Goal: Task Accomplishment & Management: Complete application form

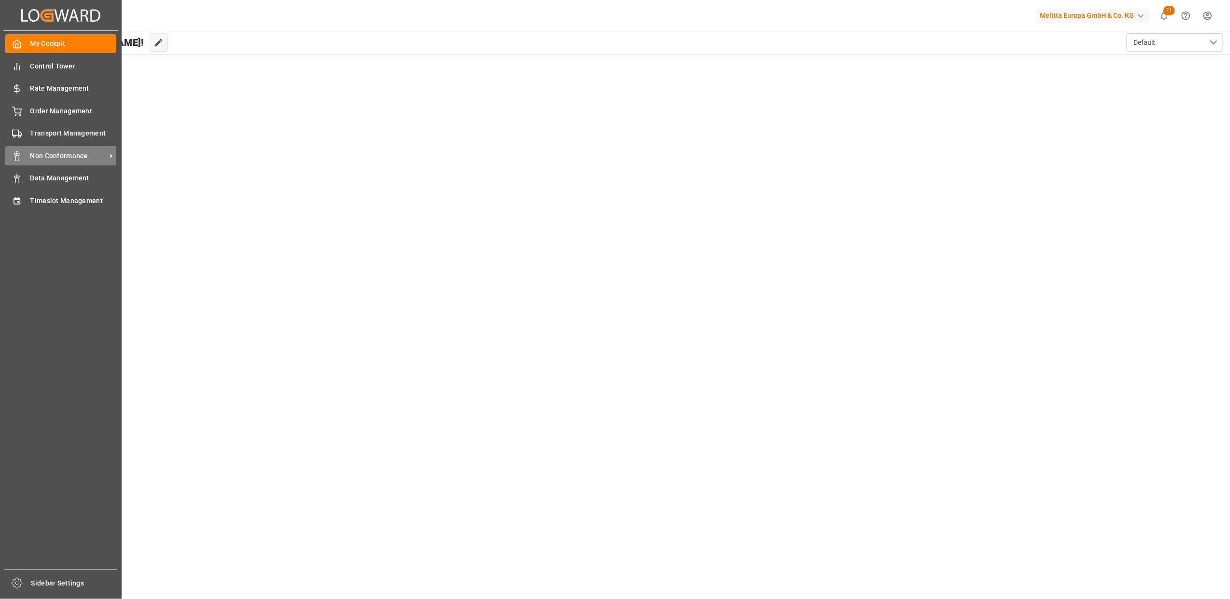
click at [58, 155] on span "Non Conformance" at bounding box center [68, 156] width 76 height 10
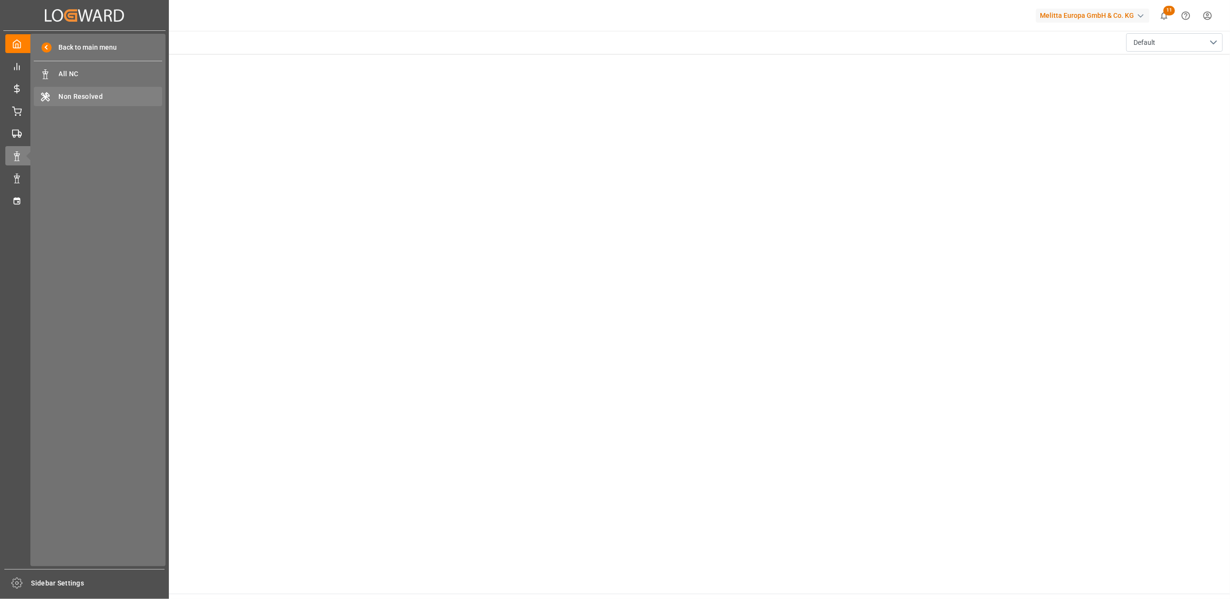
click at [82, 101] on span "Non Resolved" at bounding box center [111, 97] width 104 height 10
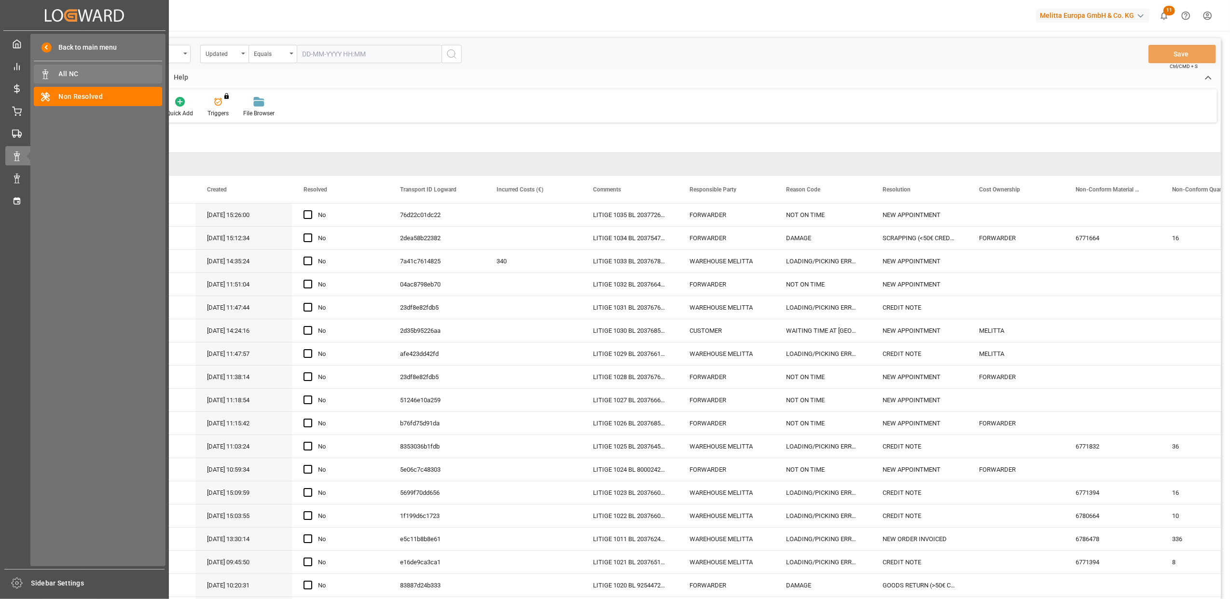
click at [76, 74] on span "All NC" at bounding box center [111, 74] width 104 height 10
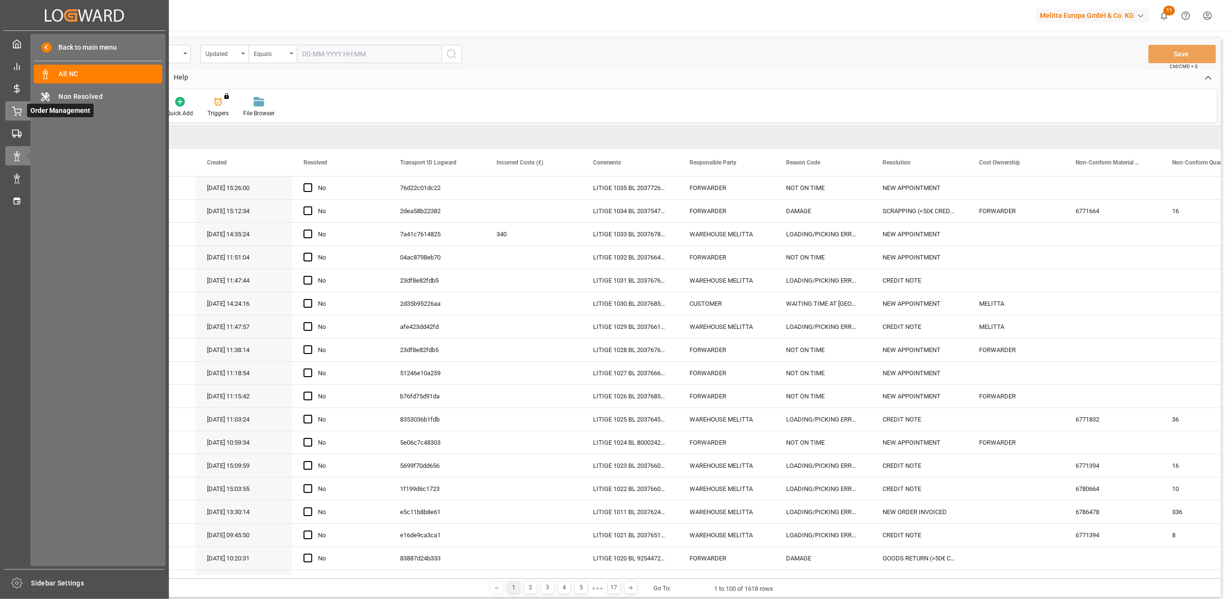
click at [12, 114] on icon at bounding box center [17, 112] width 10 height 10
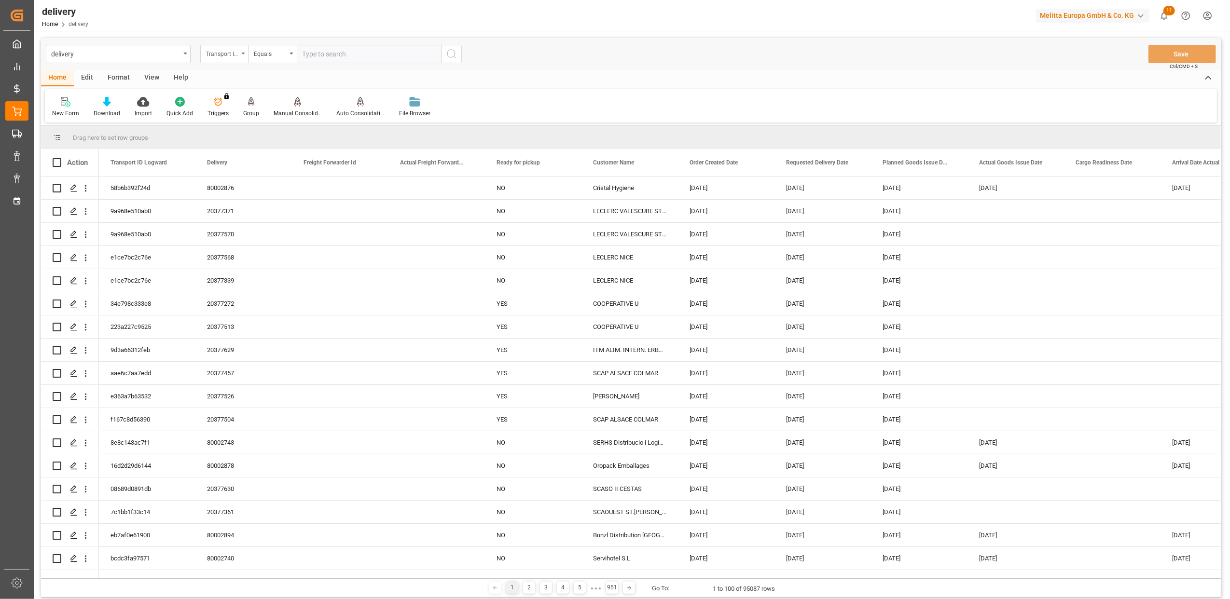
click at [243, 53] on icon "open menu" at bounding box center [243, 54] width 4 height 2
click at [234, 115] on div "Delivery" at bounding box center [273, 119] width 144 height 20
click at [351, 53] on input "text" at bounding box center [369, 54] width 145 height 18
type input "20377631"
click at [450, 55] on icon "search button" at bounding box center [452, 54] width 12 height 12
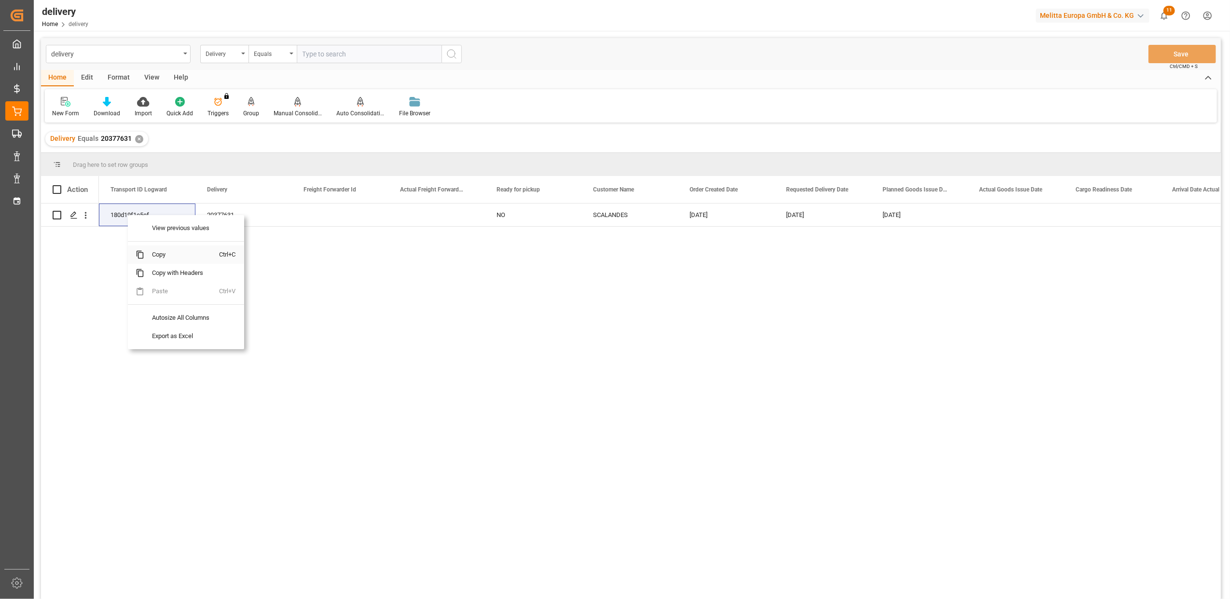
click at [165, 255] on span "Copy" at bounding box center [181, 255] width 75 height 18
click at [170, 255] on span "Copy" at bounding box center [189, 255] width 75 height 18
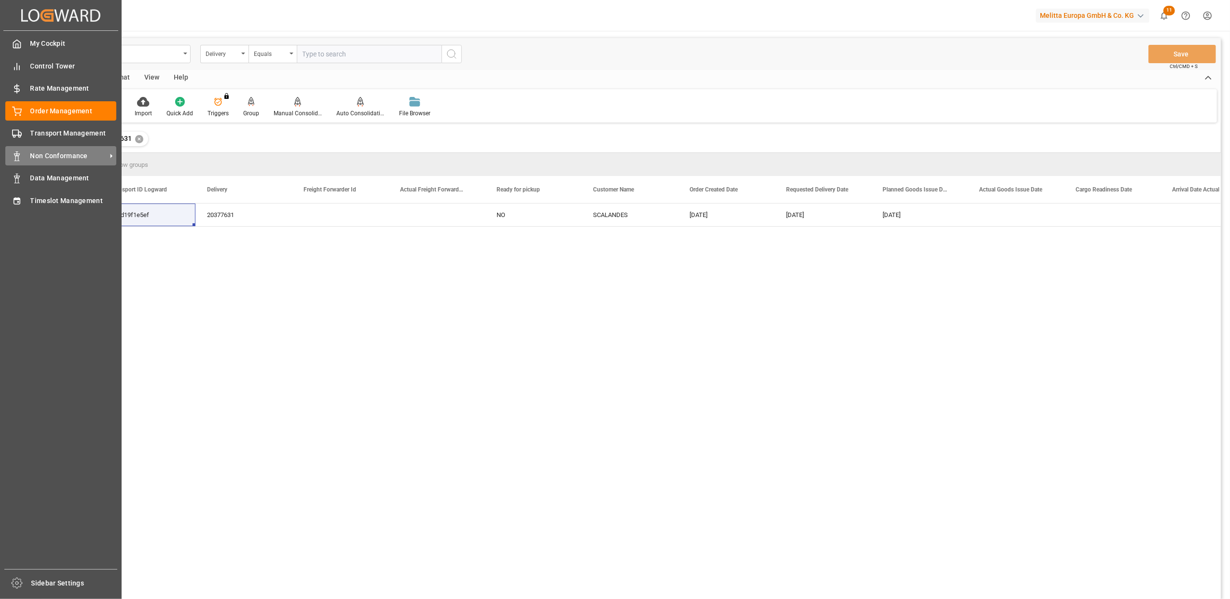
click at [20, 151] on icon at bounding box center [17, 156] width 10 height 10
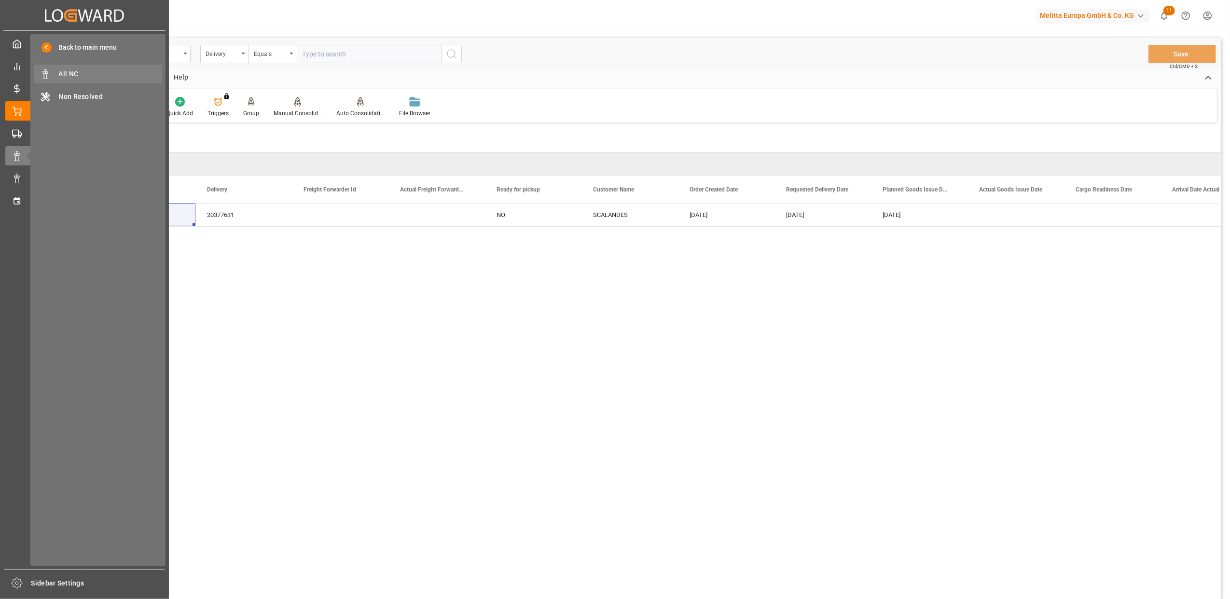
click at [80, 73] on span "All NC" at bounding box center [111, 74] width 104 height 10
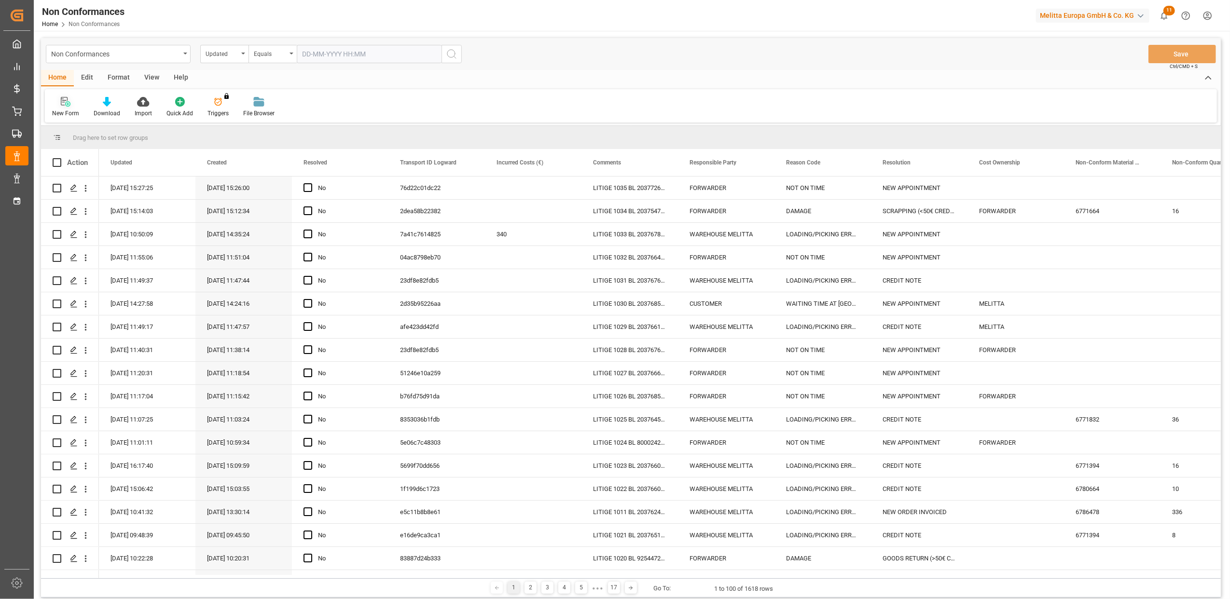
click at [66, 106] on icon at bounding box center [67, 103] width 5 height 5
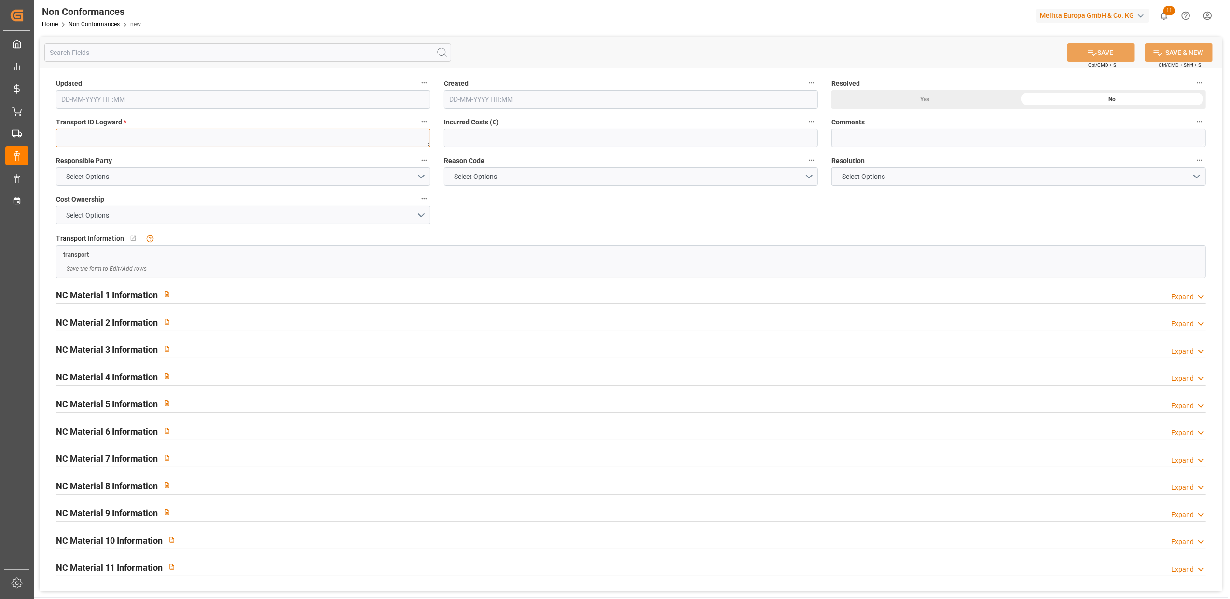
click at [256, 142] on textarea at bounding box center [243, 138] width 374 height 18
paste textarea "180d19f1e5ef"
type textarea "180d19f1e5ef"
click at [422, 176] on button "Select Options" at bounding box center [243, 176] width 374 height 18
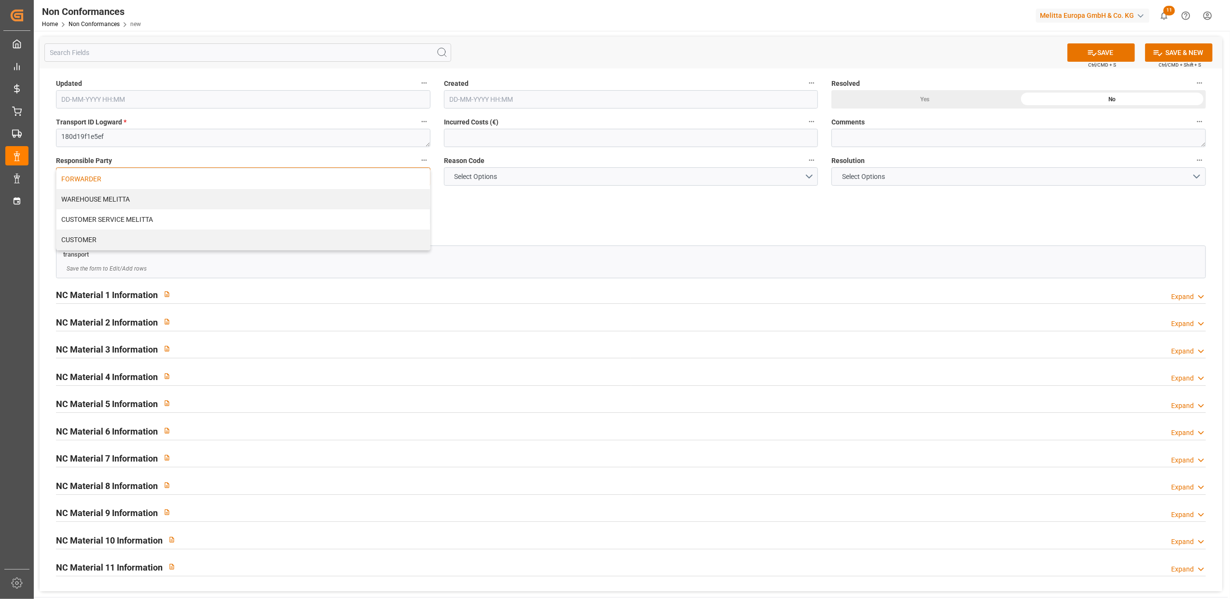
click at [269, 179] on div "FORWARDER" at bounding box center [242, 179] width 373 height 20
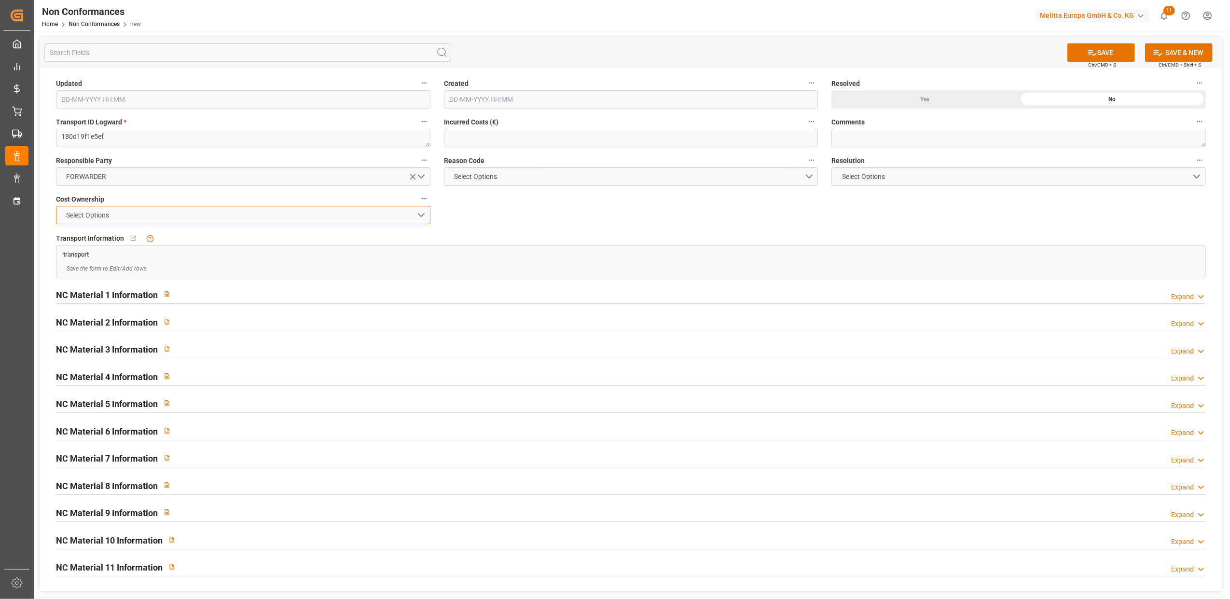
click at [423, 217] on button "Select Options" at bounding box center [243, 215] width 374 height 18
click at [398, 216] on div "FORWARDER" at bounding box center [242, 217] width 373 height 20
click at [807, 176] on button "Select Options" at bounding box center [631, 176] width 374 height 18
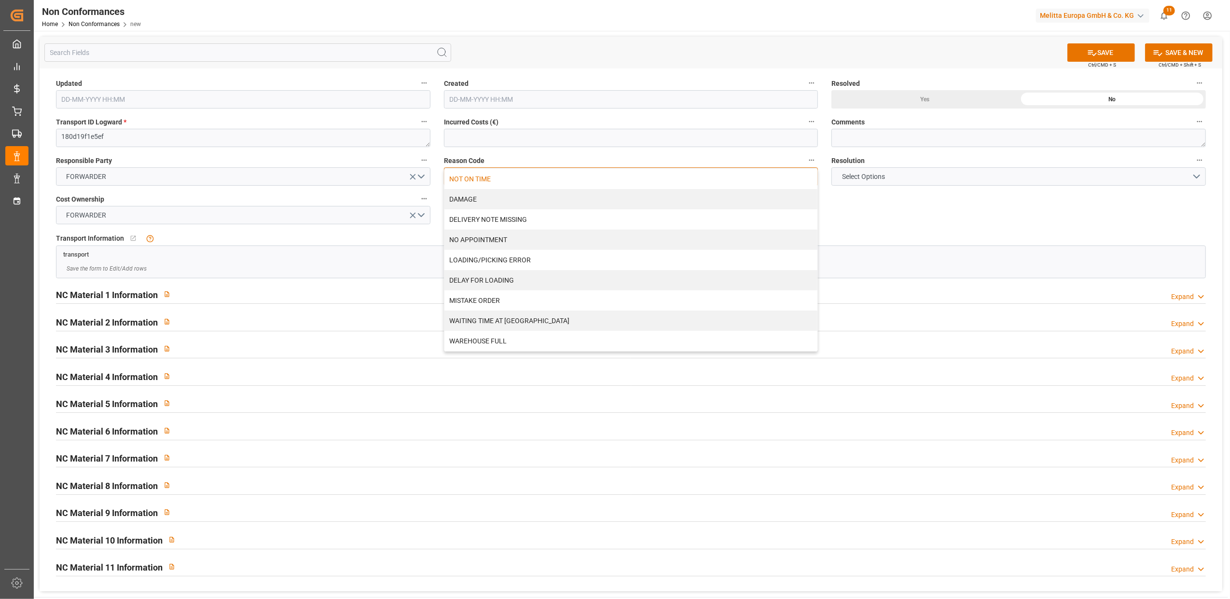
click at [759, 175] on div "NOT ON TIME" at bounding box center [630, 179] width 373 height 20
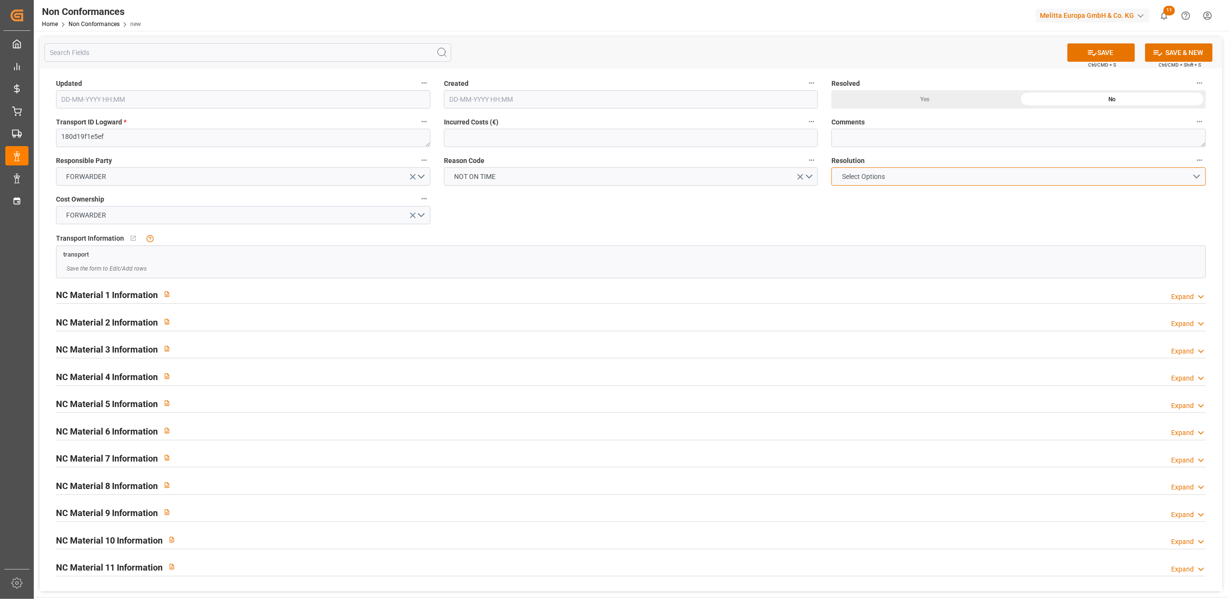
click at [1199, 175] on button "Select Options" at bounding box center [1018, 176] width 374 height 18
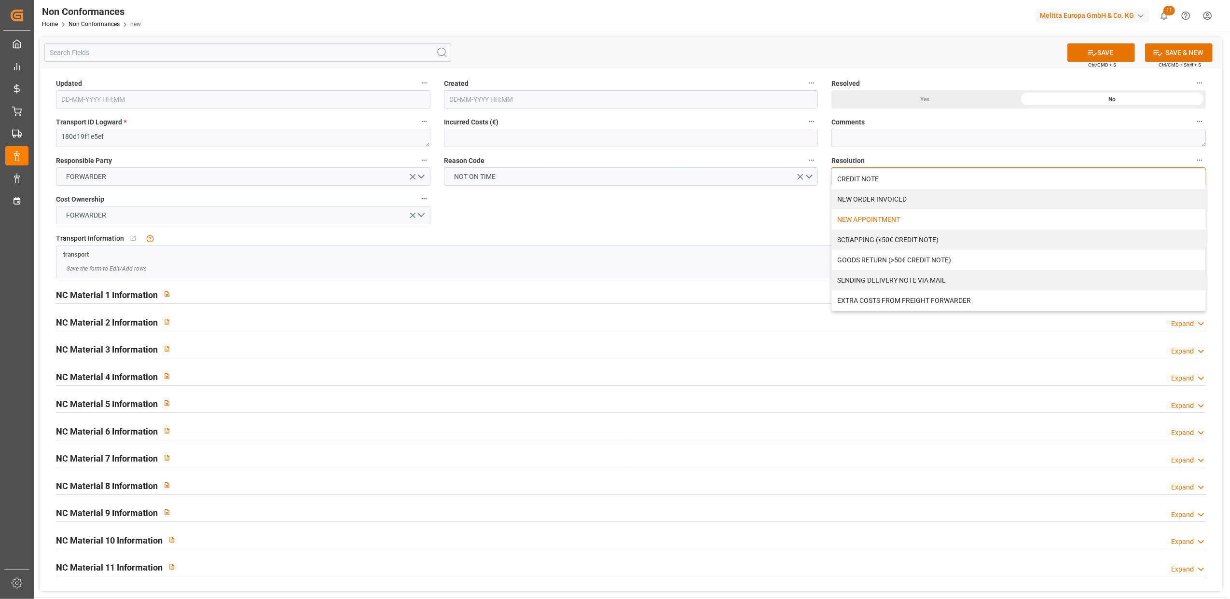
click at [989, 221] on div "NEW APPOINTMENT" at bounding box center [1018, 219] width 373 height 20
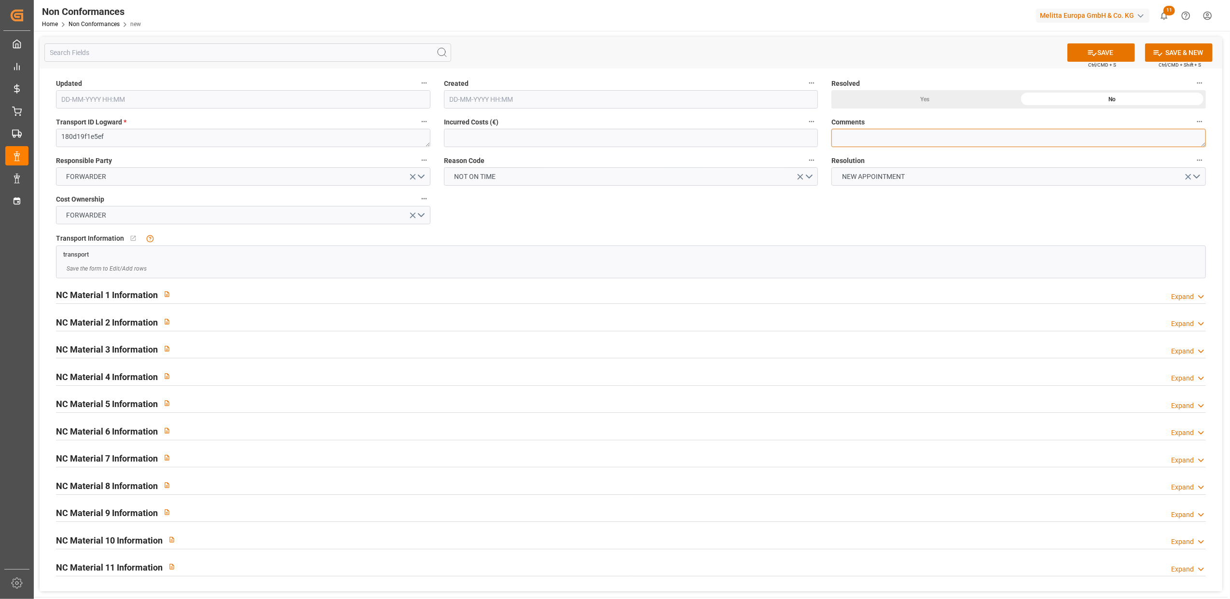
click at [912, 138] on textarea at bounding box center [1018, 138] width 374 height 18
type textarea "LITIGE 1036 BL 20377631 Ne peut pas livré le 9/9 /// Nouveau rdv le 12/9"
click at [1117, 50] on button "SAVE" at bounding box center [1101, 52] width 68 height 18
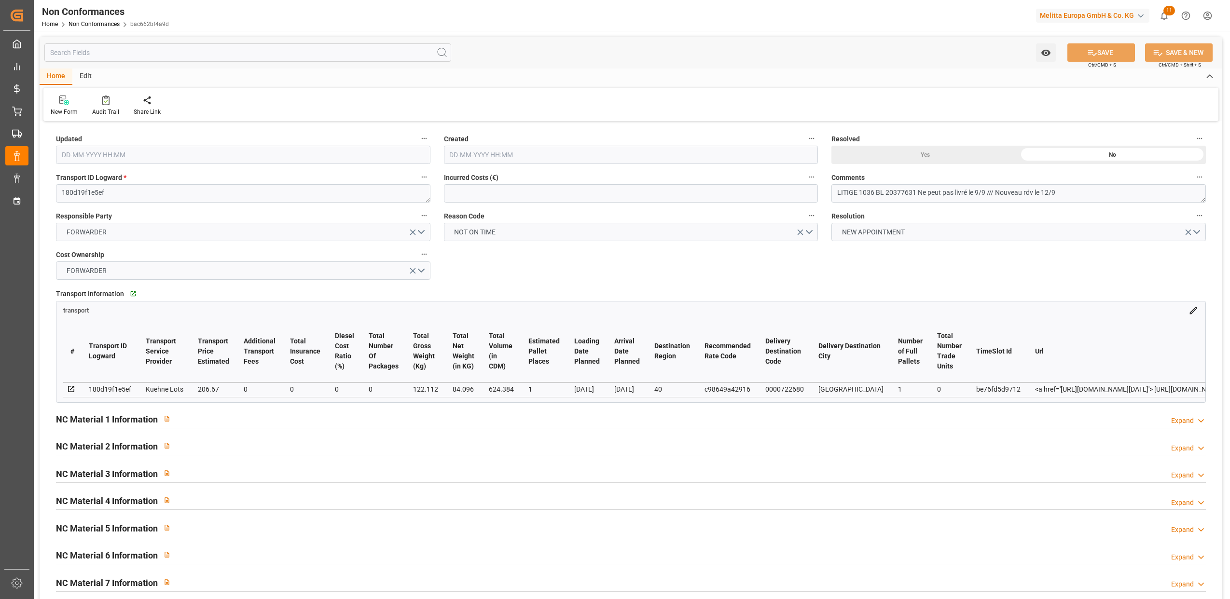
type input "[DATE] 07:55"
type input "08-09-2025 07:55"
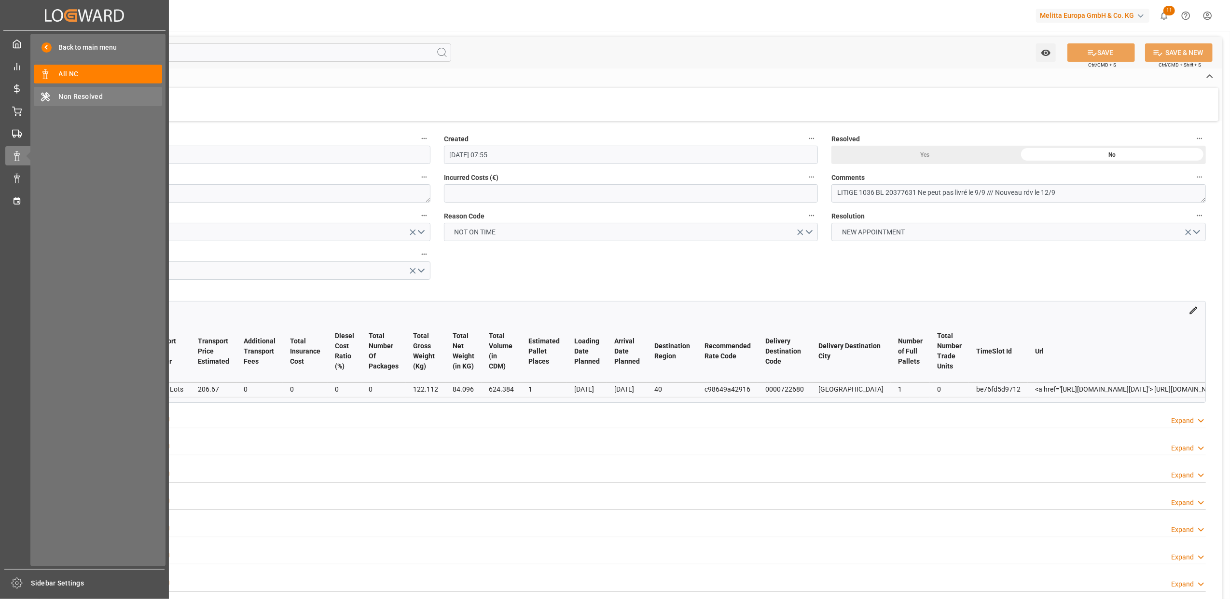
click at [91, 97] on span "Non Resolved" at bounding box center [111, 97] width 104 height 10
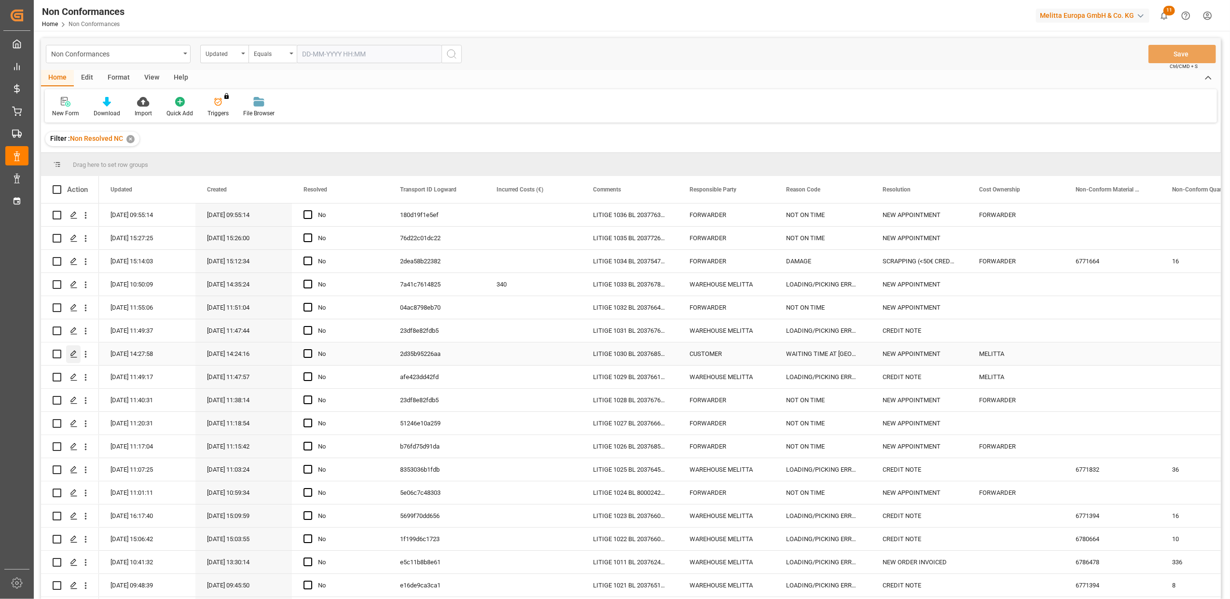
click at [70, 354] on icon "Press SPACE to select this row." at bounding box center [74, 354] width 8 height 8
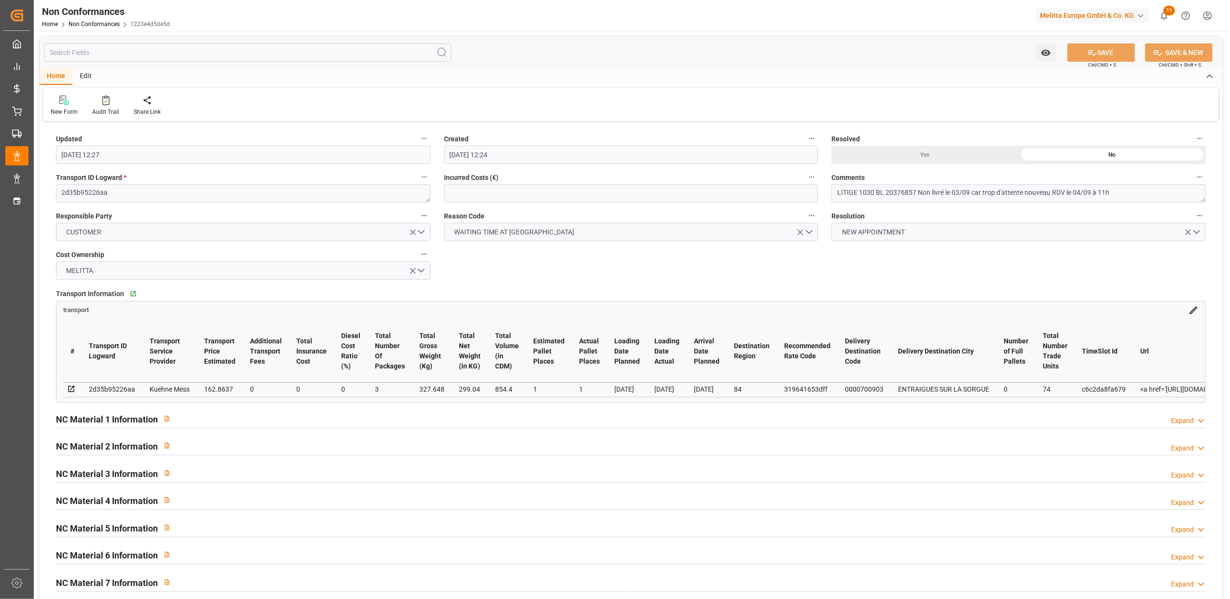
click at [922, 159] on div "Yes" at bounding box center [924, 155] width 187 height 18
click at [1122, 49] on button "SAVE" at bounding box center [1101, 52] width 68 height 18
type input "08-09-2025 08:19"
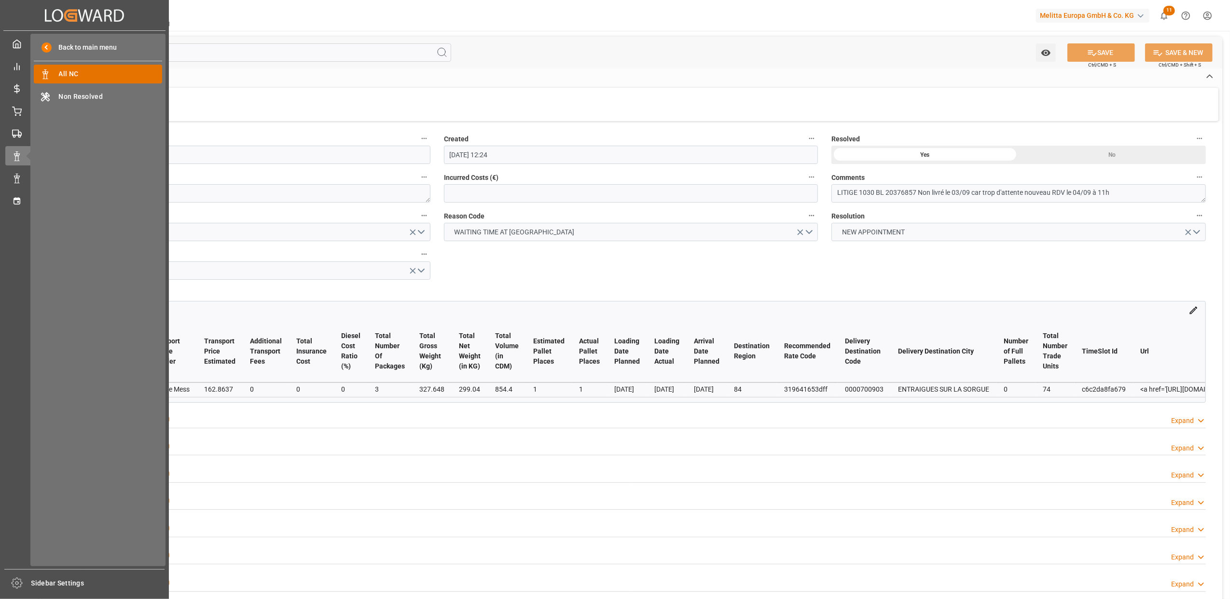
click at [138, 76] on span "All NC" at bounding box center [111, 74] width 104 height 10
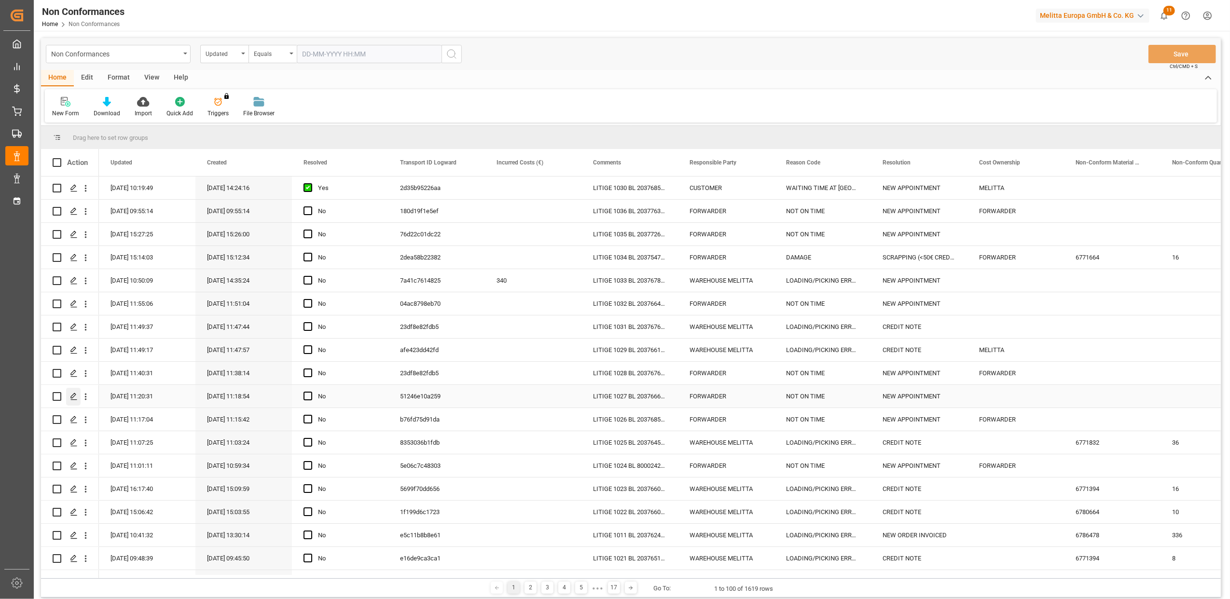
click at [72, 396] on icon "Press SPACE to select this row." at bounding box center [74, 397] width 8 height 8
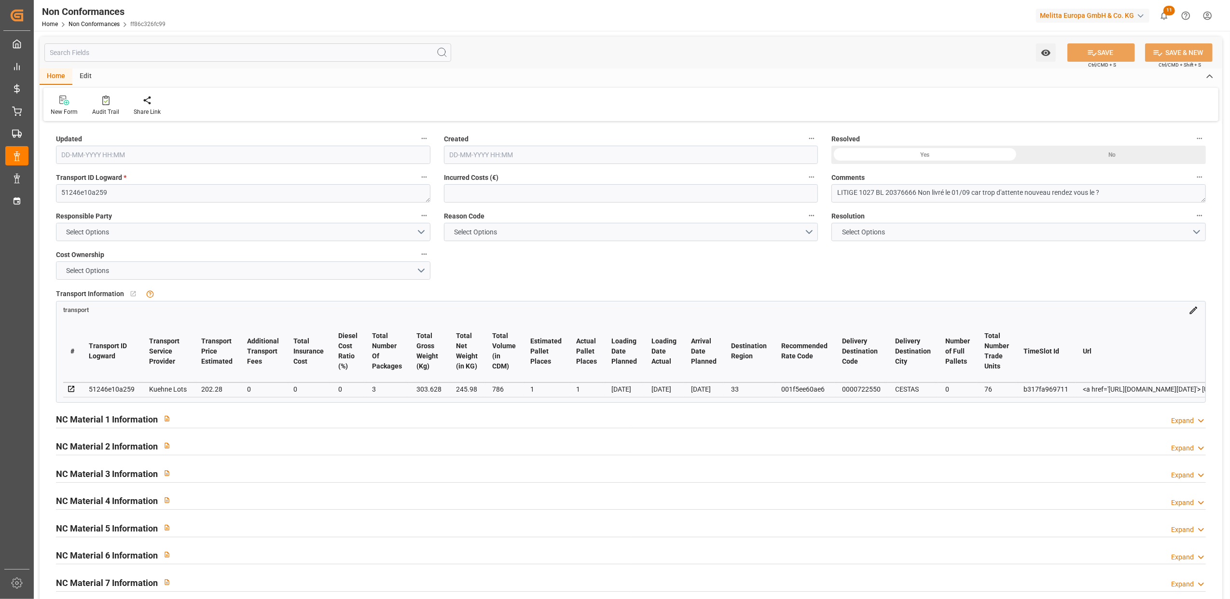
type input "02-09-2025 09:20"
type input "02-09-2025 09:18"
click at [1114, 190] on textarea "LITIGE 1027 BL 20376666 Non livré le 01/09 car trop d'attente nouveau rendez vo…" at bounding box center [1018, 193] width 374 height 18
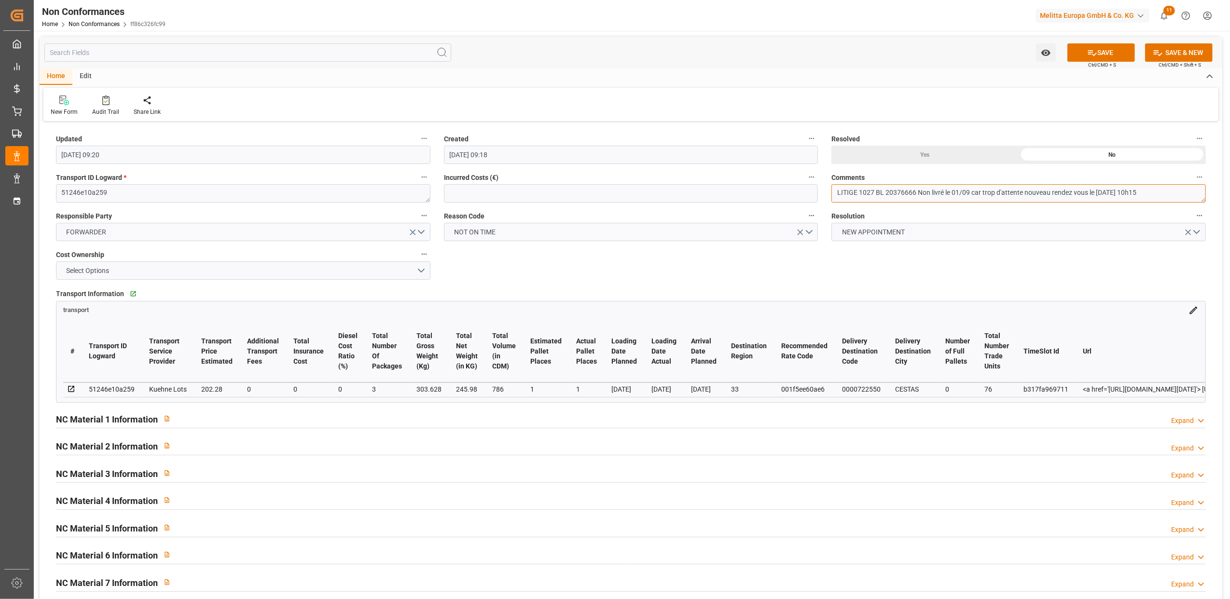
type textarea "LITIGE 1027 BL 20376666 Non livré le 01/09 car trop d'attente nouveau rendez vo…"
click at [919, 155] on div "Yes" at bounding box center [924, 155] width 187 height 18
click at [422, 269] on button "Select Options" at bounding box center [243, 270] width 374 height 18
click at [174, 278] on div "FORWARDER" at bounding box center [242, 273] width 373 height 20
click at [421, 230] on button "FORWARDER" at bounding box center [243, 232] width 374 height 18
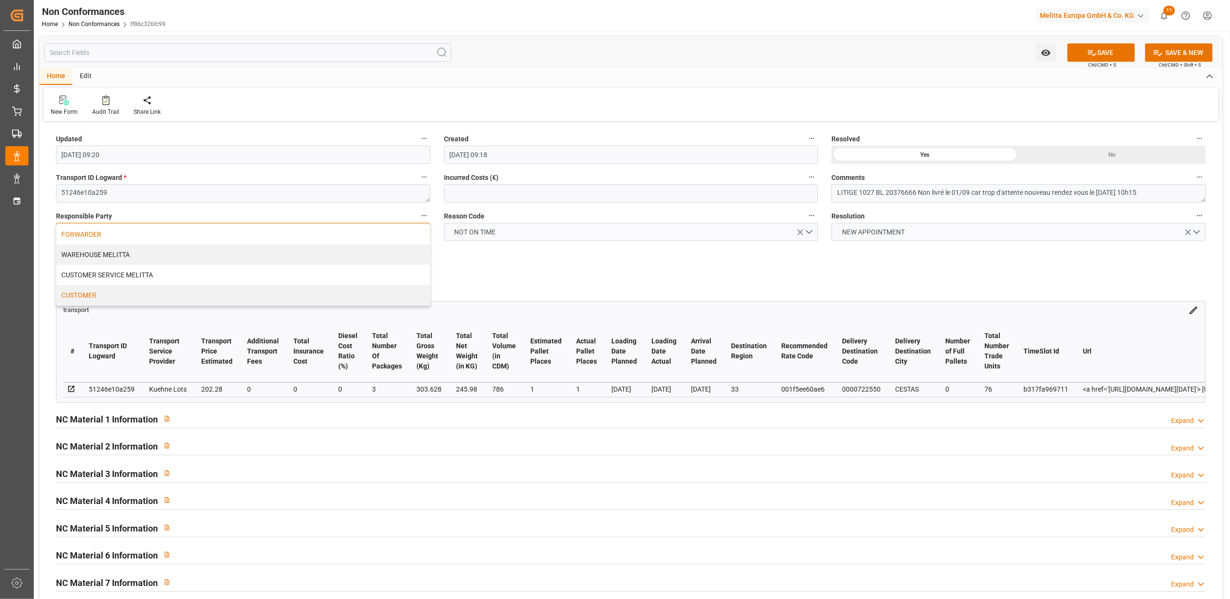
click at [147, 295] on div "CUSTOMER" at bounding box center [242, 295] width 373 height 20
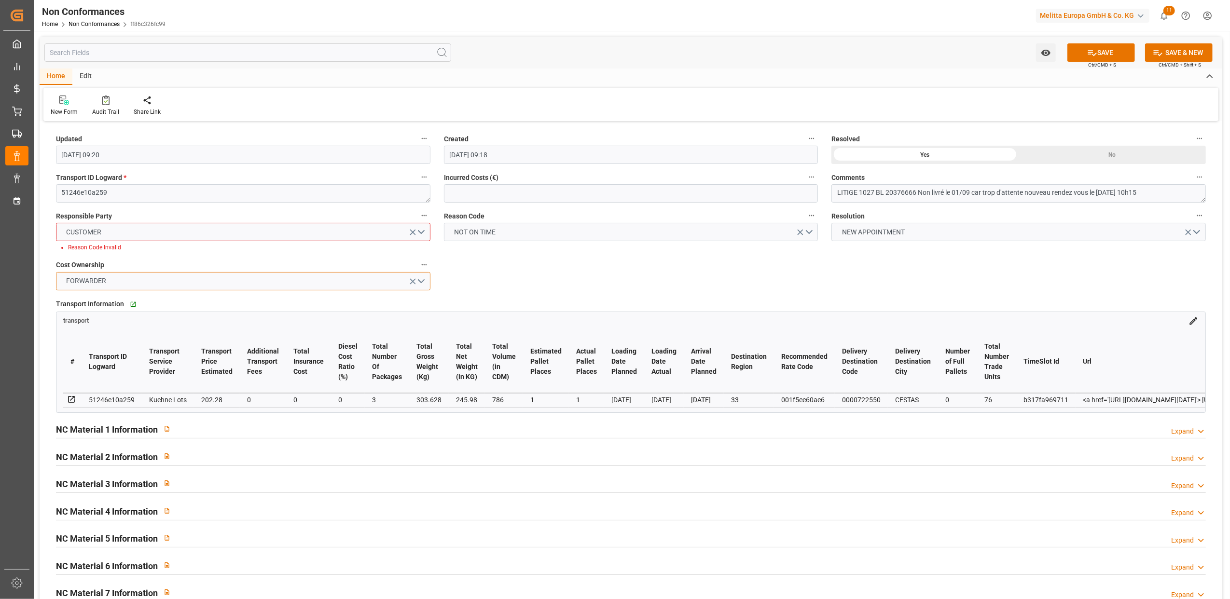
click at [424, 280] on button "FORWARDER" at bounding box center [243, 281] width 374 height 18
click at [220, 326] on div "CUSTOMER" at bounding box center [242, 324] width 373 height 20
click at [936, 295] on div "Transport Information   Go to transport Grid transport # Transport ID Logward T…" at bounding box center [630, 355] width 1163 height 123
click at [811, 234] on button "NOT ON TIME" at bounding box center [631, 232] width 374 height 18
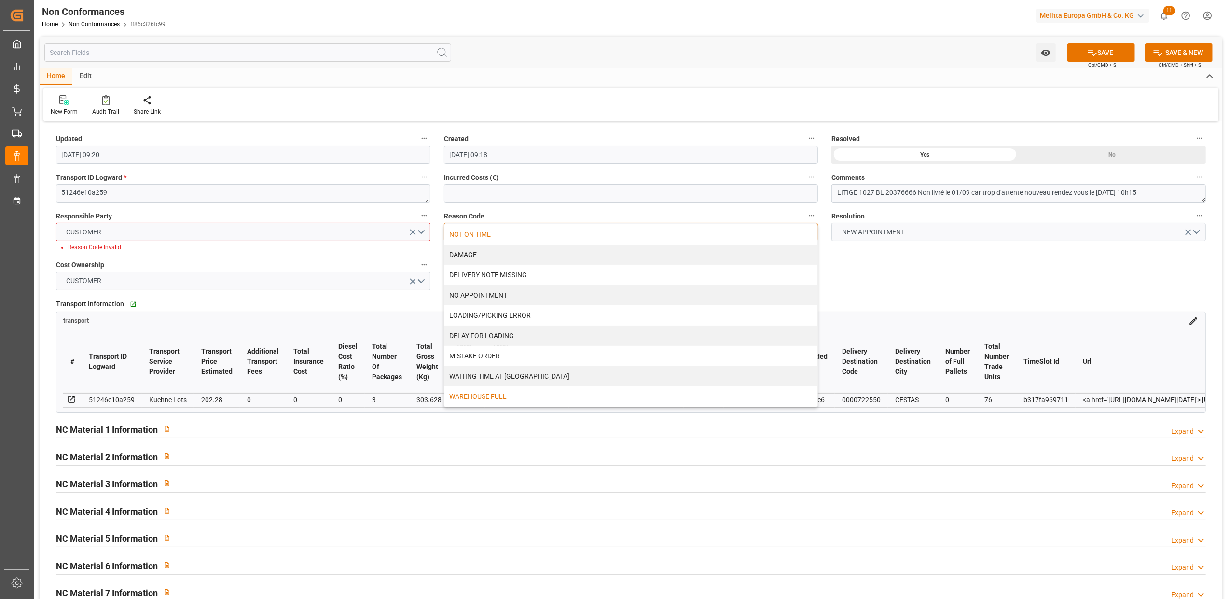
click at [518, 399] on div "WAREHOUSE FULL" at bounding box center [630, 396] width 373 height 20
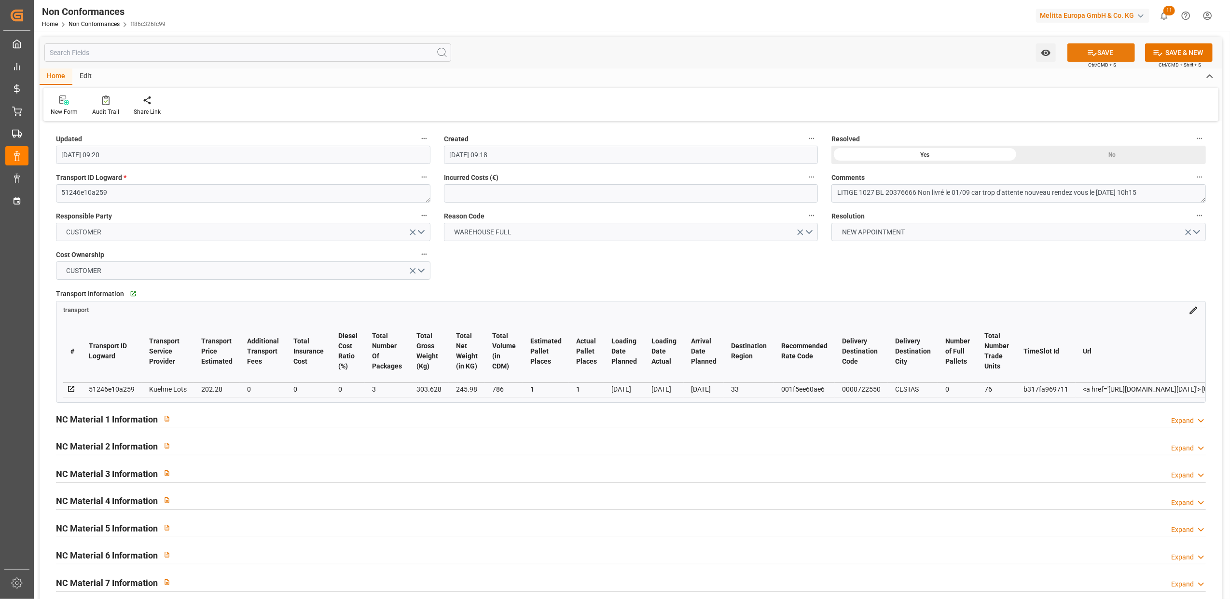
click at [1087, 49] on icon at bounding box center [1092, 53] width 10 height 10
type input "08-09-2025 08:27"
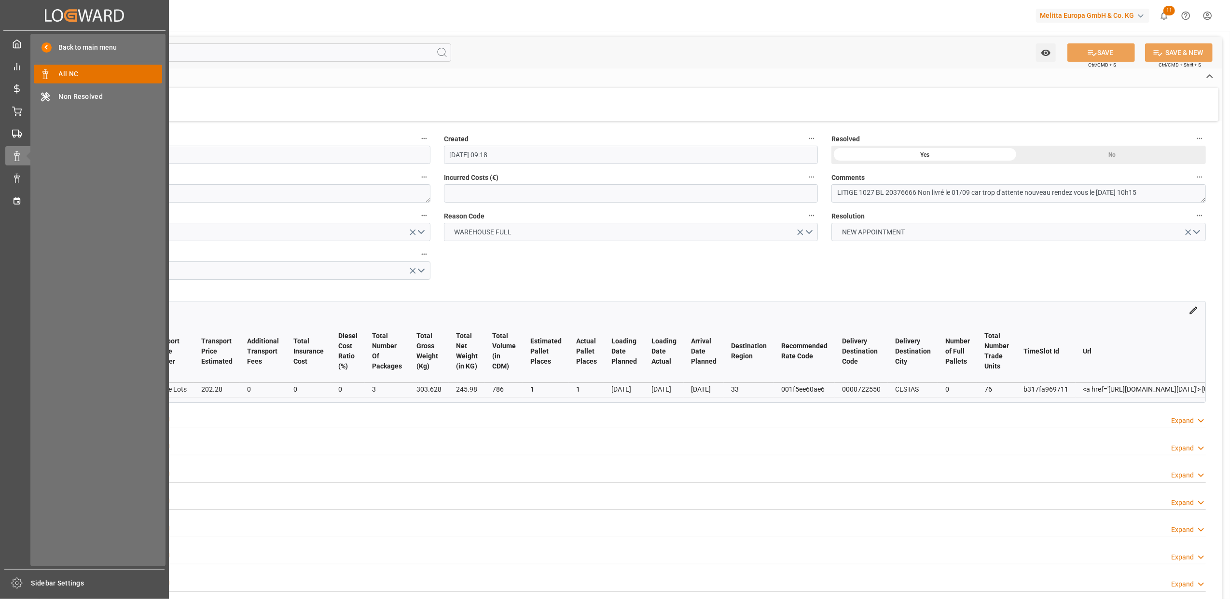
click at [83, 78] on span "All NC" at bounding box center [111, 74] width 104 height 10
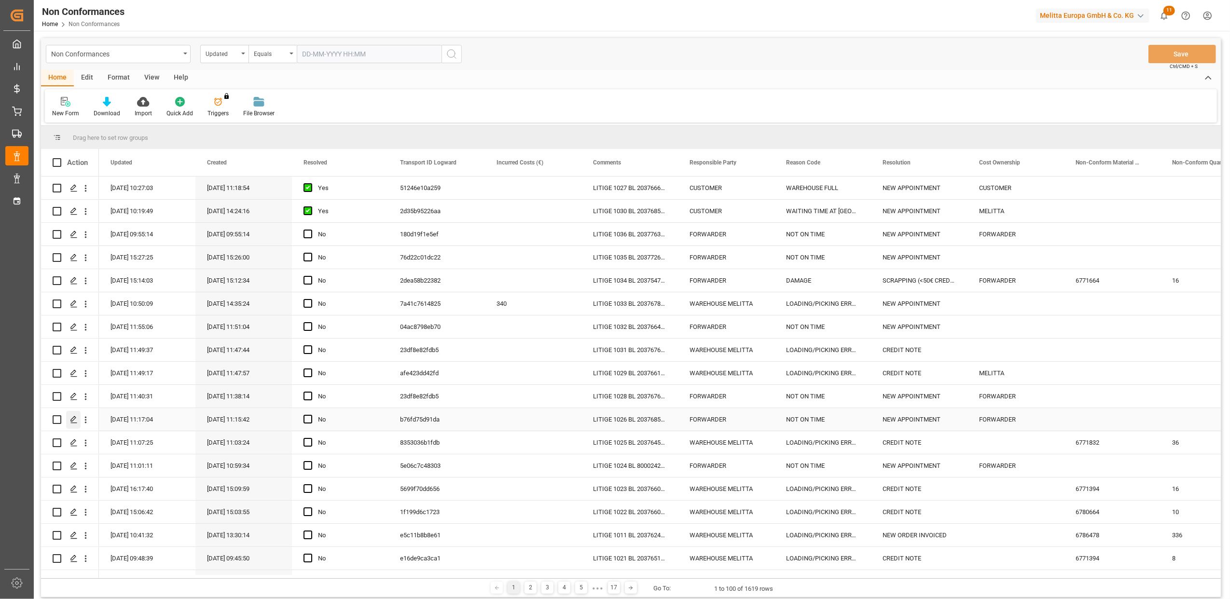
click at [76, 417] on icon "Press SPACE to select this row." at bounding box center [74, 420] width 8 height 8
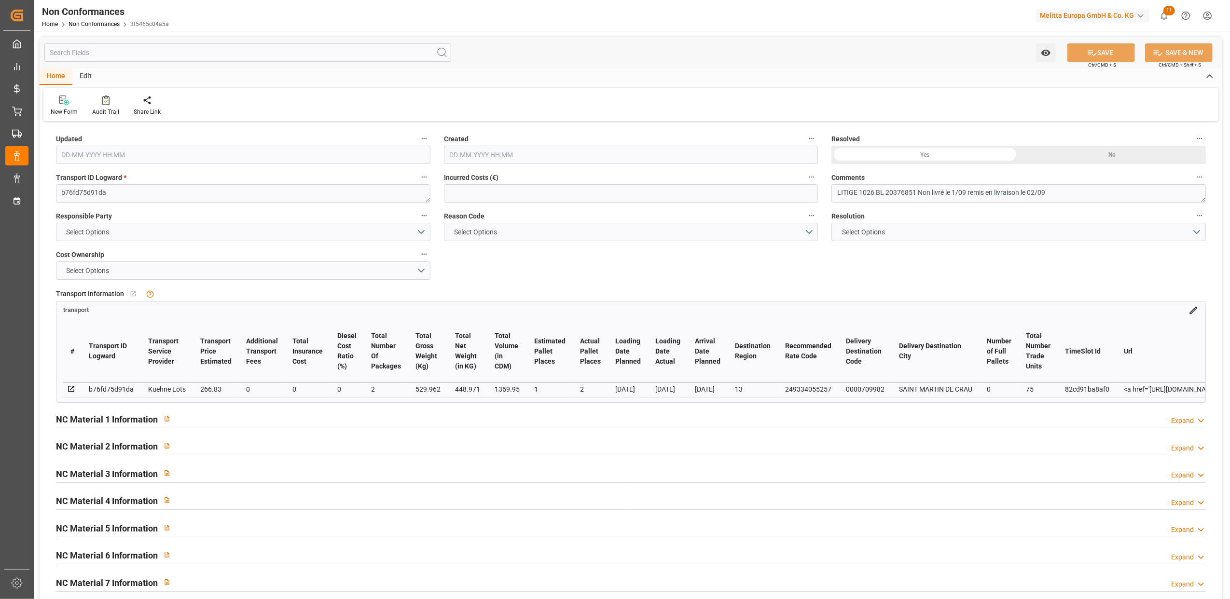
type input "02-09-2025 09:17"
type input "02-09-2025 09:15"
click at [931, 158] on div "Yes" at bounding box center [924, 155] width 187 height 18
click at [1117, 52] on button "SAVE" at bounding box center [1101, 52] width 68 height 18
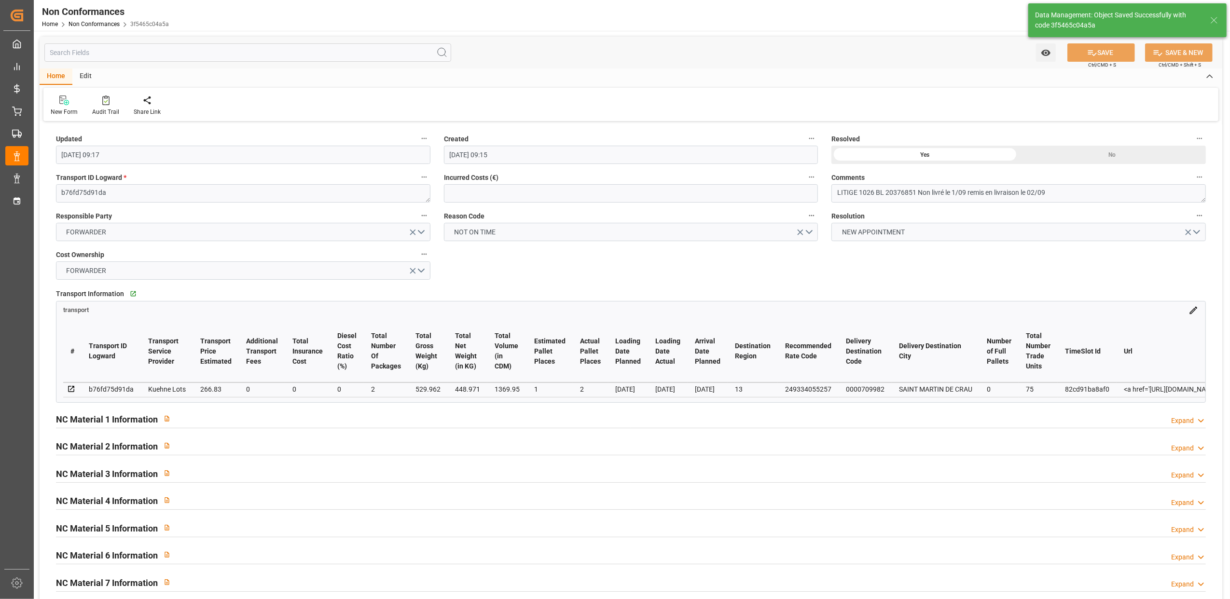
type input "08-09-2025 08:45"
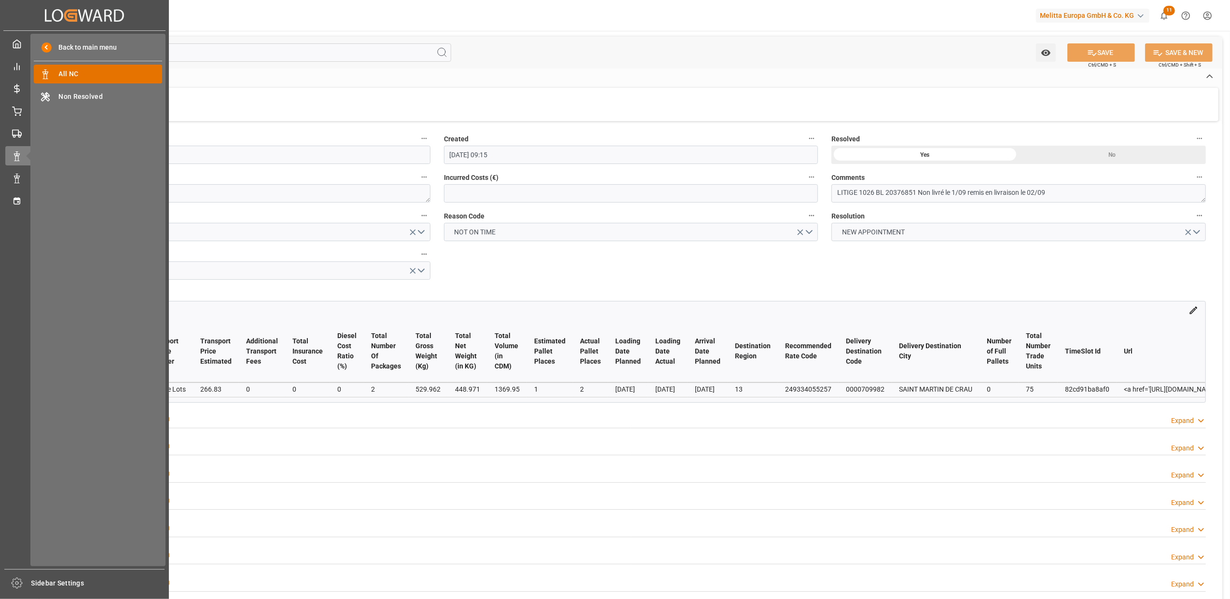
click at [101, 74] on span "All NC" at bounding box center [111, 74] width 104 height 10
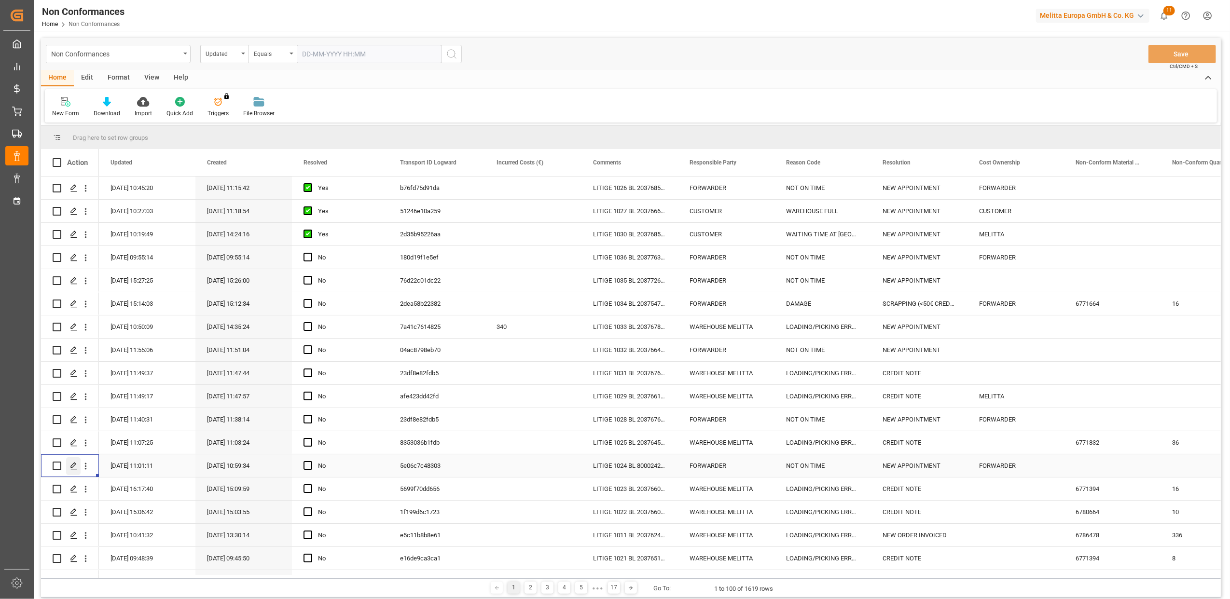
click at [72, 464] on icon "Press SPACE to select this row." at bounding box center [74, 466] width 8 height 8
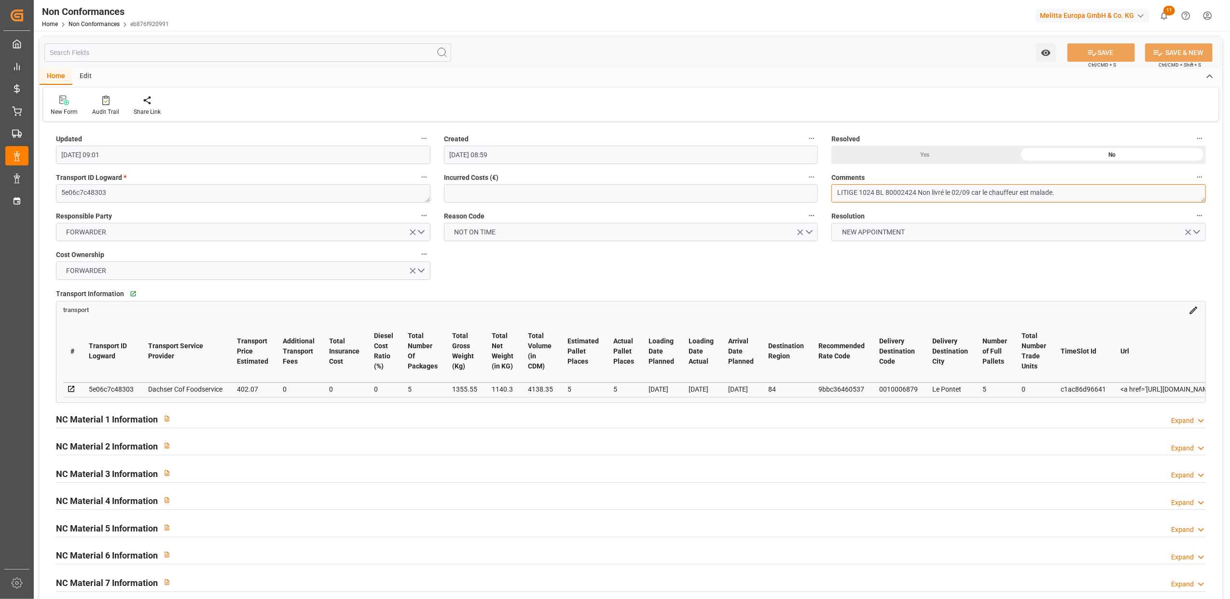
click at [1132, 191] on textarea "LITIGE 1024 BL 80002424 Non livré le 02/09 car le chauffeur est malade." at bounding box center [1018, 193] width 374 height 18
click at [1056, 190] on textarea "LITIGE 1024 BL 80002424 Non livré le 02/09 car le chauffeur est malade.Reliv le…" at bounding box center [1018, 193] width 374 height 18
type textarea "LITIGE 1024 BL 80002424 Non livré le 02/09 car le chauffeur est malade. Reliv l…"
click at [908, 149] on div "Yes" at bounding box center [924, 155] width 187 height 18
click at [1093, 50] on icon at bounding box center [1092, 53] width 10 height 10
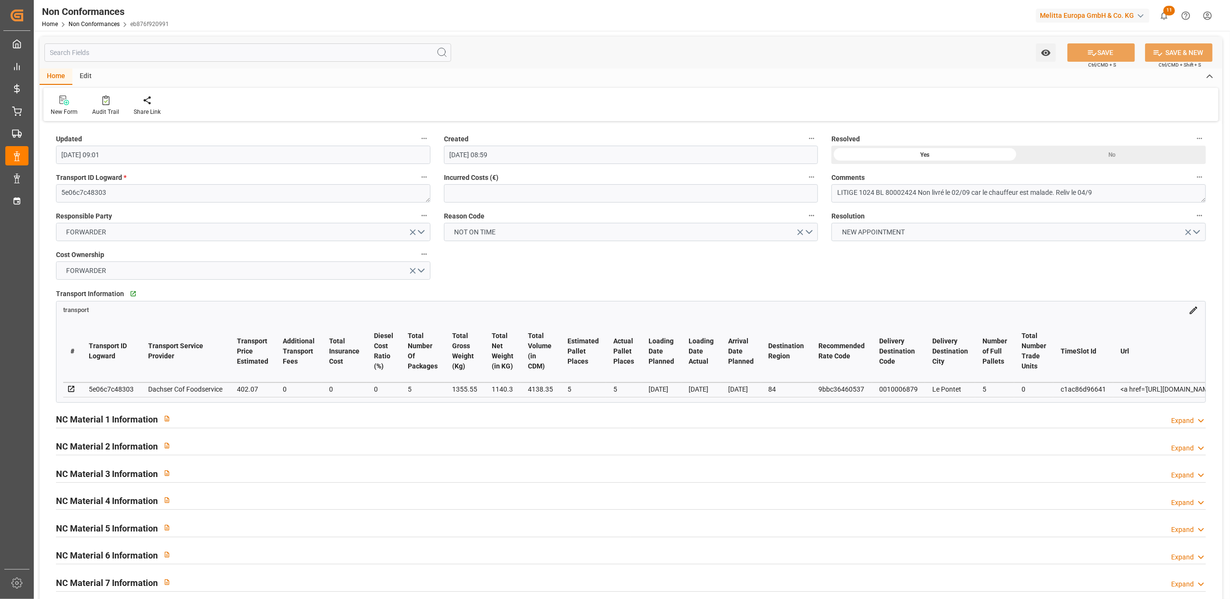
type input "08-09-2025 08:53"
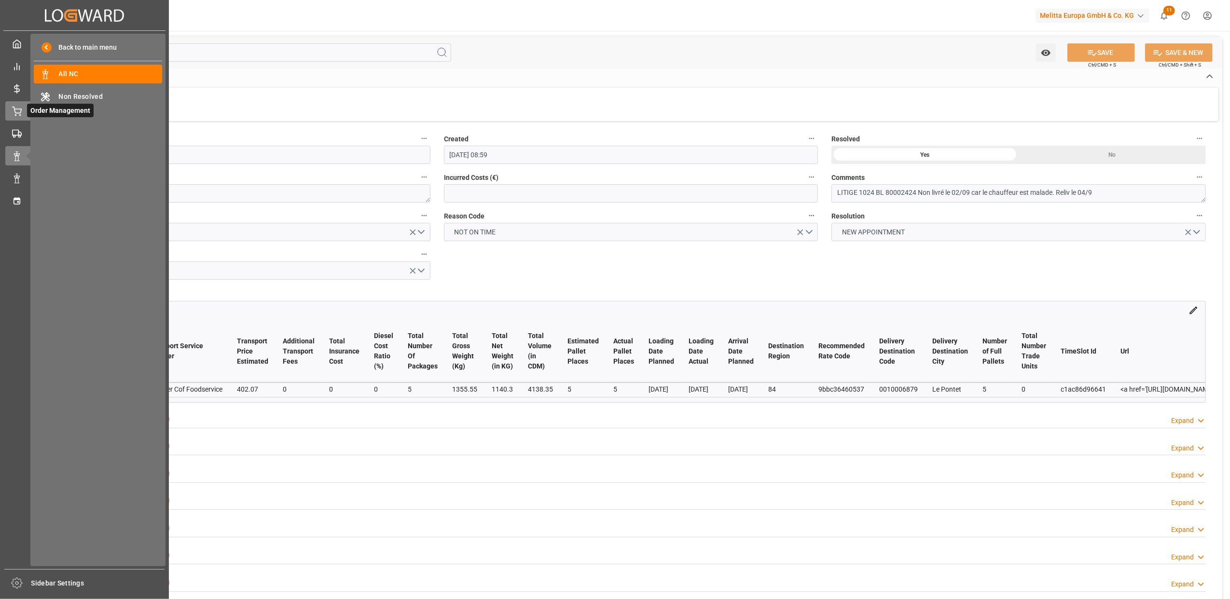
click at [28, 109] on span "Order Management" at bounding box center [60, 111] width 67 height 14
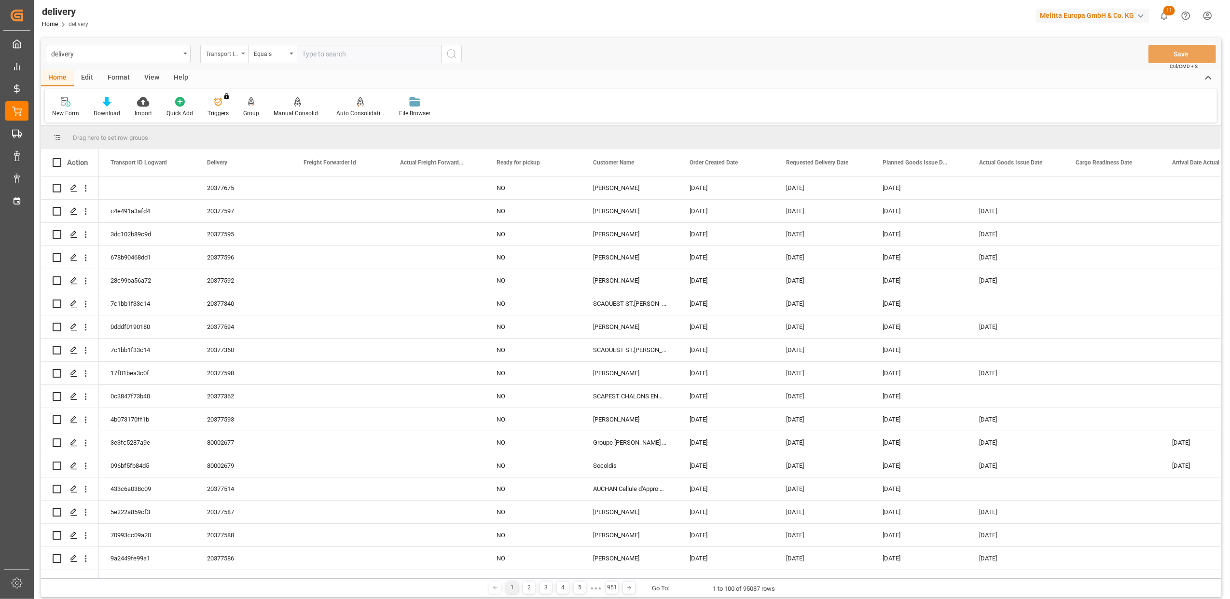
click at [244, 53] on icon "open menu" at bounding box center [243, 54] width 4 height 2
click at [239, 120] on div "Delivery" at bounding box center [273, 119] width 144 height 20
click at [373, 53] on input "text" at bounding box center [369, 54] width 145 height 18
type input "20377262"
click at [454, 54] on circle "search button" at bounding box center [451, 54] width 8 height 8
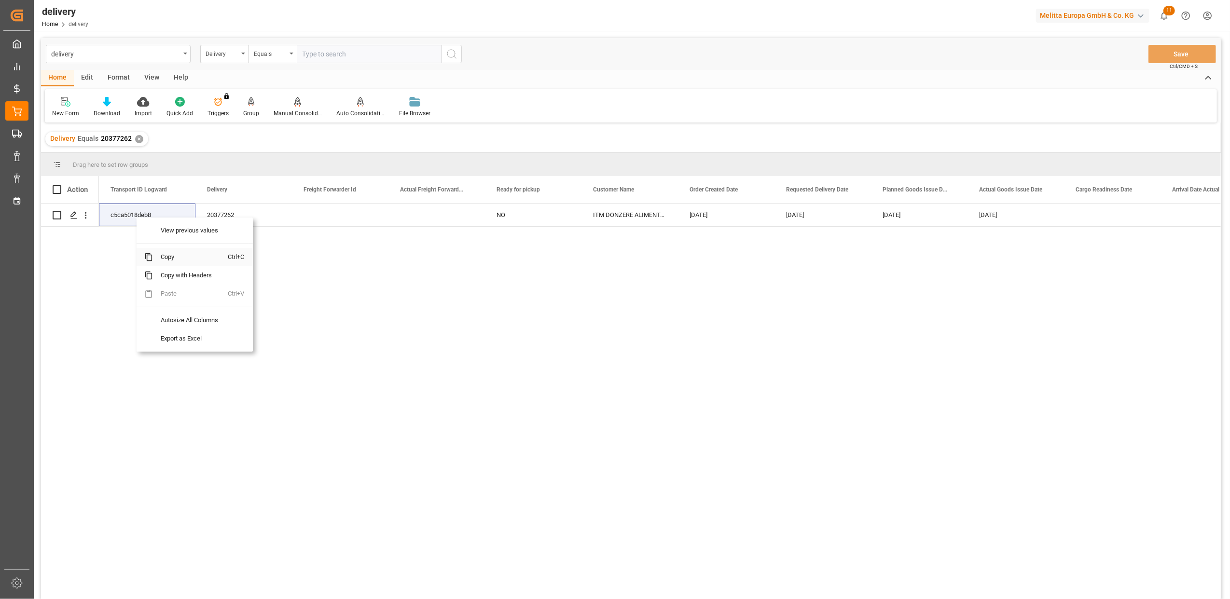
click at [177, 260] on span "Copy" at bounding box center [190, 257] width 75 height 18
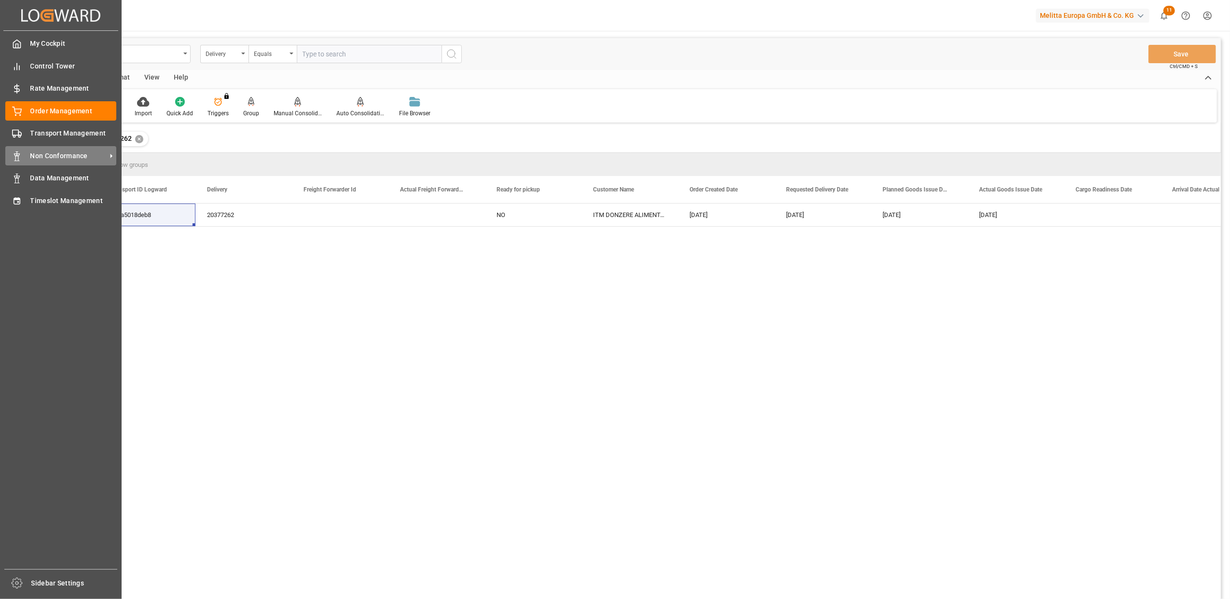
click at [80, 155] on span "Non Conformance" at bounding box center [68, 156] width 76 height 10
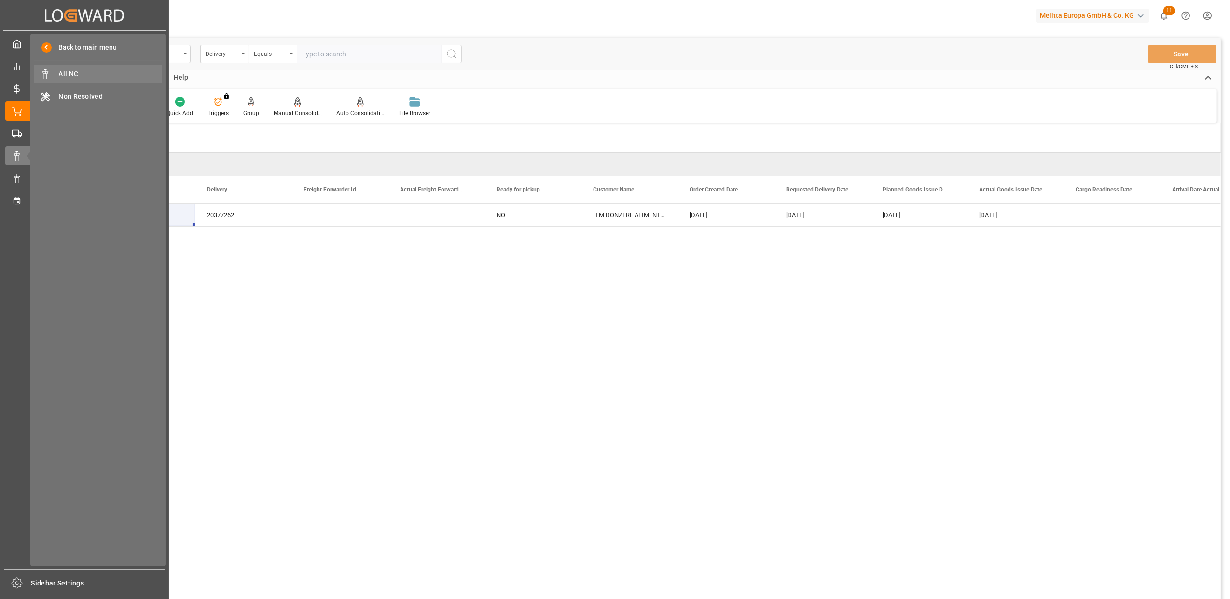
click at [76, 71] on span "All NC" at bounding box center [111, 74] width 104 height 10
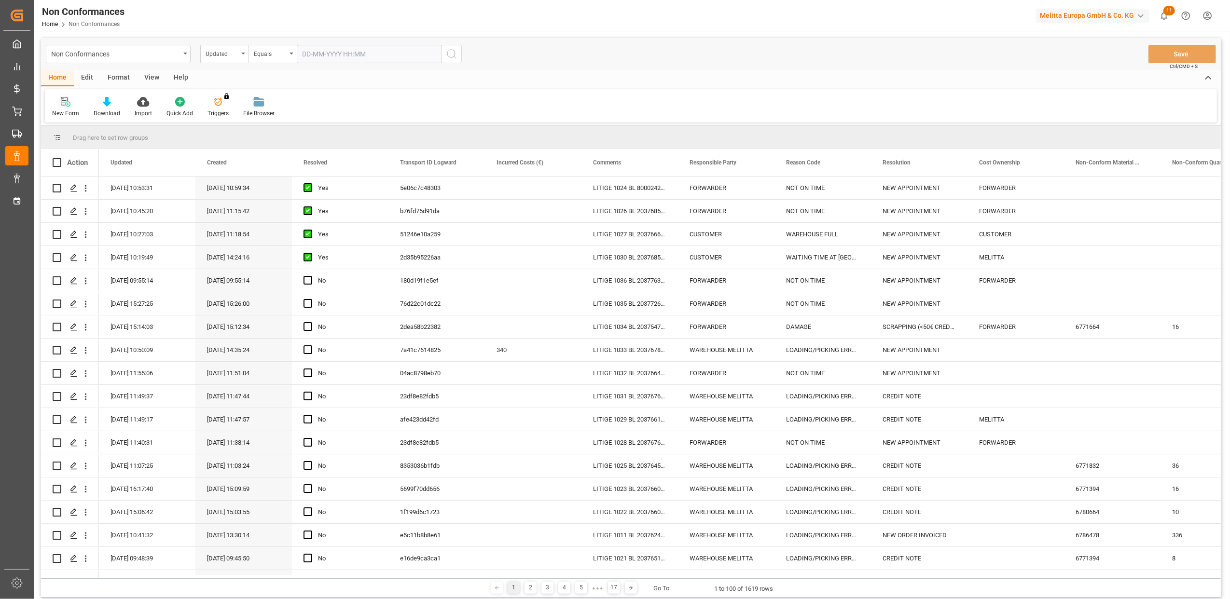
click at [72, 103] on div at bounding box center [65, 101] width 27 height 10
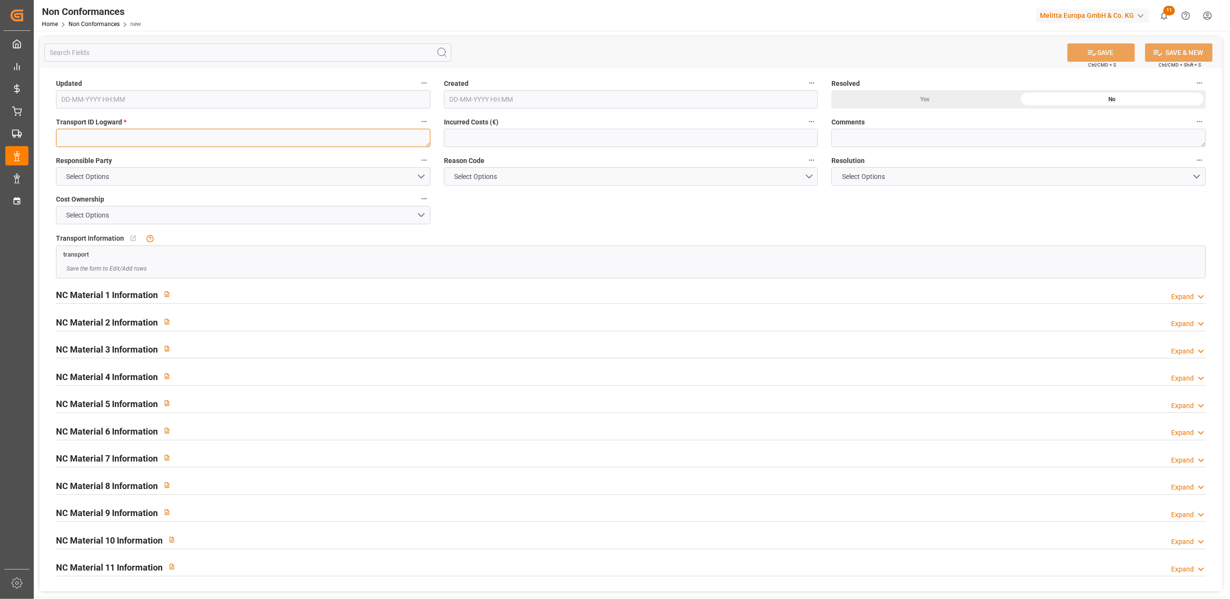
click at [114, 137] on textarea at bounding box center [243, 138] width 374 height 18
paste textarea "c5ca5018deb8"
type textarea "c5ca5018deb8"
click at [421, 178] on button "Select Options" at bounding box center [243, 176] width 374 height 18
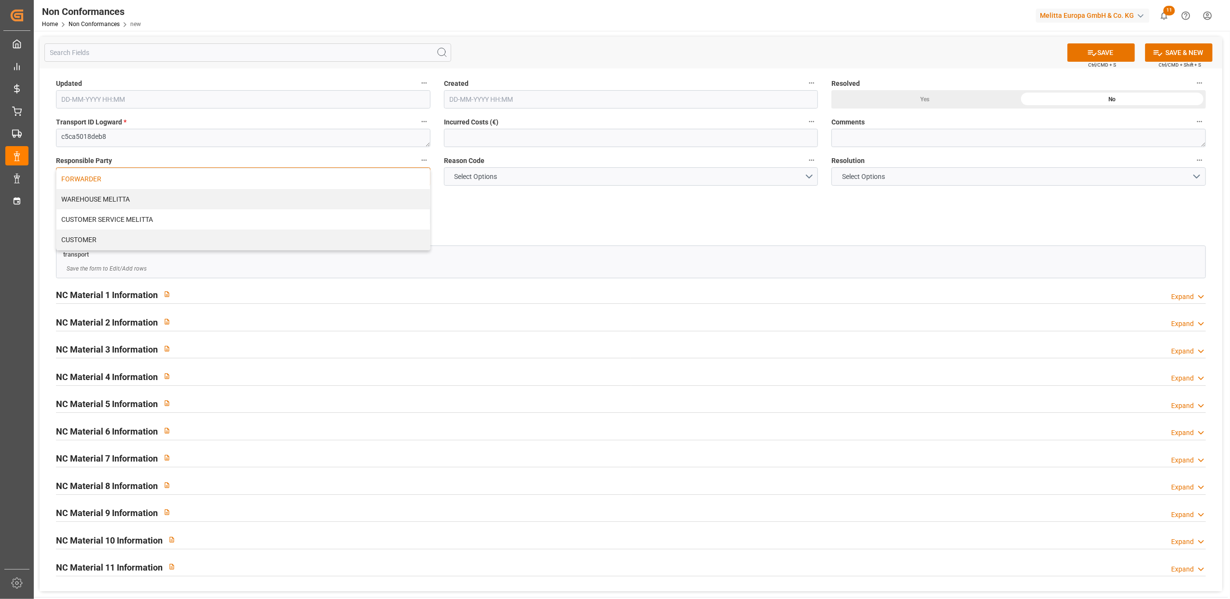
click at [388, 179] on div "FORWARDER" at bounding box center [242, 179] width 373 height 20
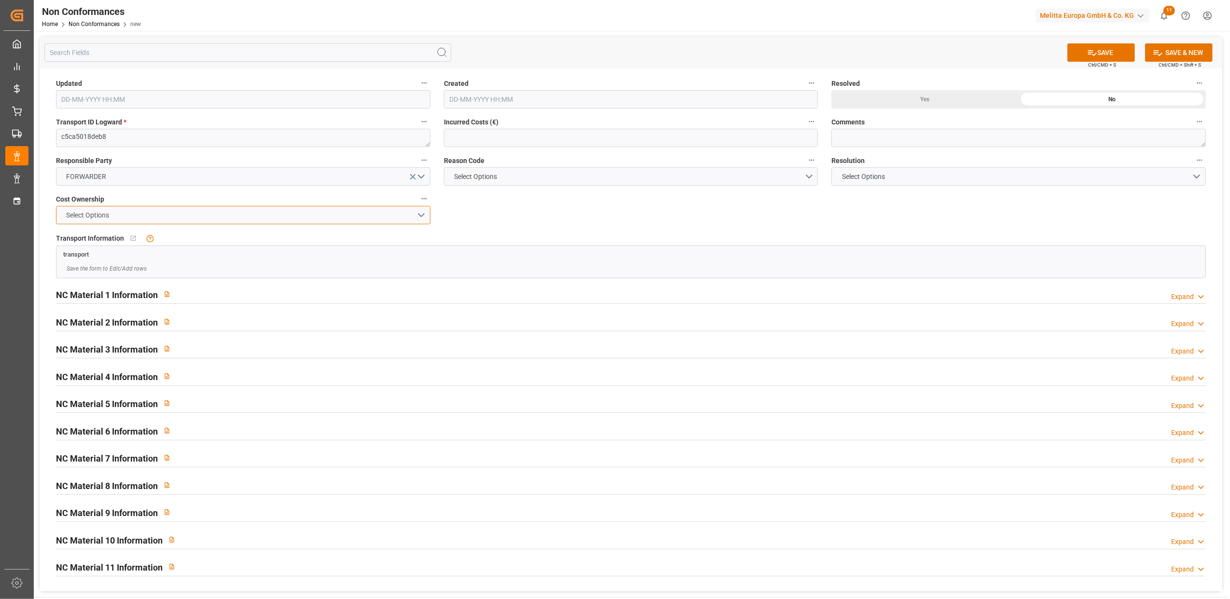
click at [423, 216] on button "Select Options" at bounding box center [243, 215] width 374 height 18
click at [377, 219] on div "FORWARDER" at bounding box center [242, 217] width 373 height 20
click at [807, 175] on button "Select Options" at bounding box center [631, 176] width 374 height 18
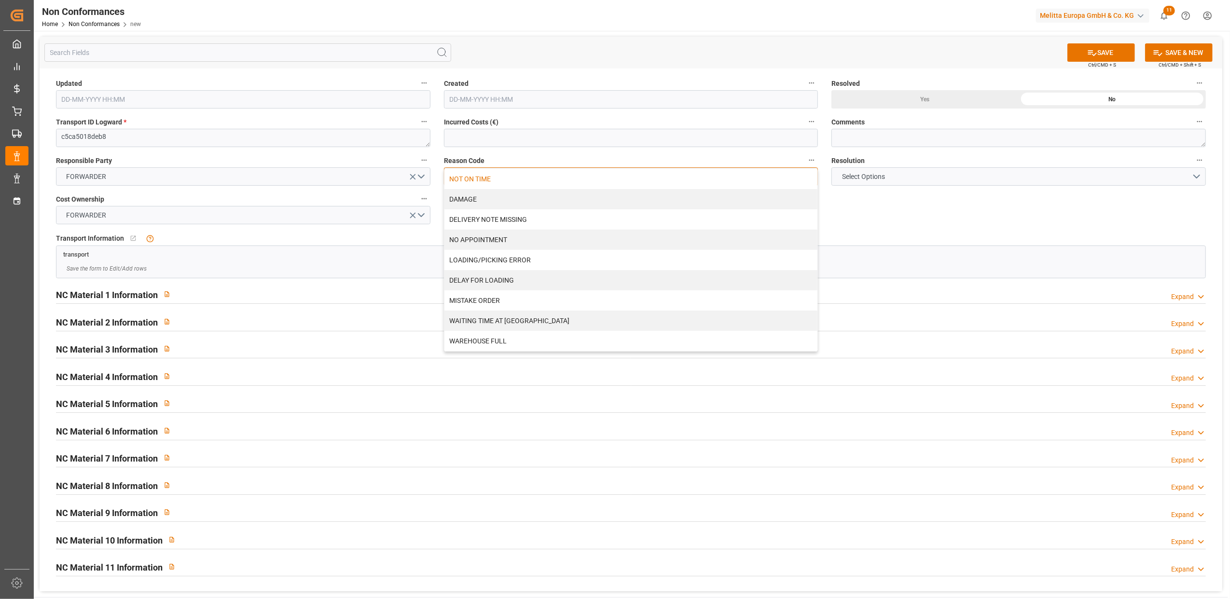
click at [495, 180] on div "NOT ON TIME" at bounding box center [630, 179] width 373 height 20
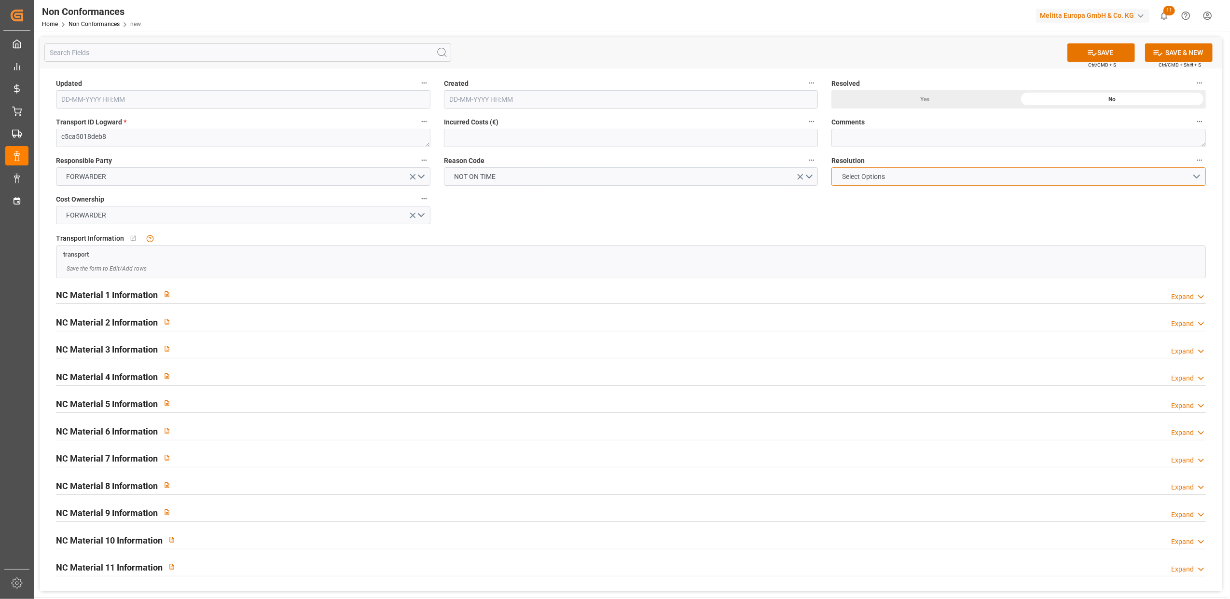
click at [1196, 172] on button "Select Options" at bounding box center [1018, 176] width 374 height 18
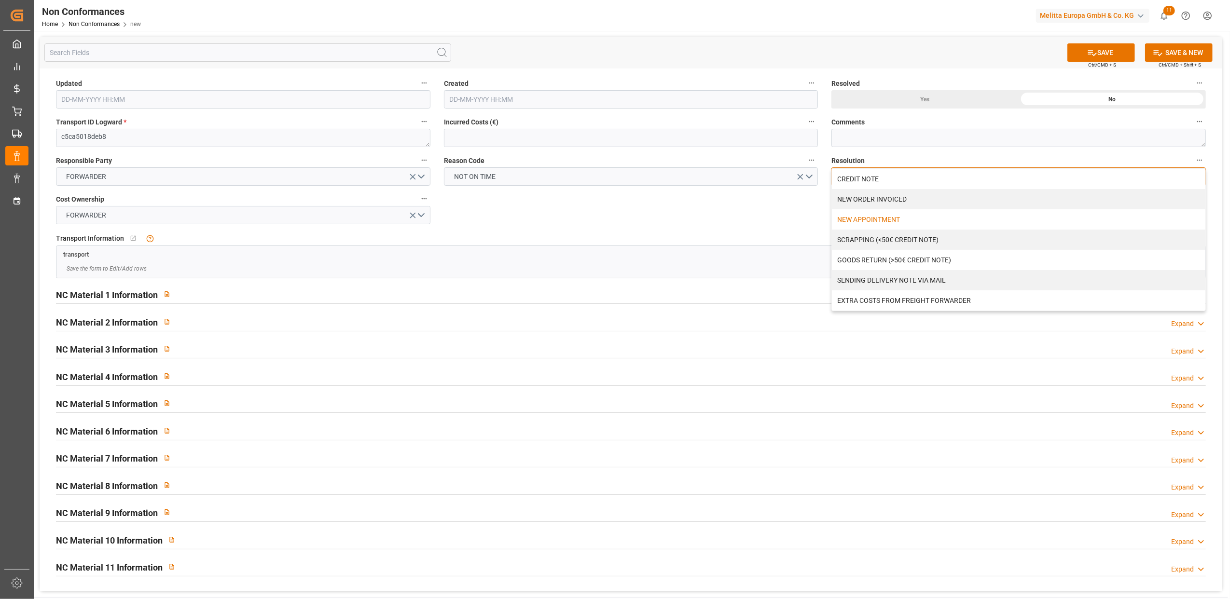
click at [894, 220] on div "NEW APPOINTMENT" at bounding box center [1018, 219] width 373 height 20
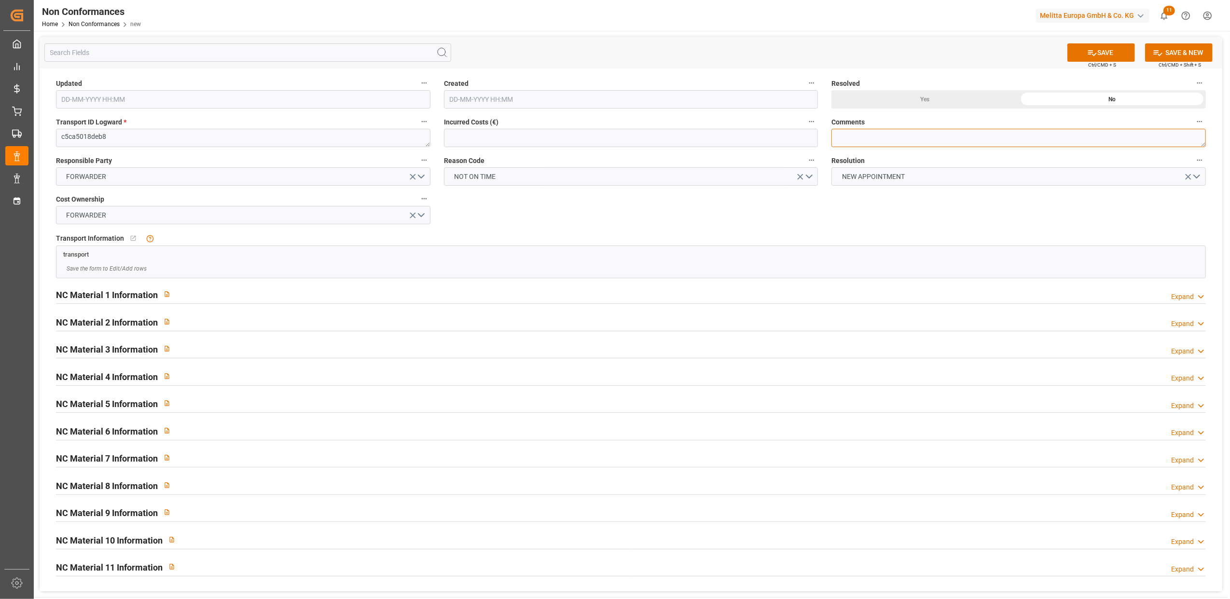
click at [882, 139] on textarea at bounding box center [1018, 138] width 374 height 18
type textarea "LITIGE 1037 BL 20377262 Non livré le 5/9 Problème chauffeur // Nouveau rdv le"
click at [1112, 48] on button "SAVE" at bounding box center [1101, 52] width 68 height 18
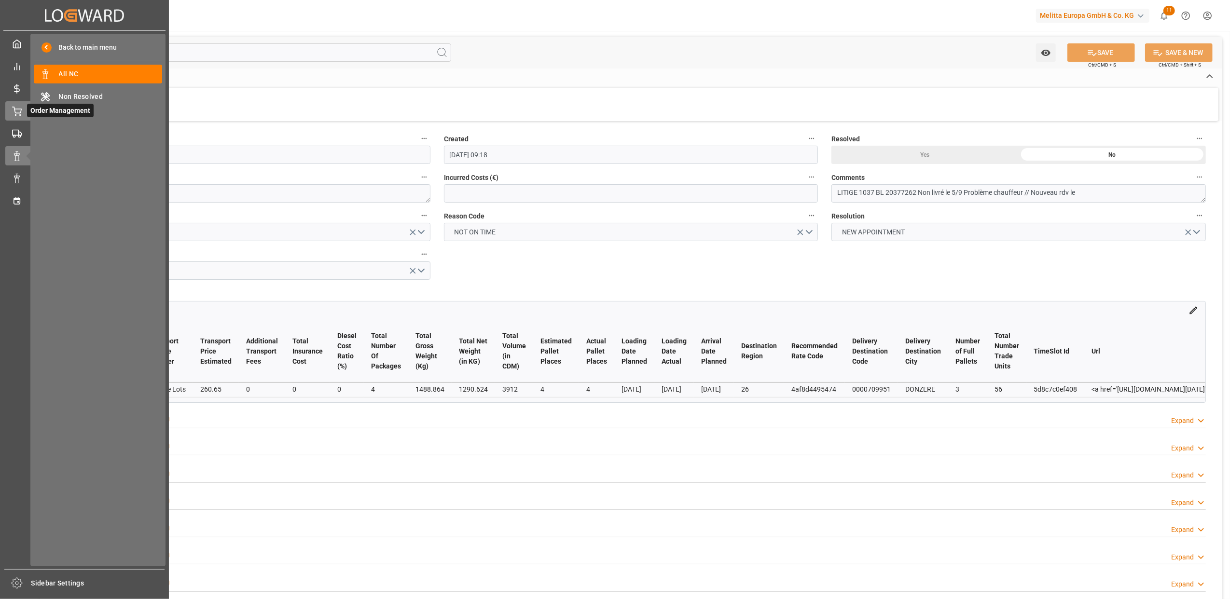
click at [16, 117] on div "Order Management Order Management" at bounding box center [84, 110] width 158 height 19
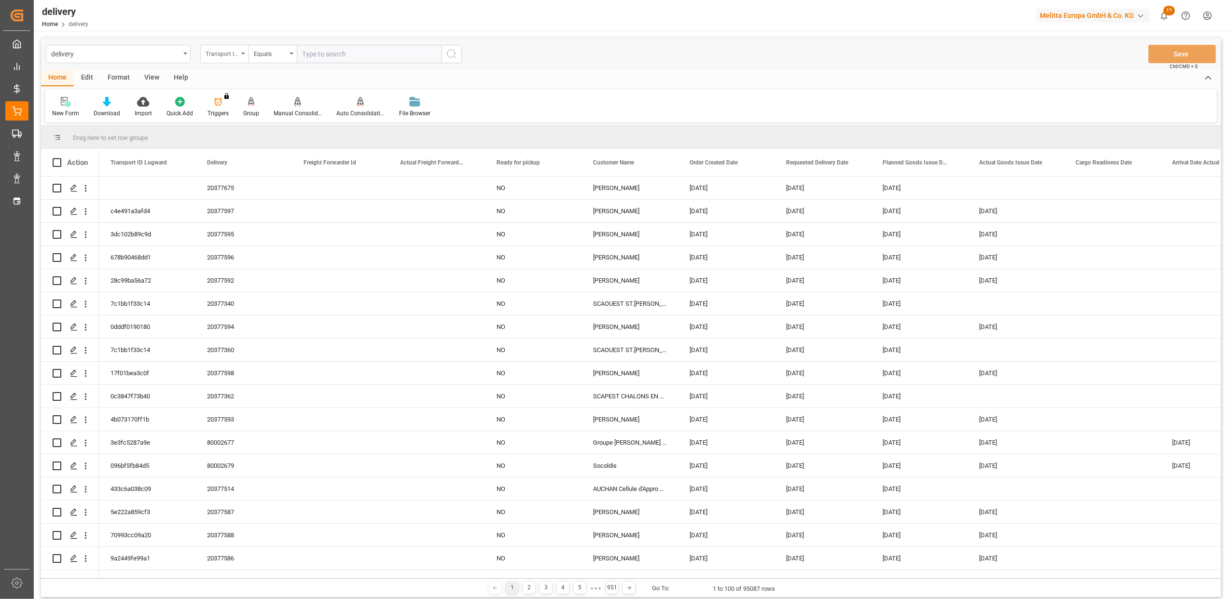
click at [241, 54] on icon "open menu" at bounding box center [243, 54] width 4 height 2
click at [217, 122] on div "Delivery" at bounding box center [273, 119] width 144 height 20
click at [336, 48] on input "text" at bounding box center [369, 54] width 145 height 18
type input "20376868"
click at [452, 55] on icon "search button" at bounding box center [452, 54] width 12 height 12
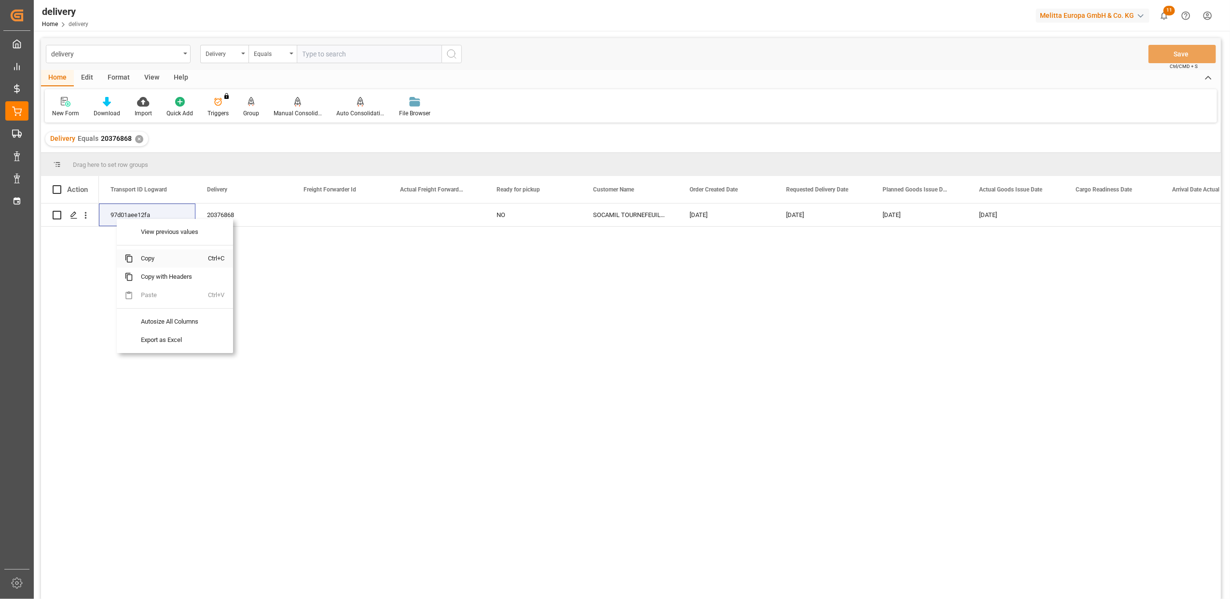
click at [151, 260] on span "Copy" at bounding box center [170, 258] width 75 height 18
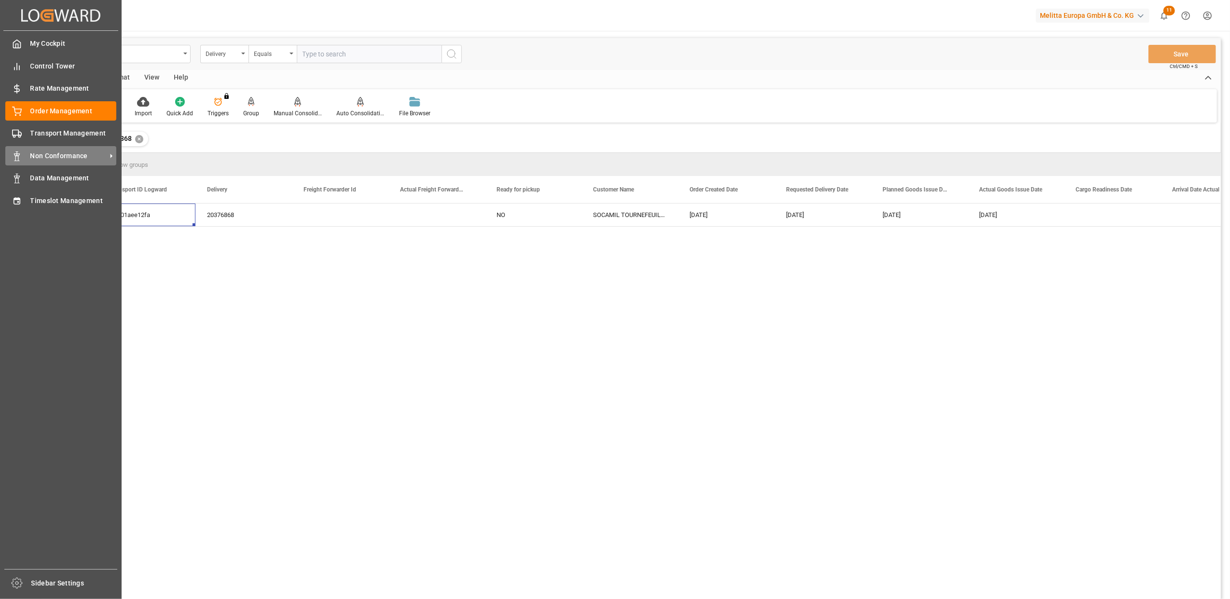
click at [56, 157] on span "Non Conformance" at bounding box center [68, 156] width 76 height 10
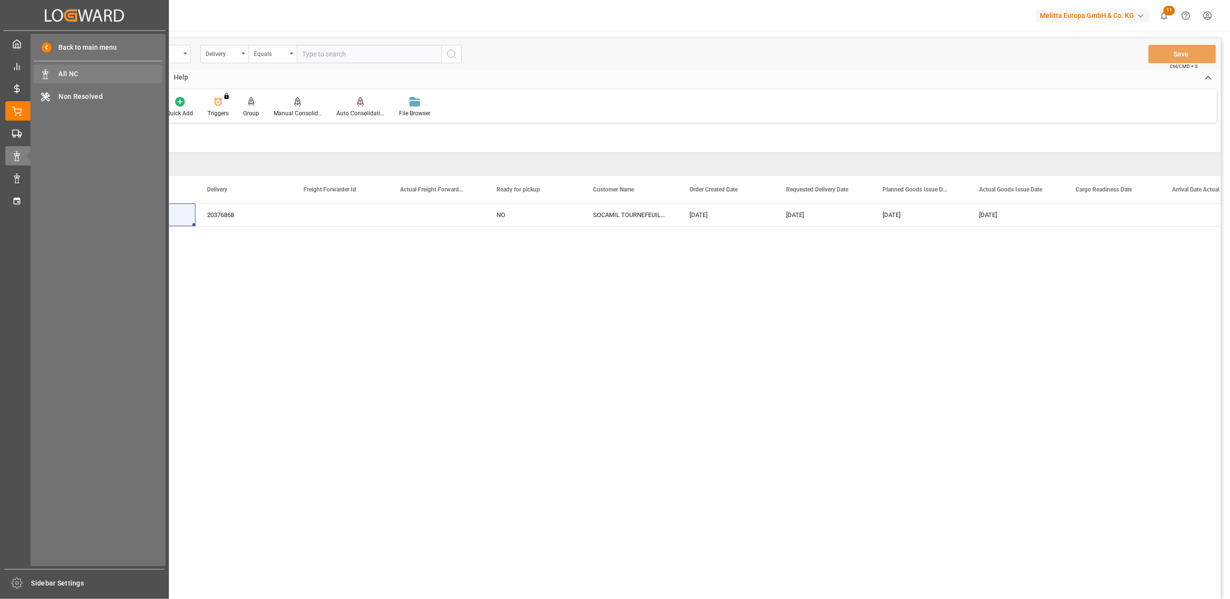
click at [74, 74] on span "All NC" at bounding box center [111, 74] width 104 height 10
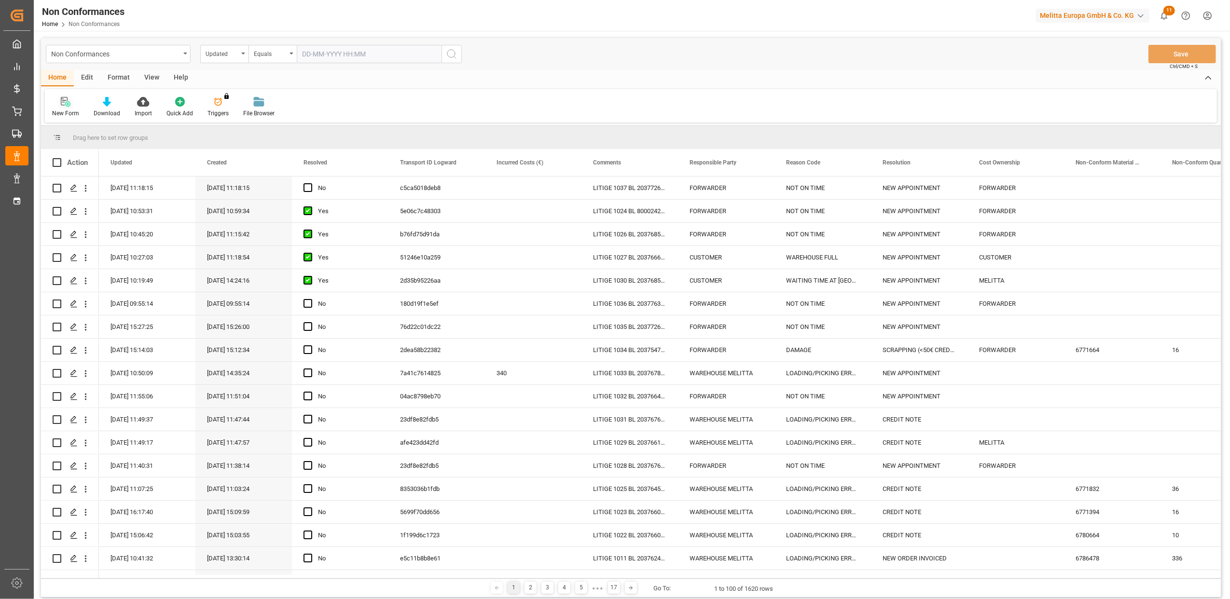
click at [55, 96] on div at bounding box center [65, 101] width 27 height 10
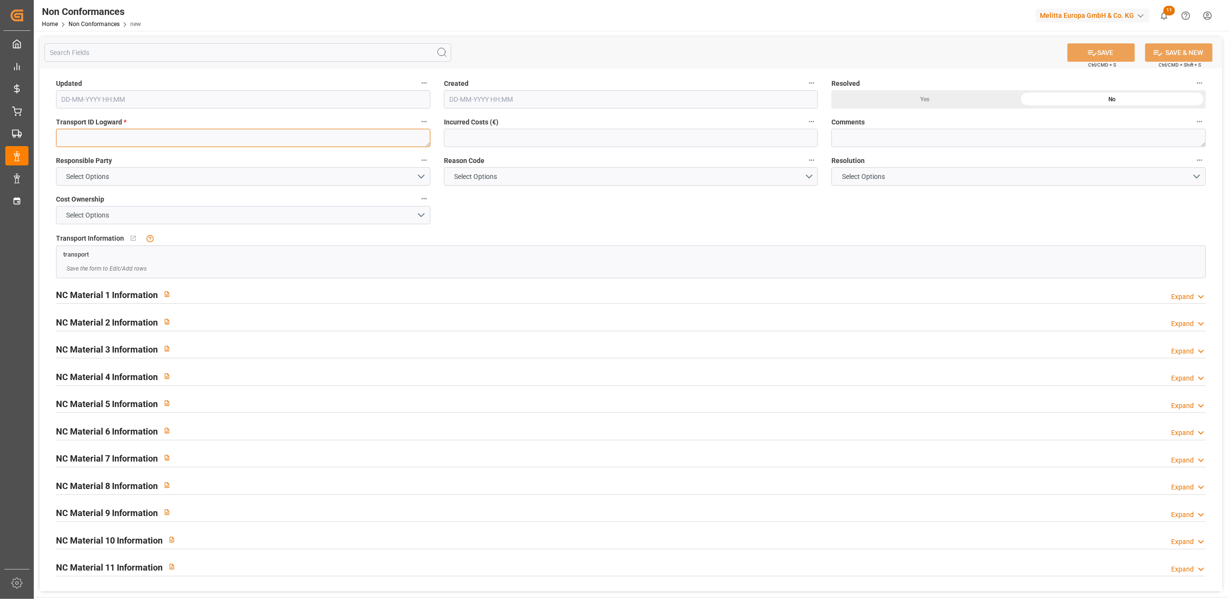
click at [284, 139] on textarea at bounding box center [243, 138] width 374 height 18
paste textarea "97d01aee12fa"
type textarea "97d01aee12fa"
click at [417, 179] on button "Select Options" at bounding box center [243, 176] width 374 height 18
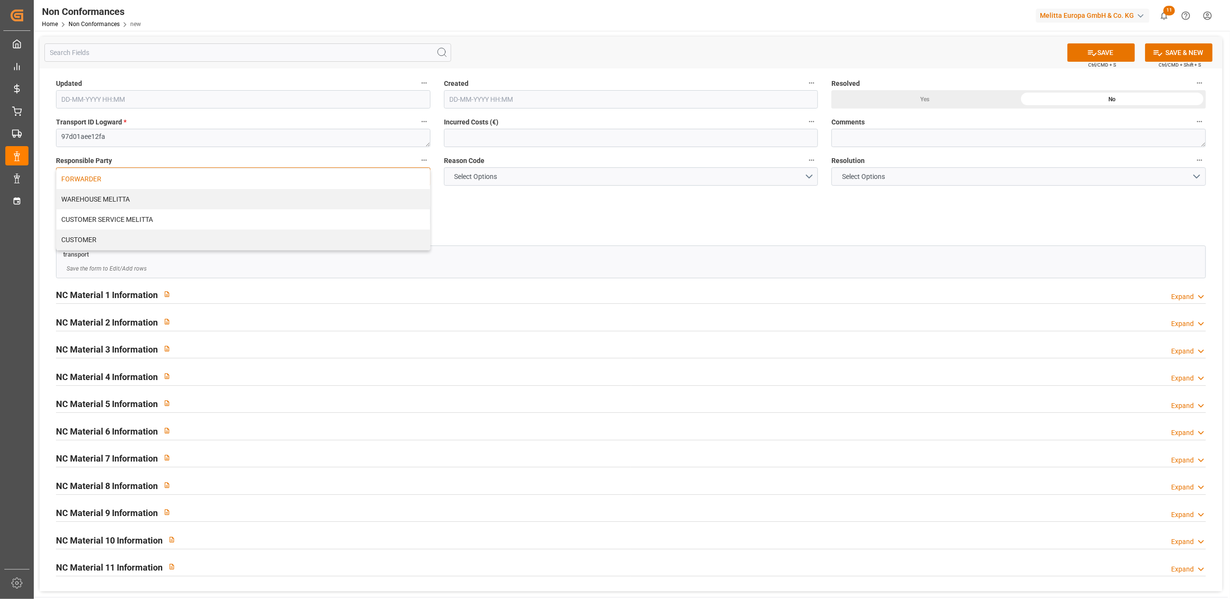
click at [382, 180] on div "FORWARDER" at bounding box center [242, 179] width 373 height 20
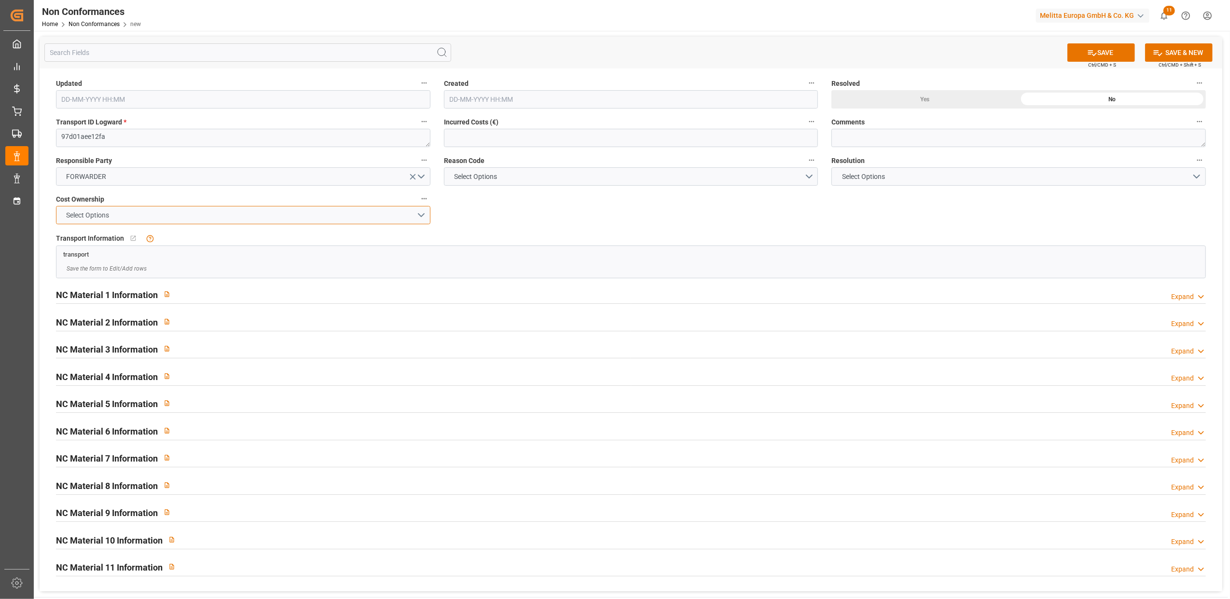
click at [417, 213] on button "Select Options" at bounding box center [243, 215] width 374 height 18
click at [261, 225] on div "FORWARDER" at bounding box center [242, 217] width 373 height 20
click at [809, 171] on button "Select Options" at bounding box center [631, 176] width 374 height 18
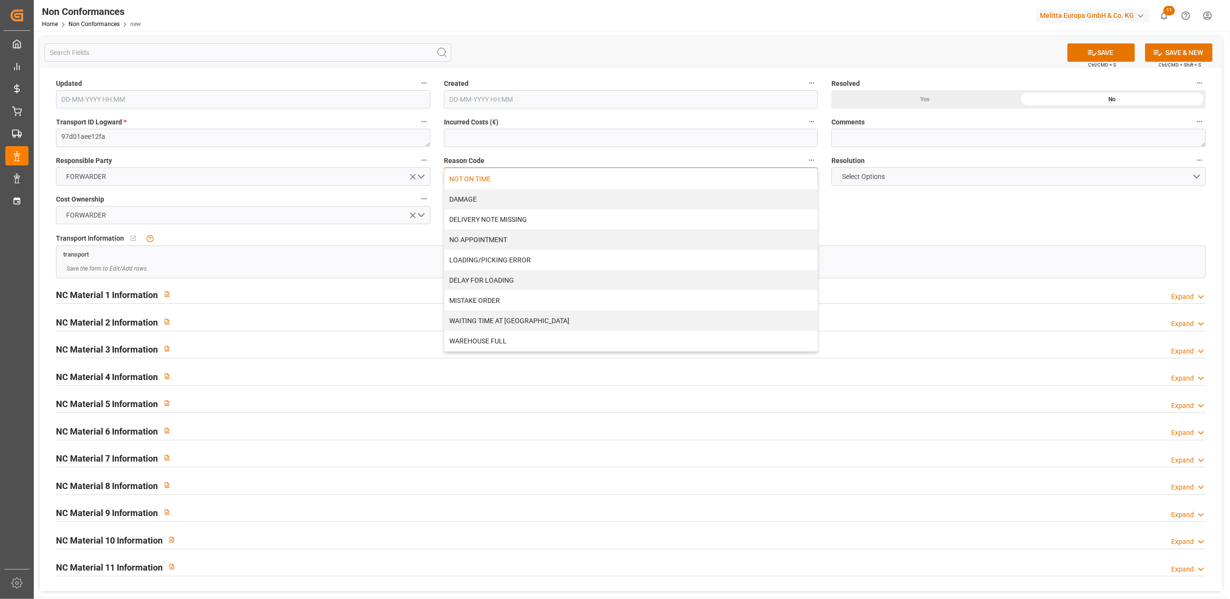
click at [542, 179] on div "NOT ON TIME" at bounding box center [630, 179] width 373 height 20
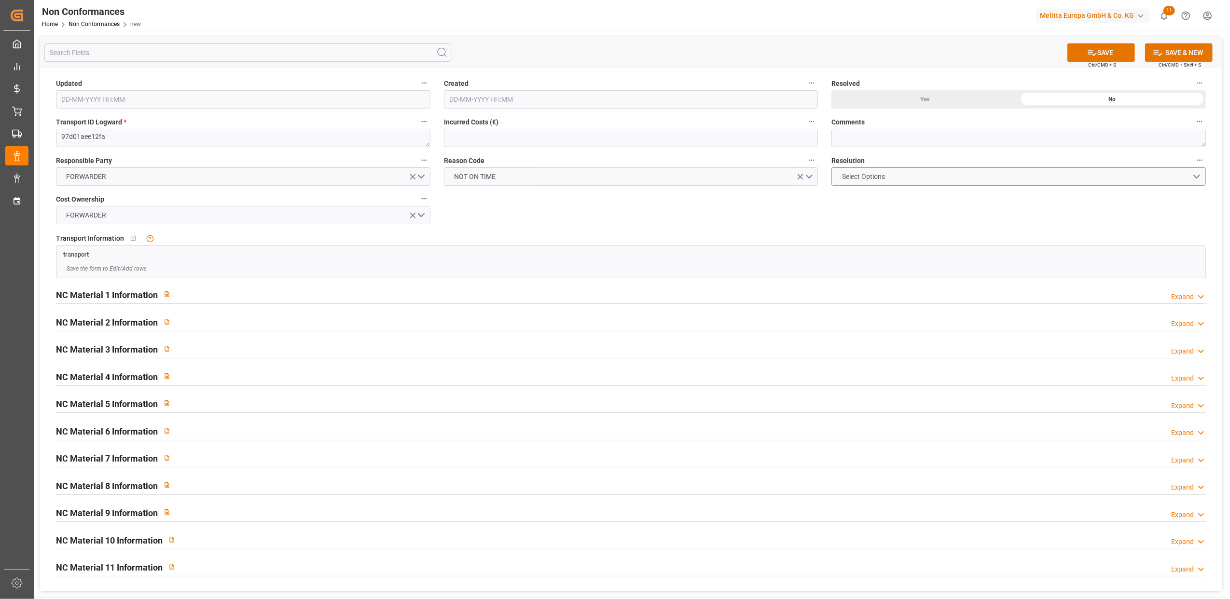
click at [1196, 174] on button "Select Options" at bounding box center [1018, 176] width 374 height 18
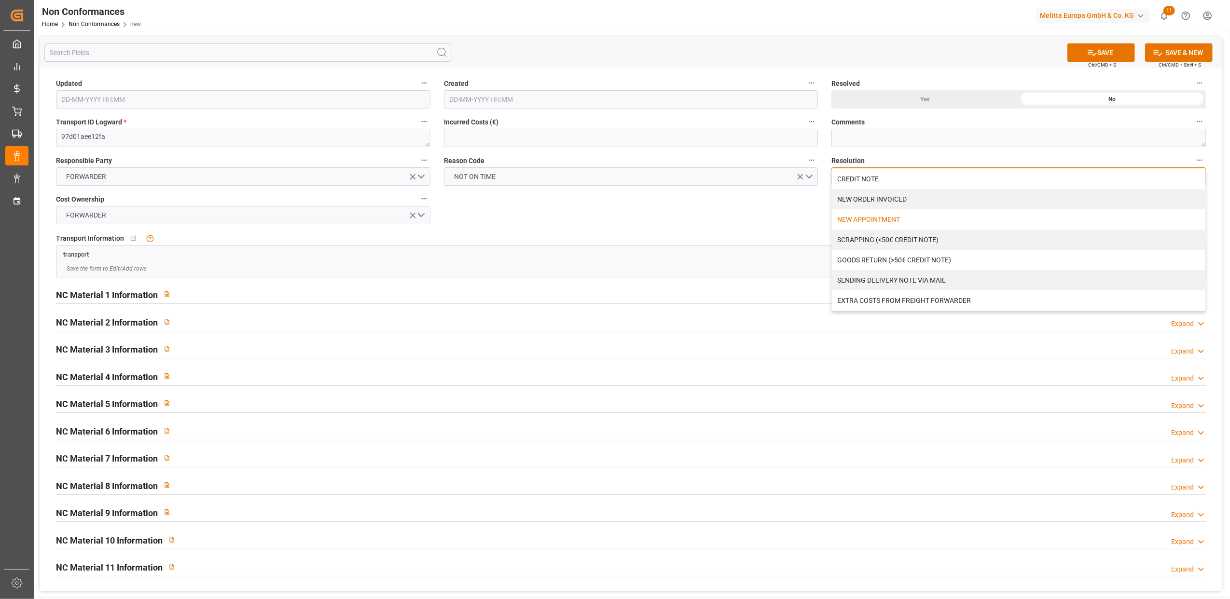
drag, startPoint x: 863, startPoint y: 224, endPoint x: 867, endPoint y: 193, distance: 31.2
click at [863, 223] on div "NEW APPOINTMENT" at bounding box center [1018, 219] width 373 height 20
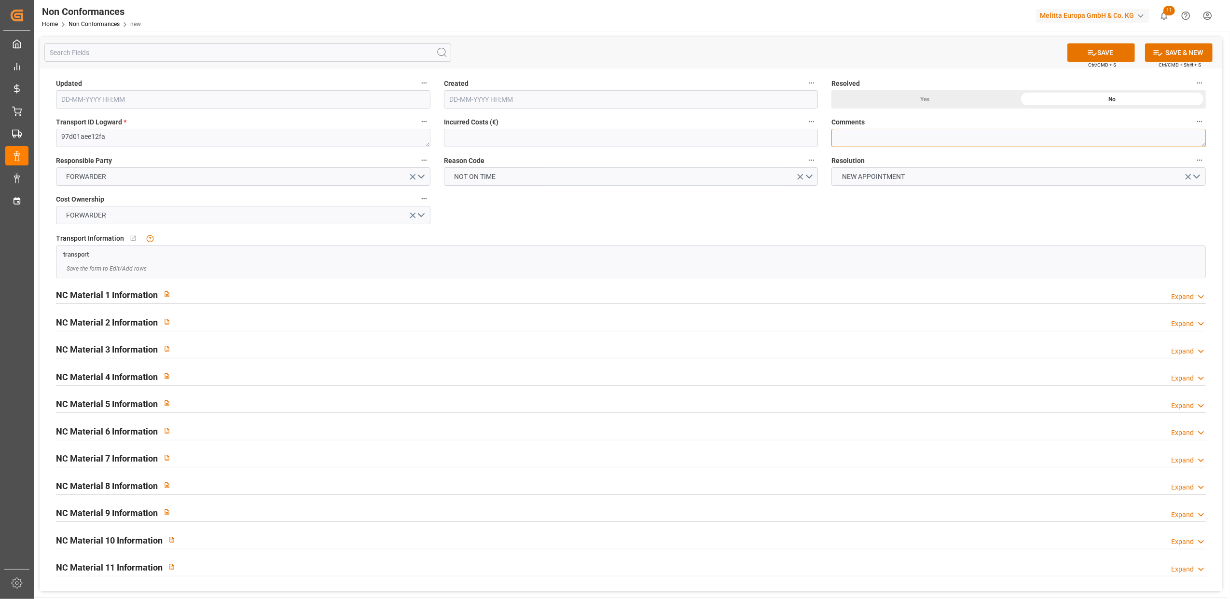
click at [877, 141] on textarea at bounding box center [1018, 138] width 374 height 18
type textarea "LITIGE 1038 BL 20376868 Non livré le 4/9 mais le 5/9 sans nous informer"
click at [921, 102] on div "Yes" at bounding box center [924, 99] width 187 height 18
click at [1087, 50] on icon at bounding box center [1092, 53] width 10 height 10
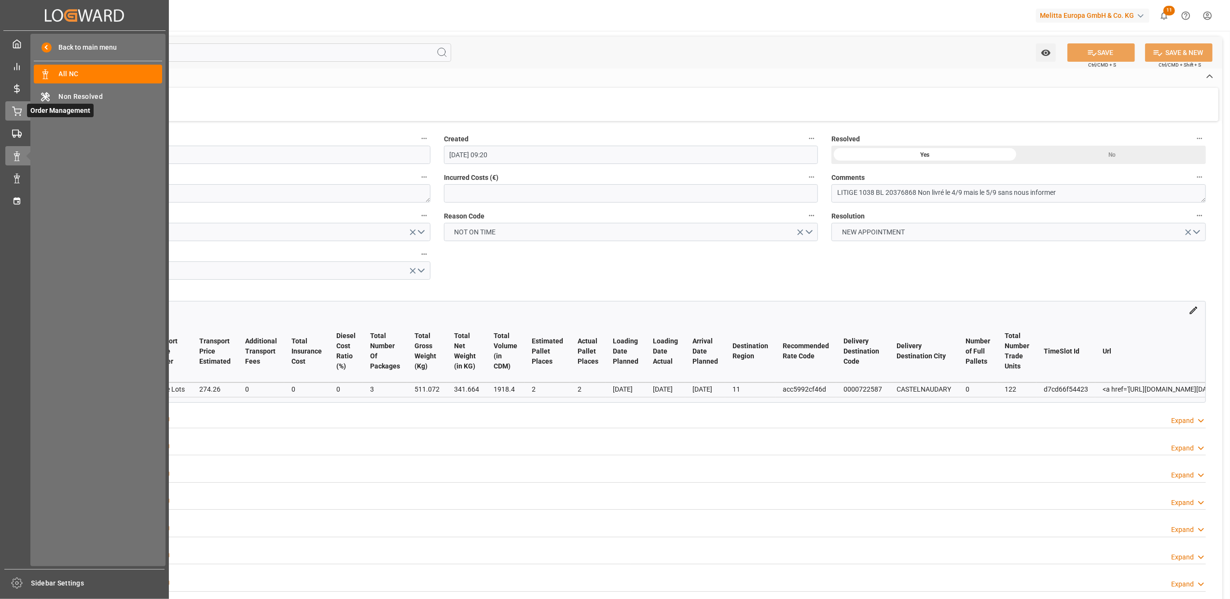
click at [17, 118] on div "Order Management Order Management" at bounding box center [84, 110] width 158 height 19
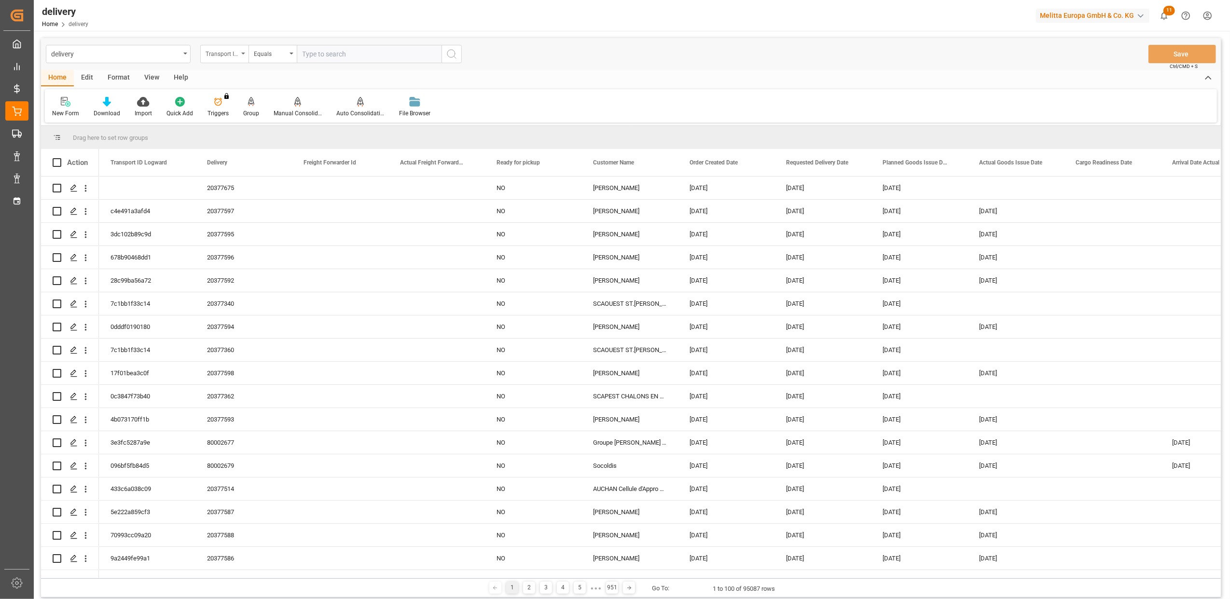
click at [244, 55] on div "Transport ID Logward" at bounding box center [224, 54] width 48 height 18
click at [297, 110] on div "Delivery" at bounding box center [273, 119] width 144 height 20
click at [356, 52] on input "text" at bounding box center [369, 54] width 145 height 18
type input "20376422"
click at [453, 52] on icon "search button" at bounding box center [452, 54] width 12 height 12
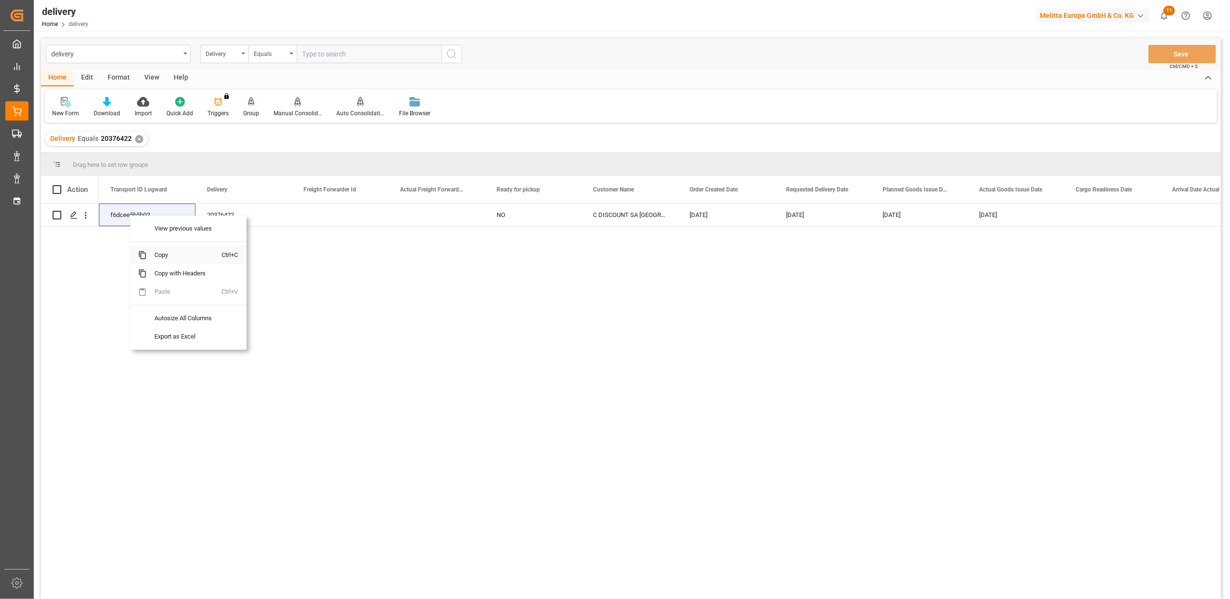
click at [163, 259] on span "Copy" at bounding box center [184, 255] width 75 height 18
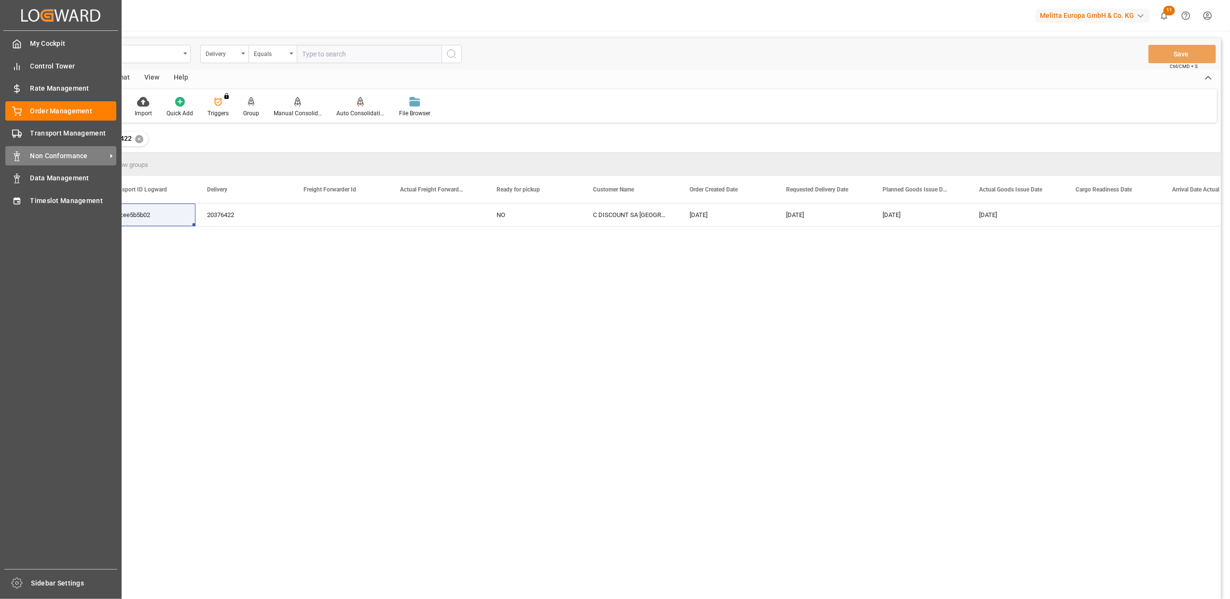
click at [34, 160] on span "Non Conformance" at bounding box center [68, 156] width 76 height 10
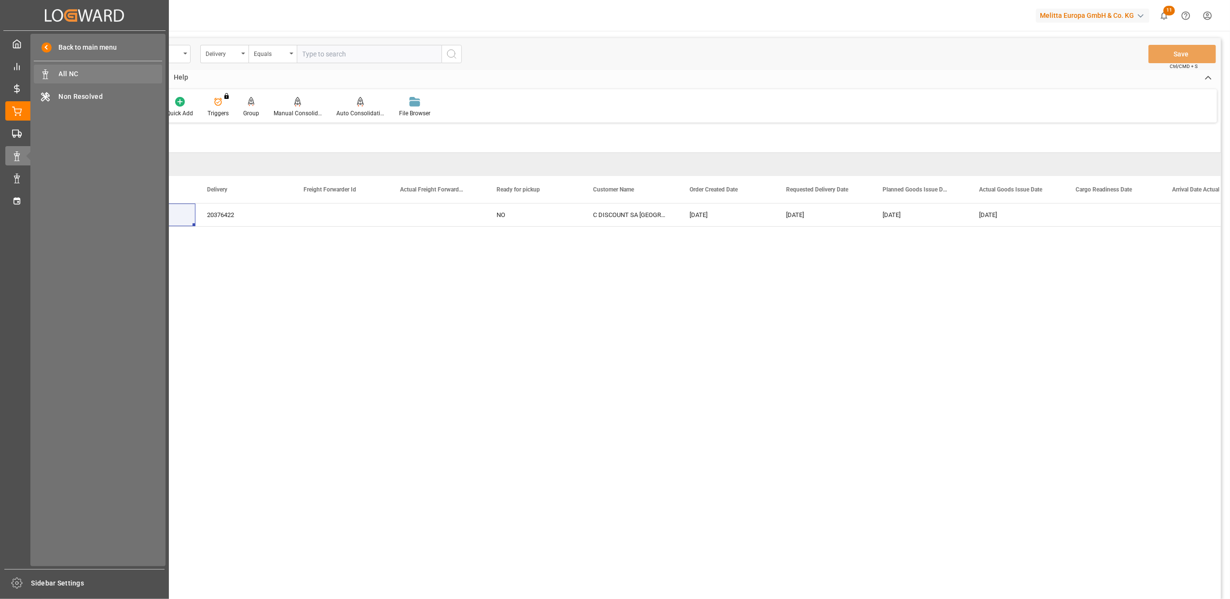
click at [89, 74] on span "All NC" at bounding box center [111, 74] width 104 height 10
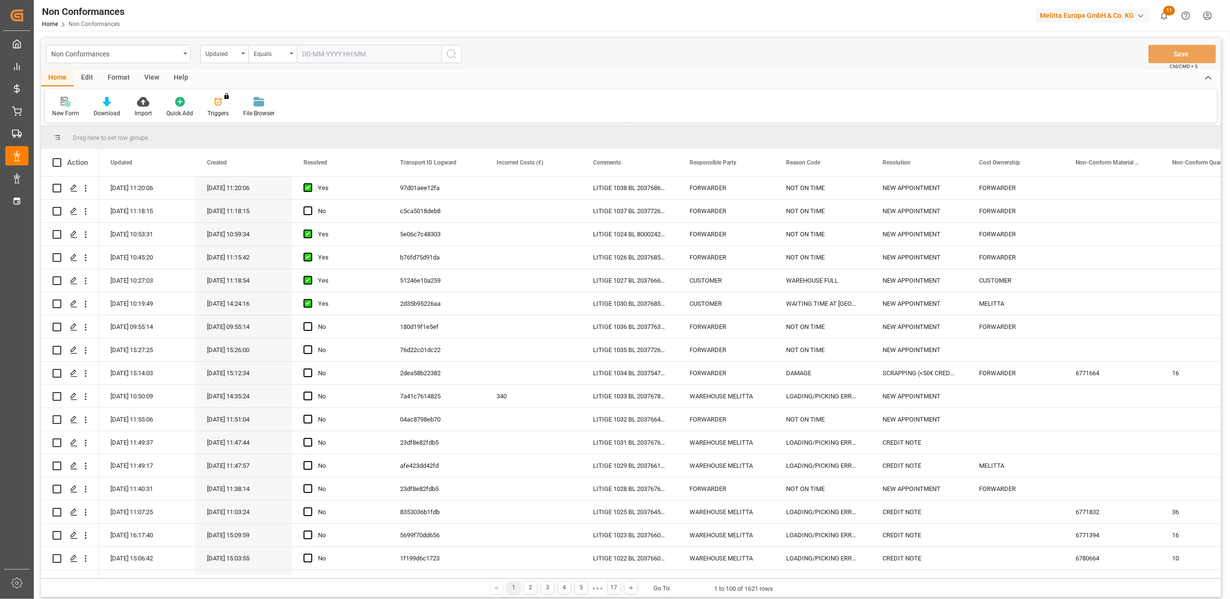
click at [65, 110] on div "New Form" at bounding box center [65, 113] width 27 height 9
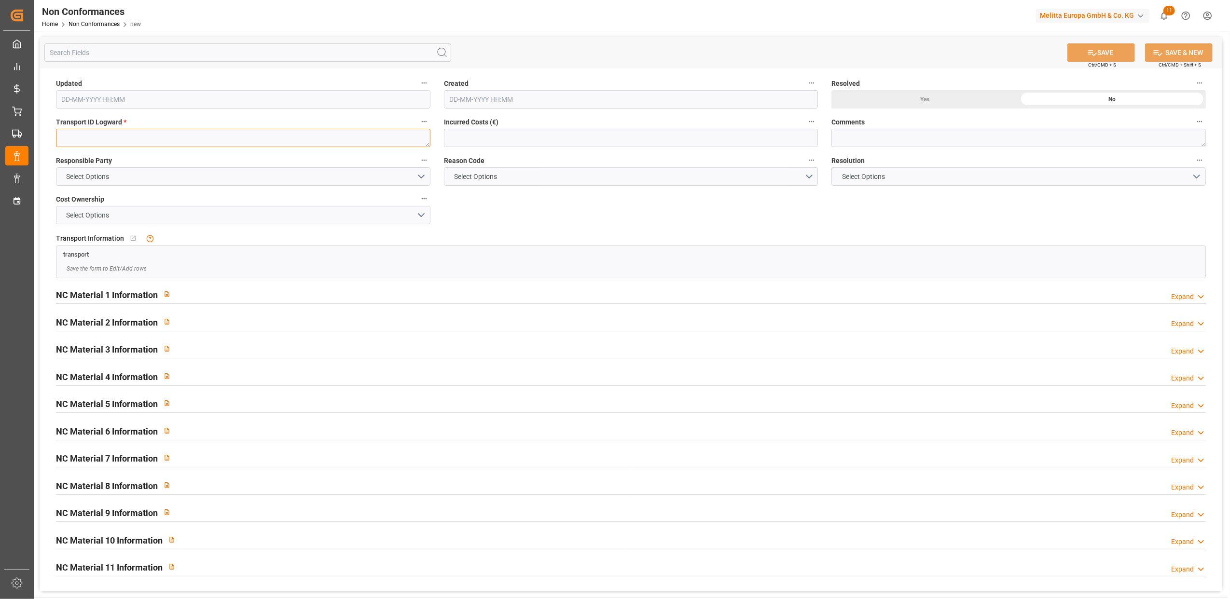
click at [120, 134] on textarea at bounding box center [243, 138] width 374 height 18
paste textarea "f6dcee5b5b02"
type textarea "f6dcee5b5b02"
click at [425, 179] on button "Select Options" at bounding box center [243, 176] width 374 height 18
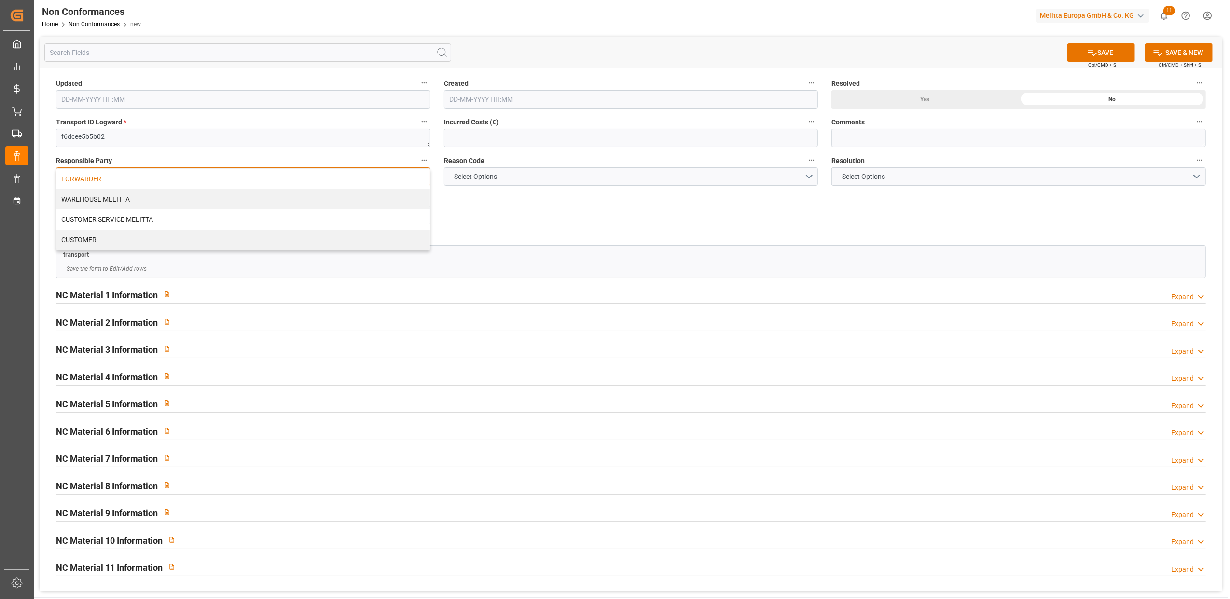
click at [317, 179] on div "FORWARDER" at bounding box center [242, 179] width 373 height 20
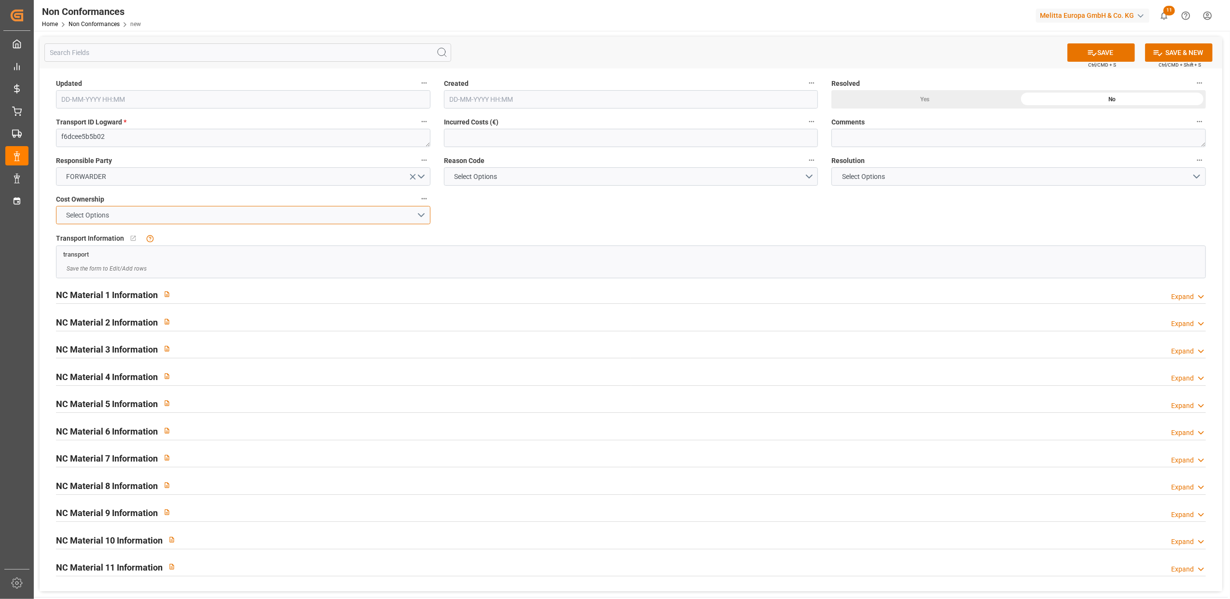
click at [423, 217] on button "Select Options" at bounding box center [243, 215] width 374 height 18
drag, startPoint x: 299, startPoint y: 213, endPoint x: 575, endPoint y: 222, distance: 276.1
click at [300, 213] on div "FORWARDER" at bounding box center [242, 217] width 373 height 20
click at [808, 178] on button "Select Options" at bounding box center [631, 176] width 374 height 18
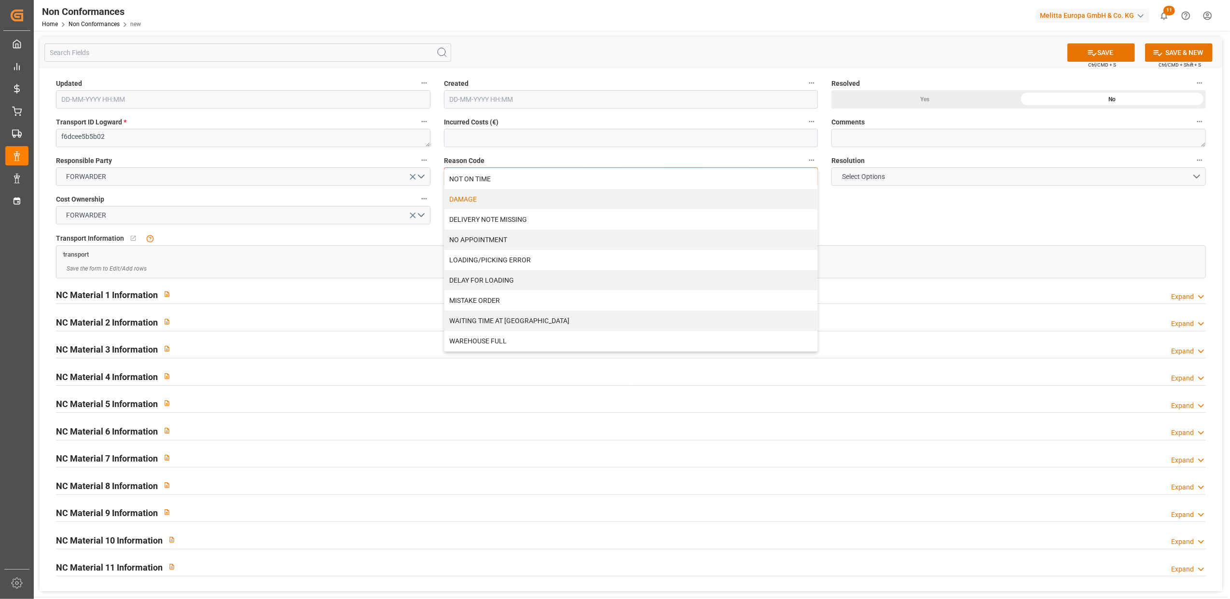
click at [489, 203] on div "DAMAGE" at bounding box center [630, 199] width 373 height 20
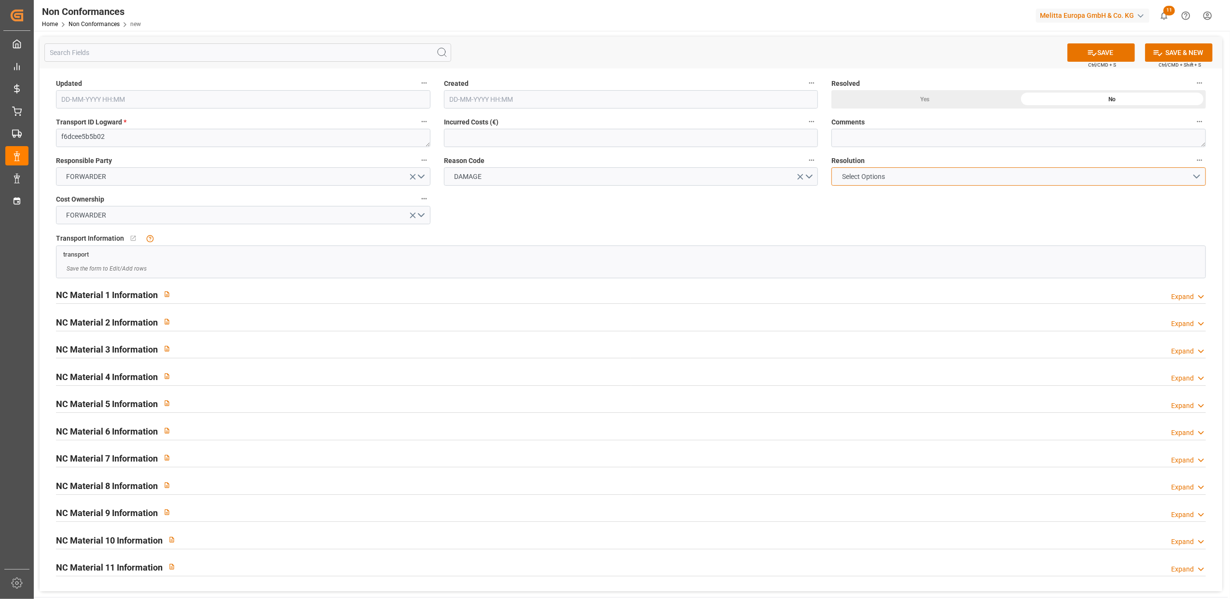
click at [1197, 178] on button "Select Options" at bounding box center [1018, 176] width 374 height 18
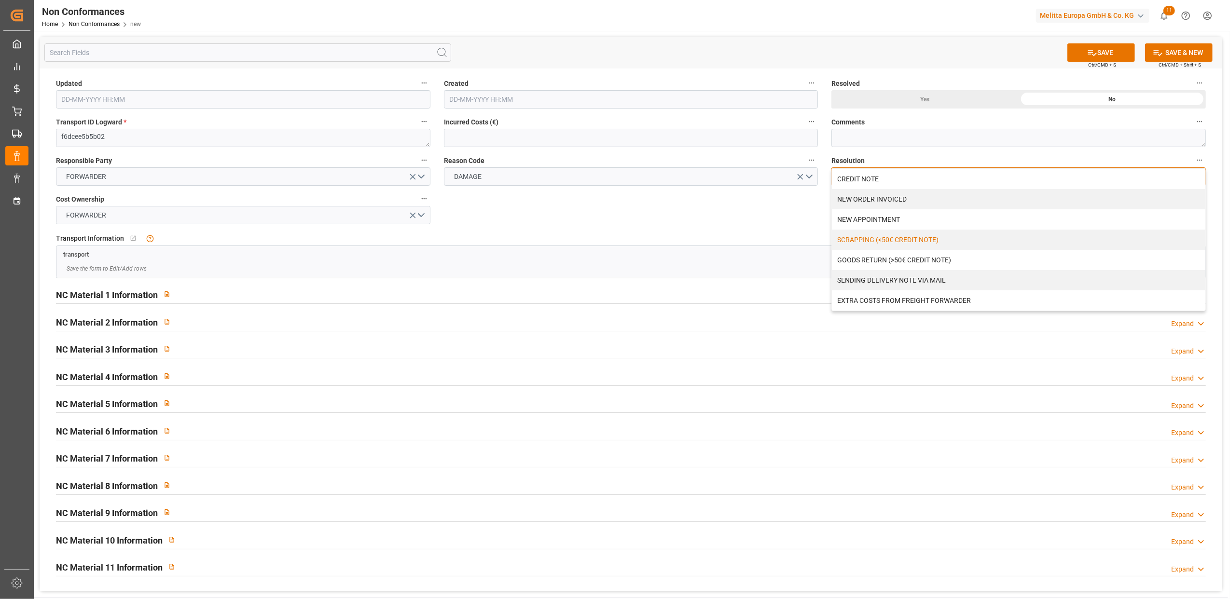
click at [933, 239] on div "SCRAPPING (<50€ CREDIT NOTE)" at bounding box center [1018, 240] width 373 height 20
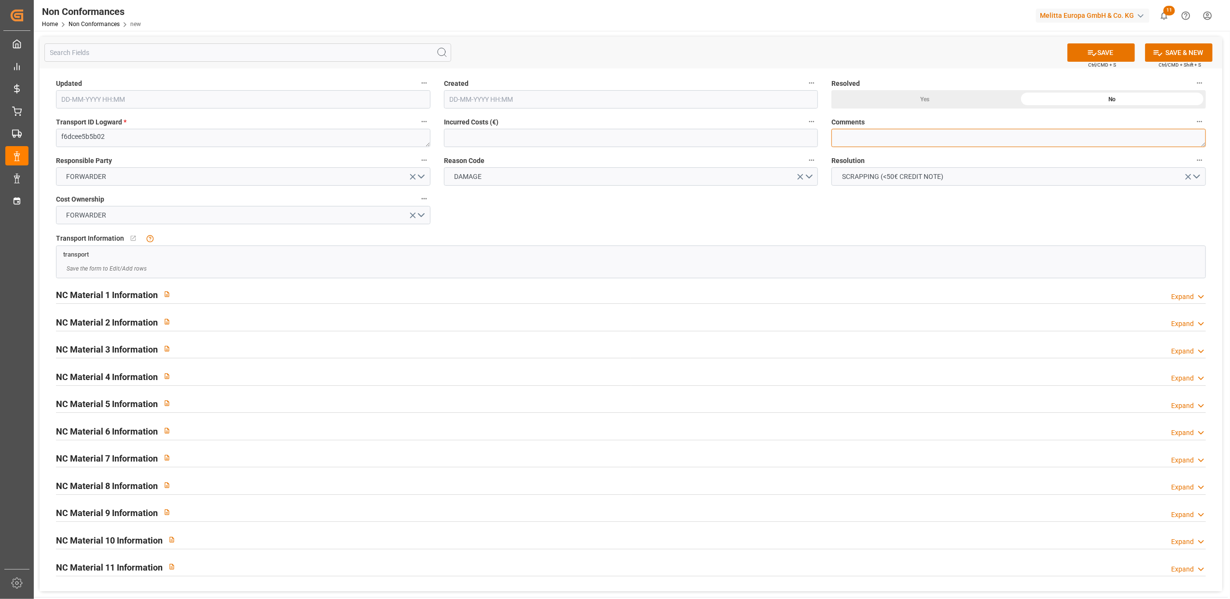
click at [867, 139] on textarea at bounding box center [1018, 138] width 374 height 18
type textarea "LITIGE 1039 BL 20376422 Avaries 2dosettes permanentes / pa"
click at [418, 154] on button "Responsible Party" at bounding box center [424, 160] width 13 height 13
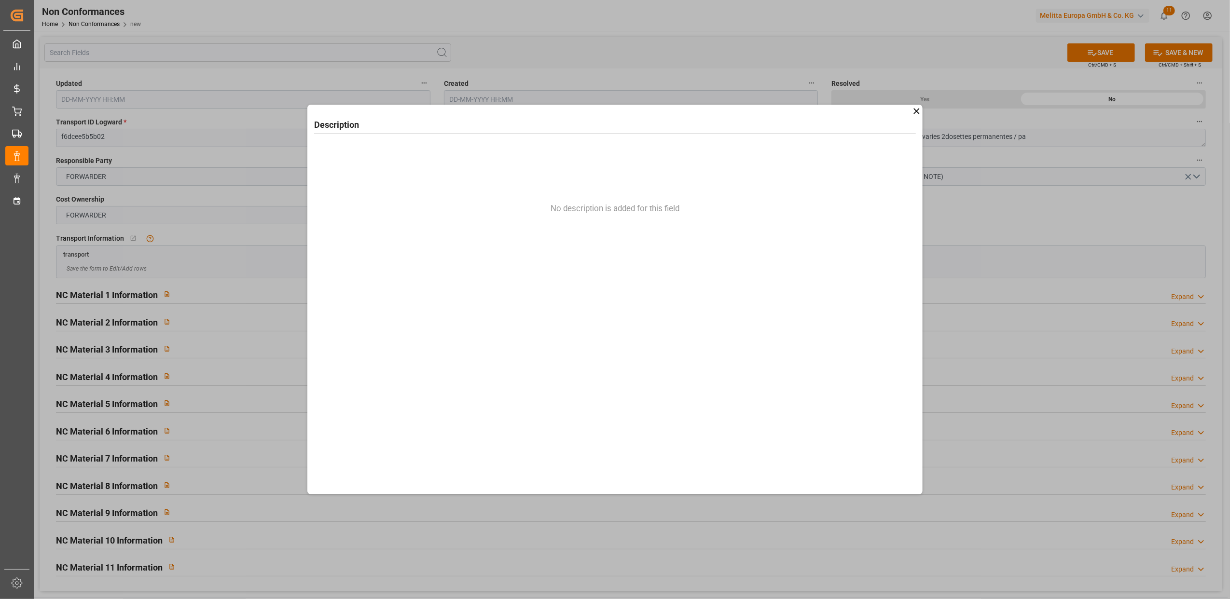
click at [1058, 134] on div "Description No description is added for this field" at bounding box center [615, 299] width 1230 height 599
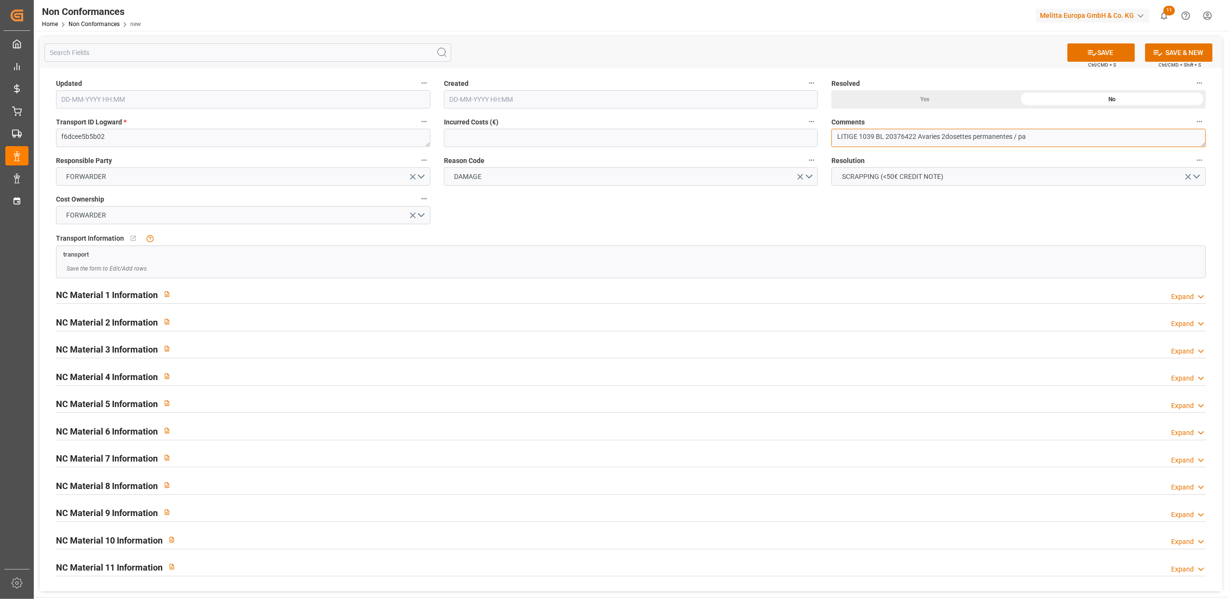
click at [1048, 140] on textarea "LITIGE 1039 BL 20376422 Avaries 2dosettes permanentes / pa" at bounding box center [1018, 138] width 374 height 18
click at [946, 136] on textarea "LITIGE 1039 BL 20376422 Avaries 2dosettes permanentes / pas de reprise" at bounding box center [1018, 138] width 374 height 18
type textarea "LITIGE 1039 BL 20376422 Avaries 2 dosettes permanentes / pas de reprise"
click at [1183, 300] on div "Expand" at bounding box center [1182, 297] width 23 height 10
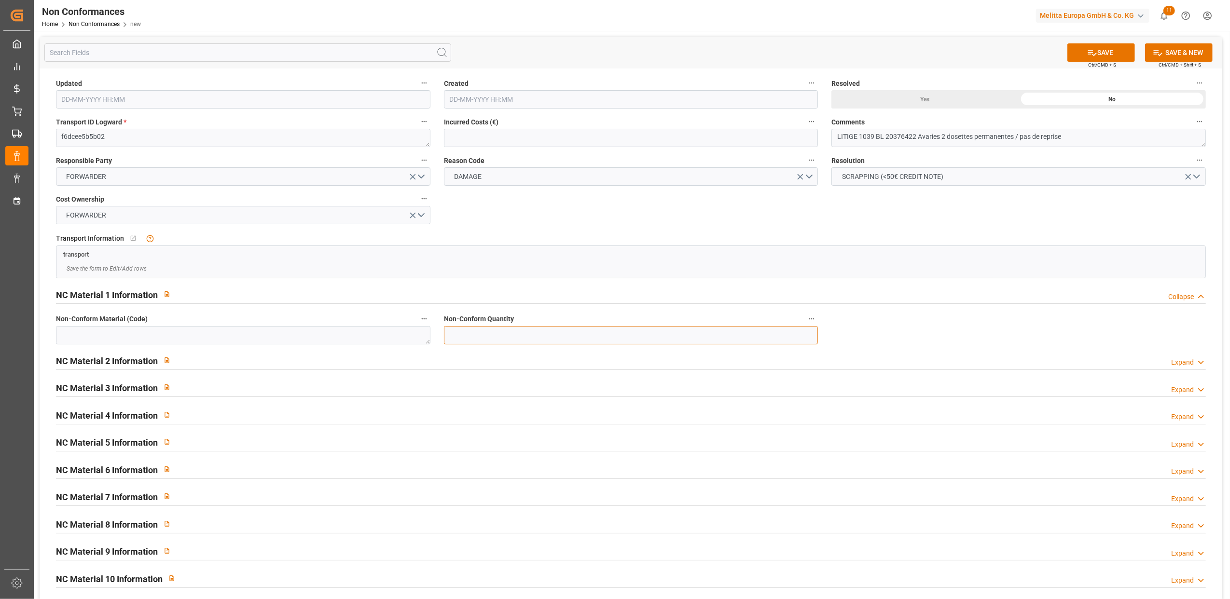
click at [543, 338] on input "text" at bounding box center [631, 335] width 374 height 18
type input "2"
drag, startPoint x: 374, startPoint y: 337, endPoint x: 690, endPoint y: 342, distance: 315.6
click at [374, 336] on textarea at bounding box center [243, 335] width 374 height 18
type textarea "6779624"
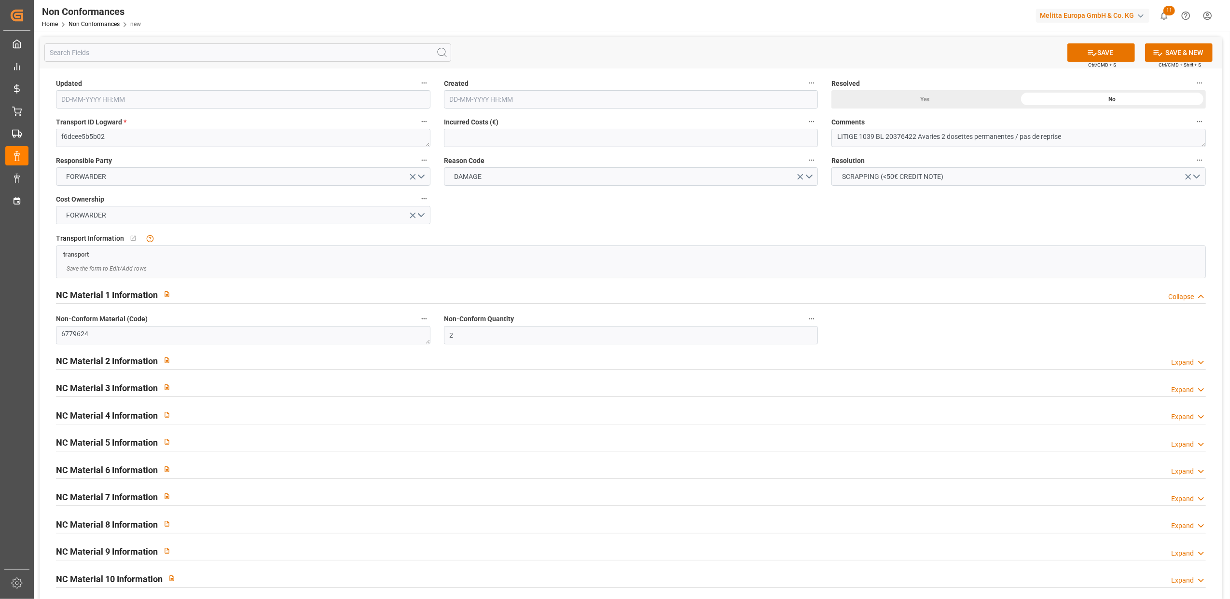
click at [923, 101] on div "Yes" at bounding box center [924, 99] width 187 height 18
click at [1104, 51] on button "SAVE" at bounding box center [1101, 52] width 68 height 18
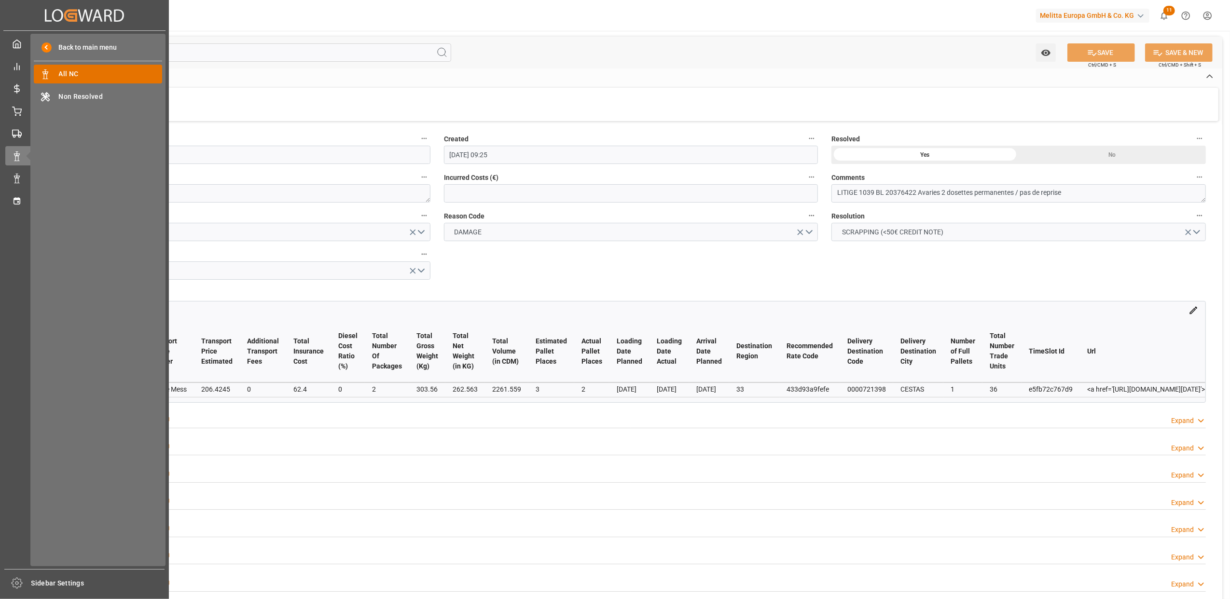
click at [104, 73] on span "All NC" at bounding box center [111, 74] width 104 height 10
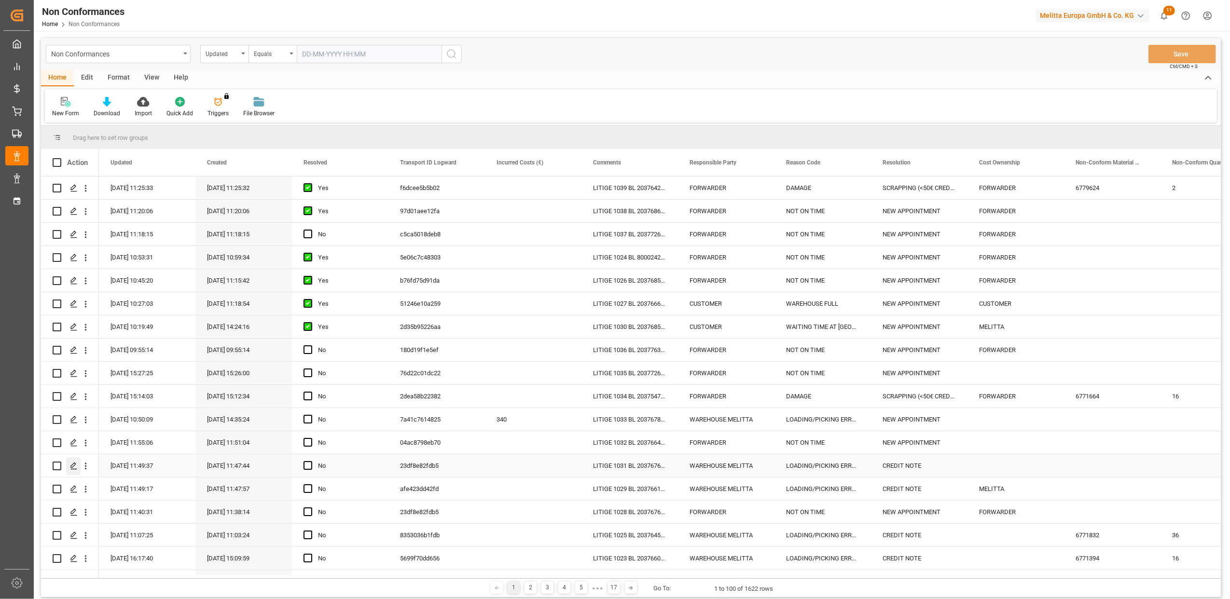
click at [76, 468] on icon "Press SPACE to select this row." at bounding box center [74, 466] width 8 height 8
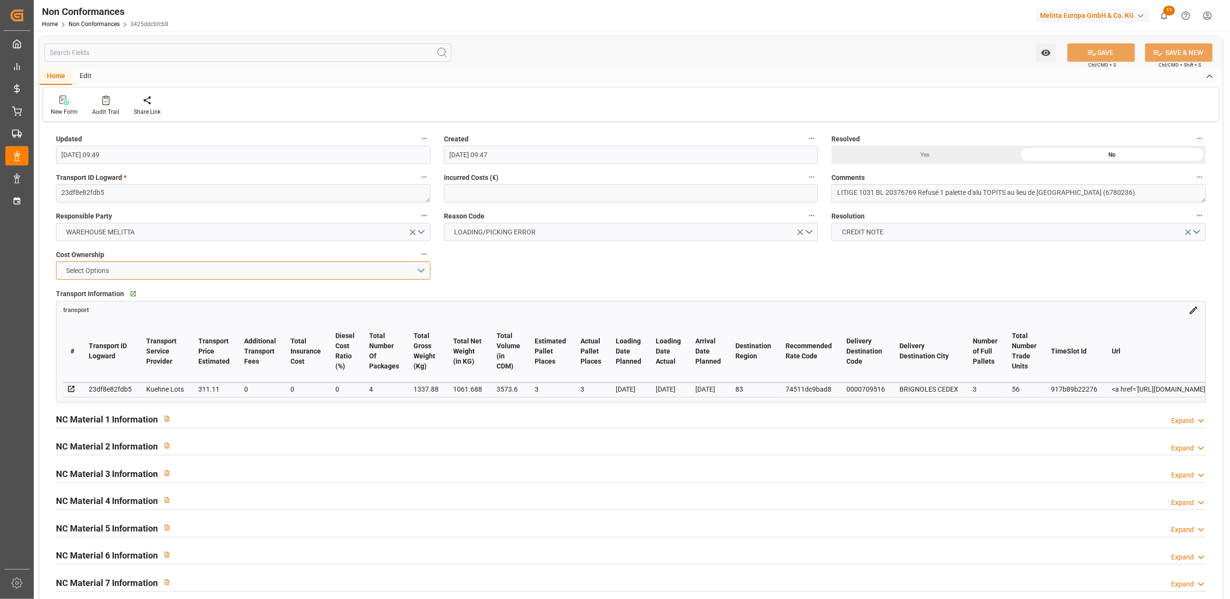
click at [422, 269] on button "Select Options" at bounding box center [243, 270] width 374 height 18
click at [83, 291] on div "MELITTA" at bounding box center [242, 293] width 373 height 20
click at [471, 269] on div "Updated [DATE] 09:49 Created [DATE] 09:47 Resolved Yes No Transport ID Logward …" at bounding box center [631, 420] width 1183 height 592
click at [1108, 195] on textarea "LITIGE 1031 BL 20376769 Refusé 1 palette d'alu TOPITS au lieu de [GEOGRAPHIC_DA…" at bounding box center [1018, 193] width 374 height 18
type textarea "LITIGE 1031 BL 20376769 Refusé 1 palette d'alu TOPITS au lieu de [GEOGRAPHIC_DA…"
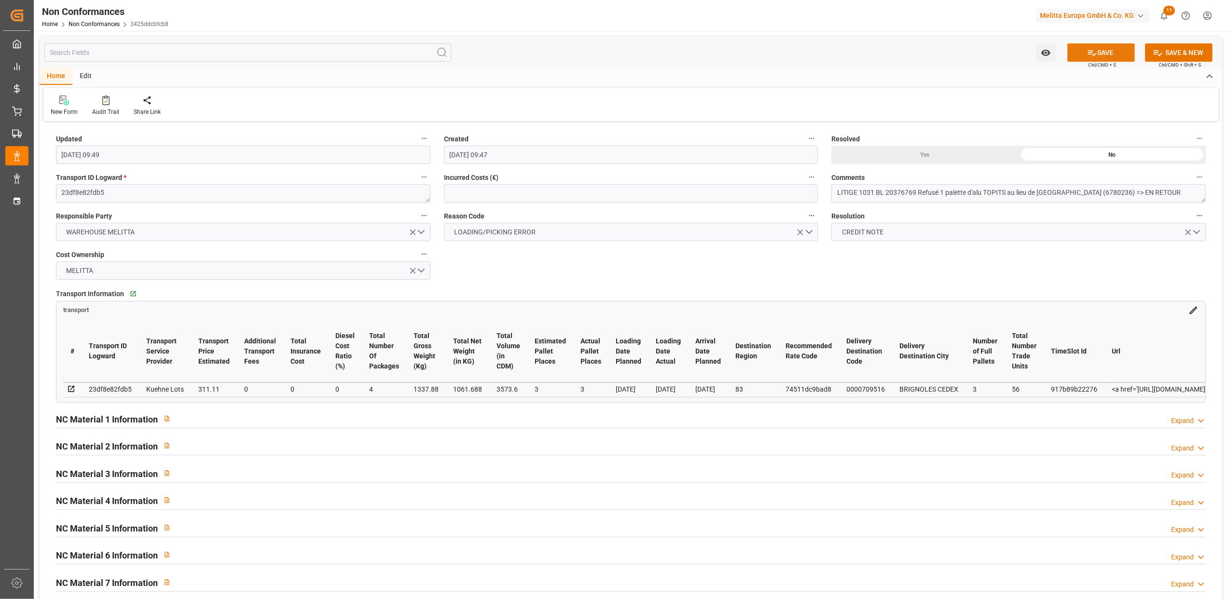
click at [1099, 53] on button "SAVE" at bounding box center [1101, 52] width 68 height 18
type input "[DATE] 09:41"
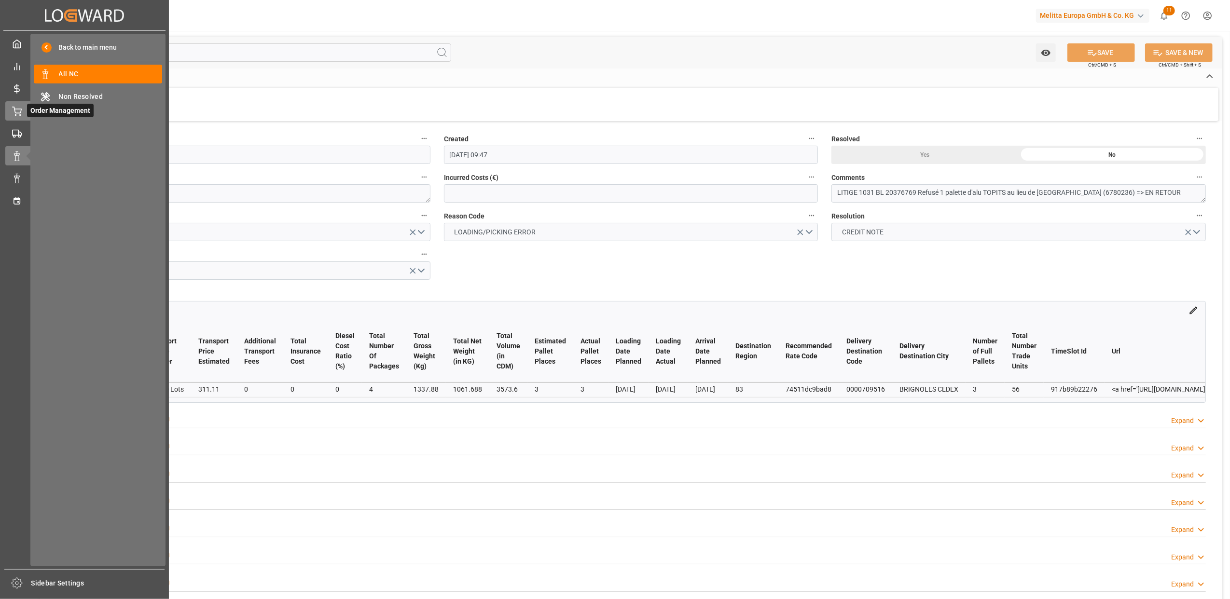
click at [14, 112] on icon at bounding box center [17, 112] width 10 height 10
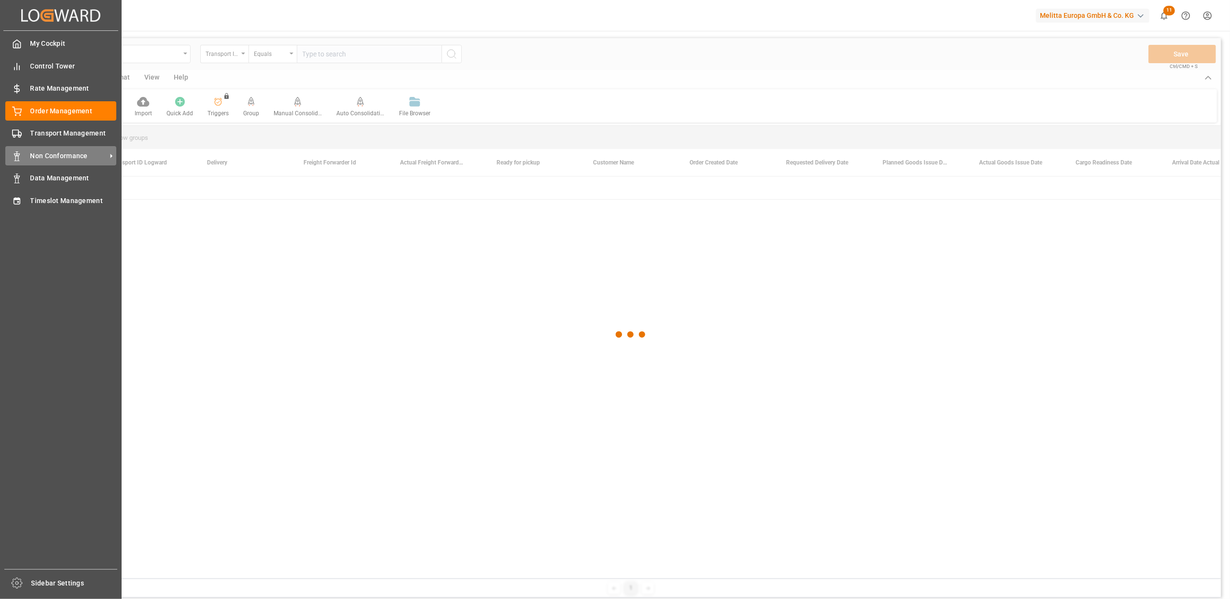
click at [44, 152] on span "Non Conformance" at bounding box center [68, 156] width 76 height 10
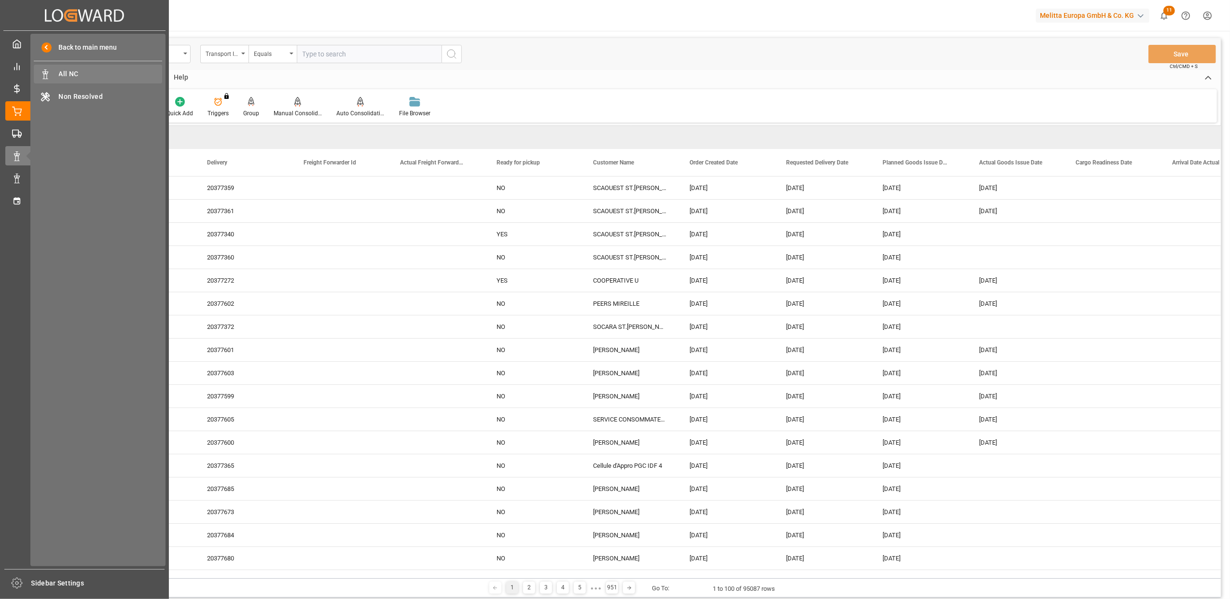
click at [84, 72] on span "All NC" at bounding box center [111, 74] width 104 height 10
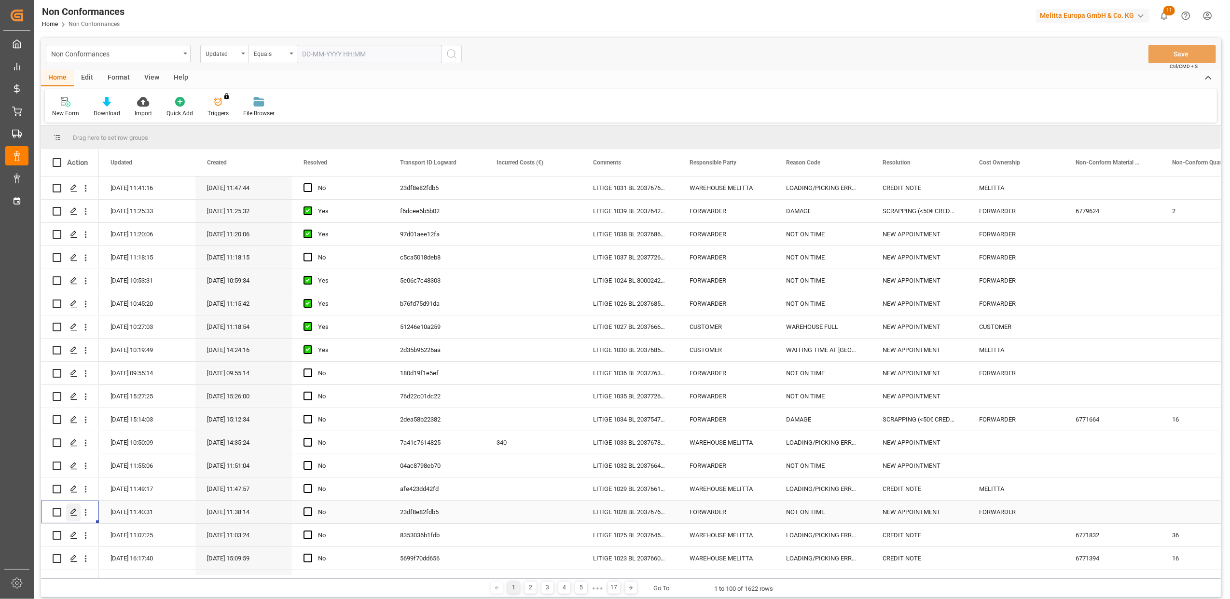
click at [76, 514] on icon "Press SPACE to select this row." at bounding box center [74, 513] width 8 height 8
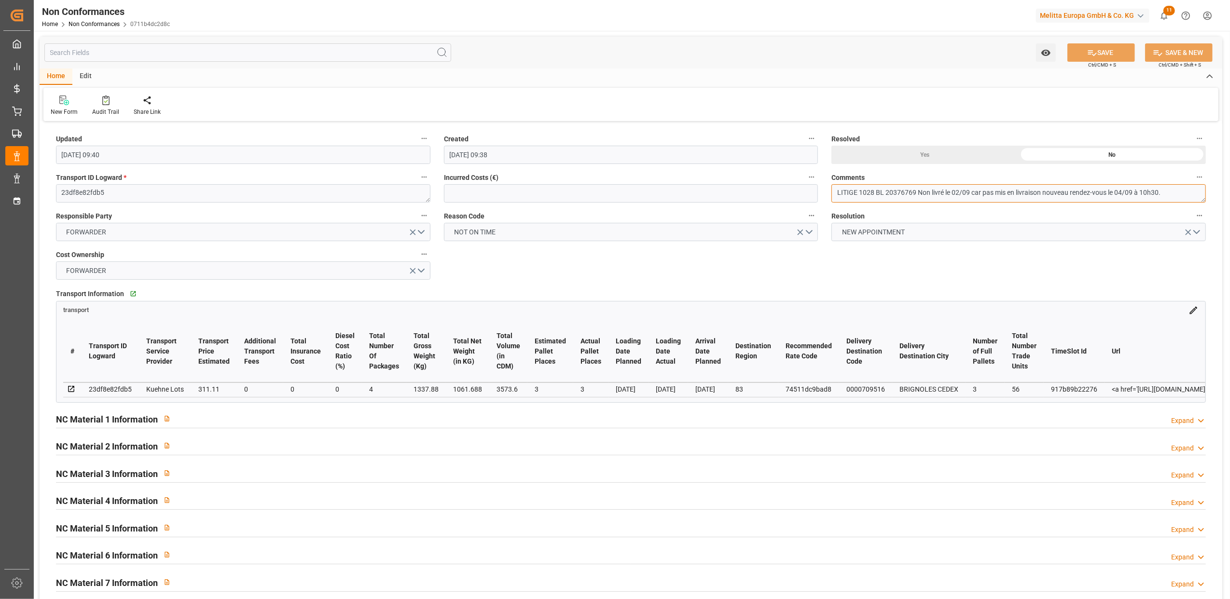
click at [1189, 191] on textarea "LITIGE 1028 BL 20376769 Non livré le 02/09 car pas mis en livraison nouveau ren…" at bounding box center [1018, 193] width 374 height 18
click at [927, 155] on div "Yes" at bounding box center [924, 155] width 187 height 18
click at [1121, 53] on button "SAVE" at bounding box center [1101, 52] width 68 height 18
type input "[DATE] 09:54"
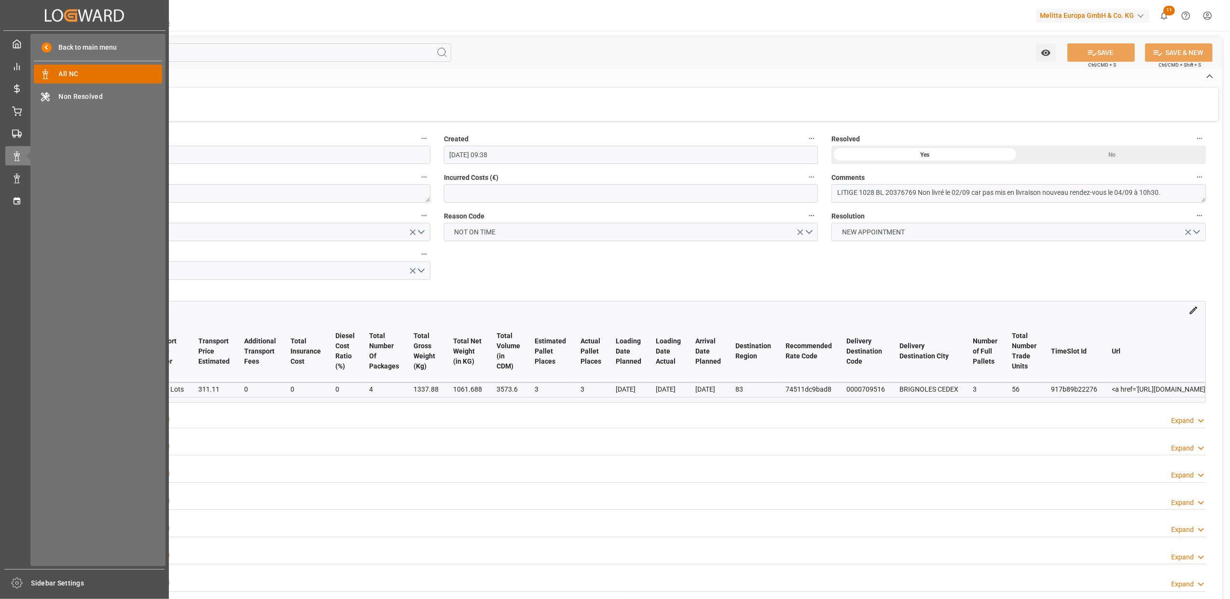
click at [118, 78] on span "All NC" at bounding box center [111, 74] width 104 height 10
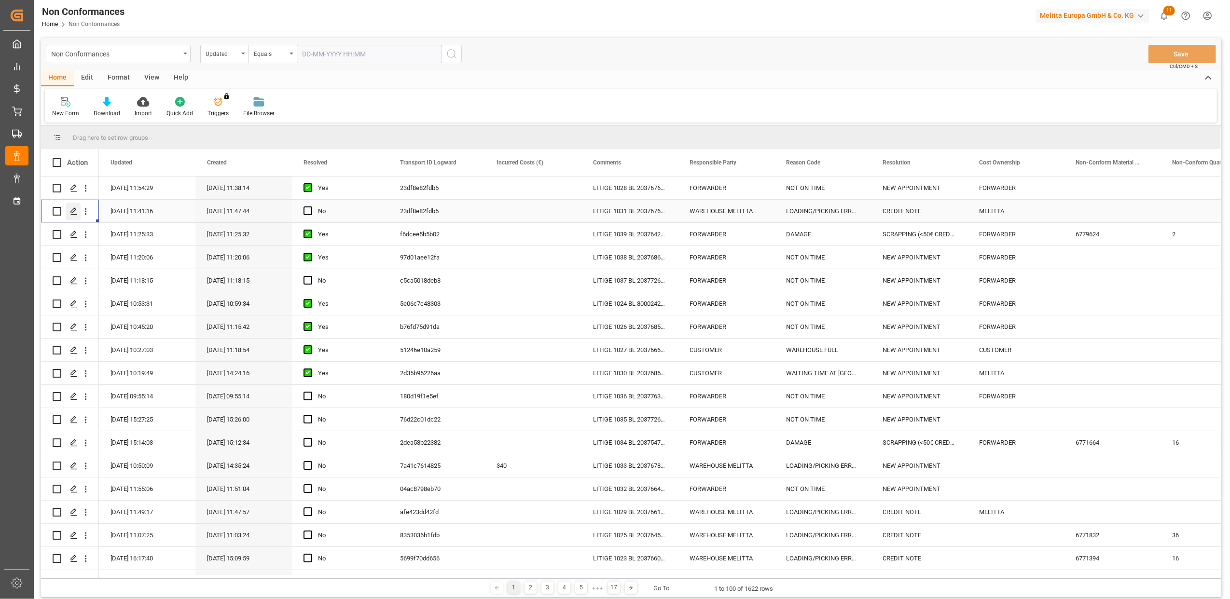
click at [74, 218] on div "Press SPACE to select this row." at bounding box center [73, 212] width 14 height 18
